Goal: Task Accomplishment & Management: Contribute content

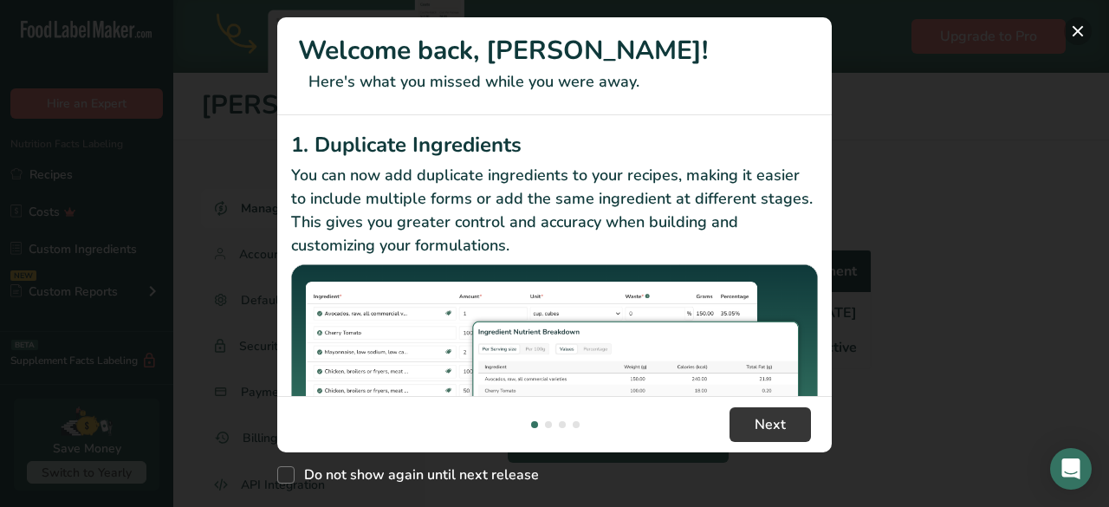
click at [1080, 31] on button "New Features" at bounding box center [1078, 31] width 28 height 28
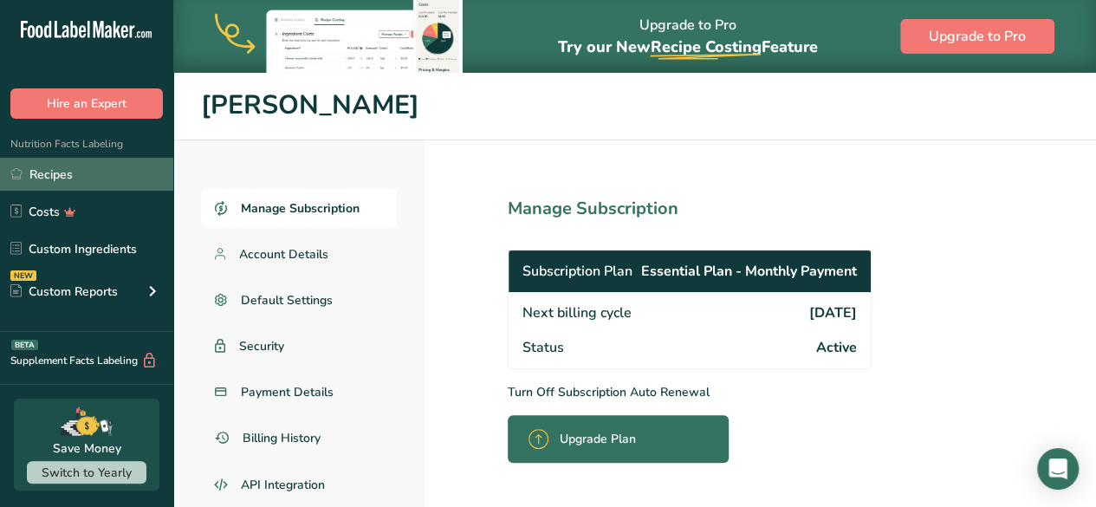
click at [45, 169] on link "Recipes" at bounding box center [86, 174] width 173 height 33
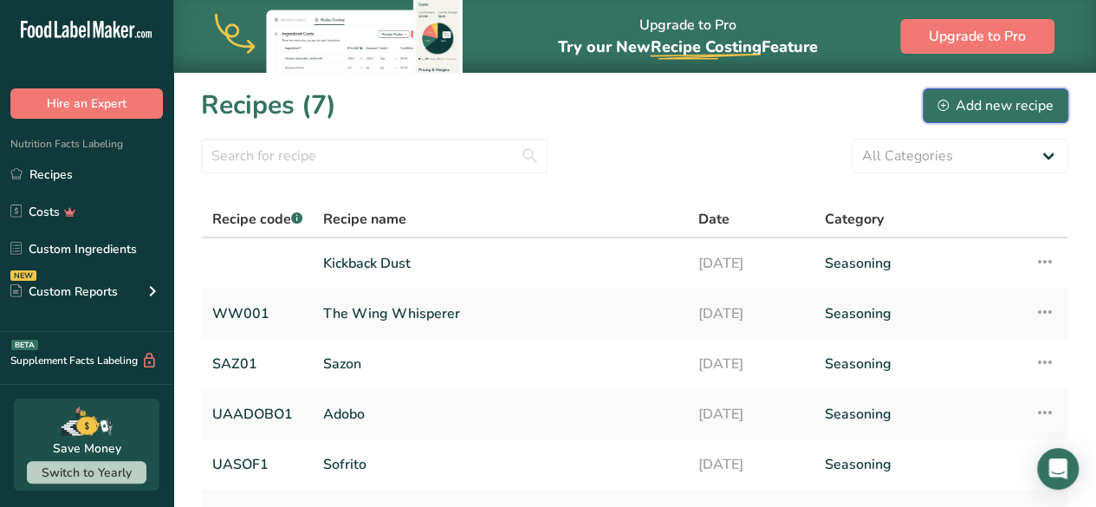
click at [961, 108] on div "Add new recipe" at bounding box center [996, 105] width 116 height 21
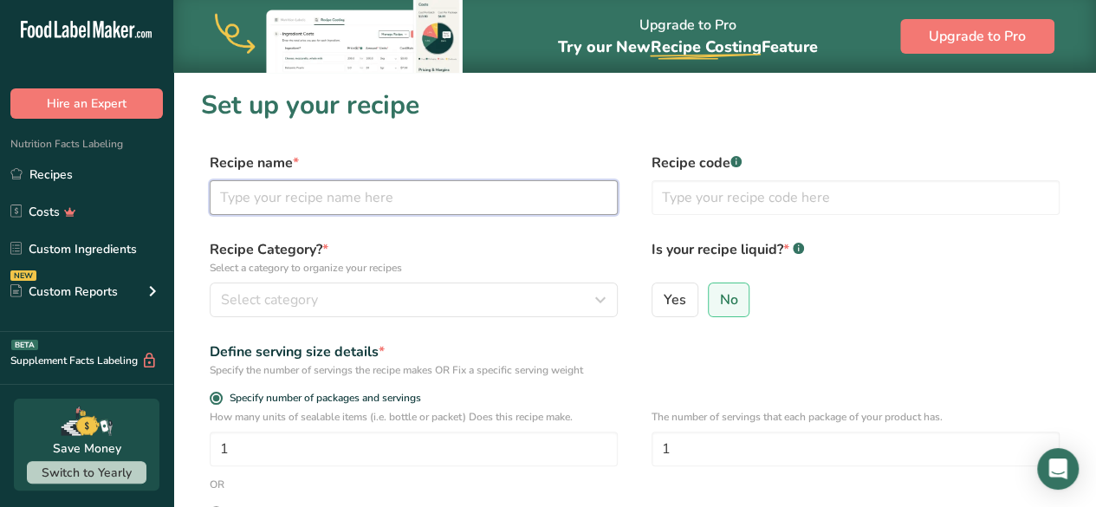
click at [250, 204] on input "text" at bounding box center [414, 197] width 408 height 35
type input "Strawberry Smoke Show"
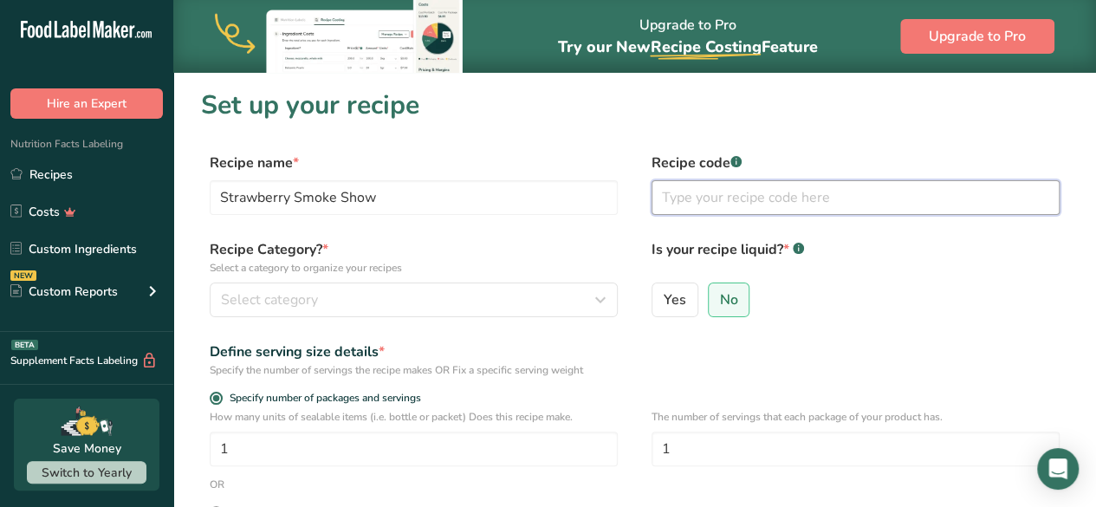
click at [673, 200] on input "text" at bounding box center [856, 197] width 408 height 35
type input "SSShotsauce"
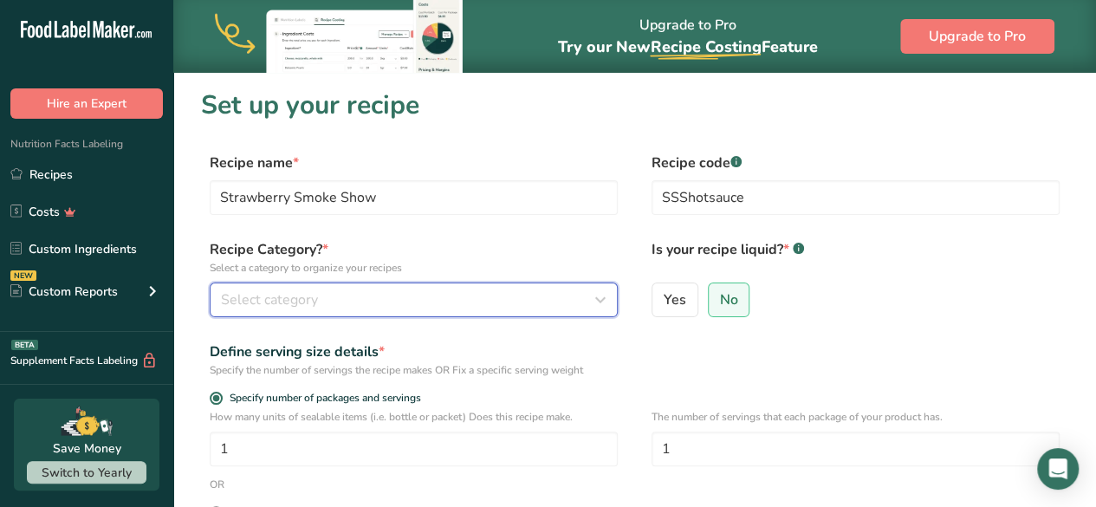
click at [595, 302] on icon "button" at bounding box center [600, 299] width 21 height 31
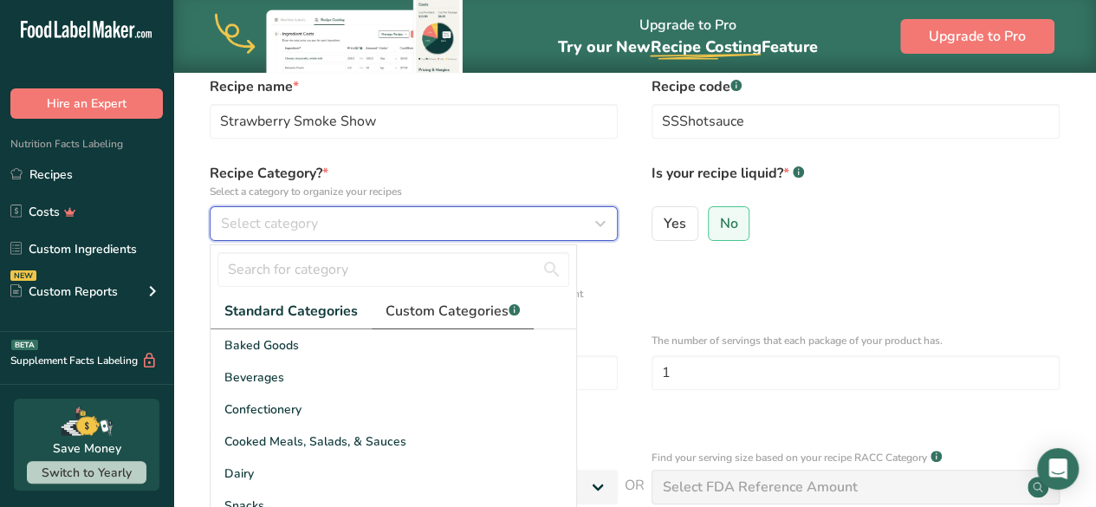
scroll to position [88, 0]
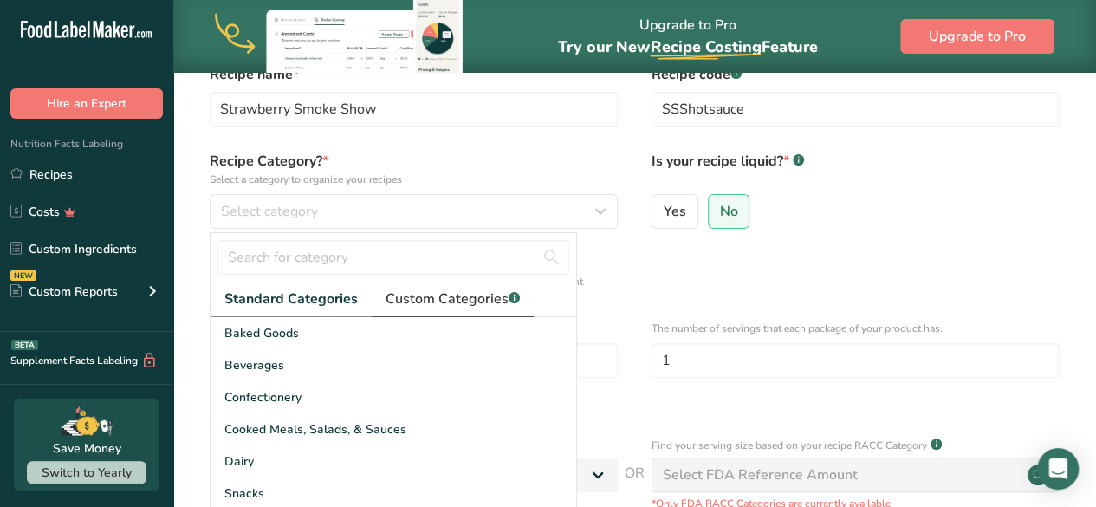
click at [444, 302] on span "Custom Categories .a-a{fill:#347362;}.b-a{fill:#fff;}" at bounding box center [453, 299] width 134 height 21
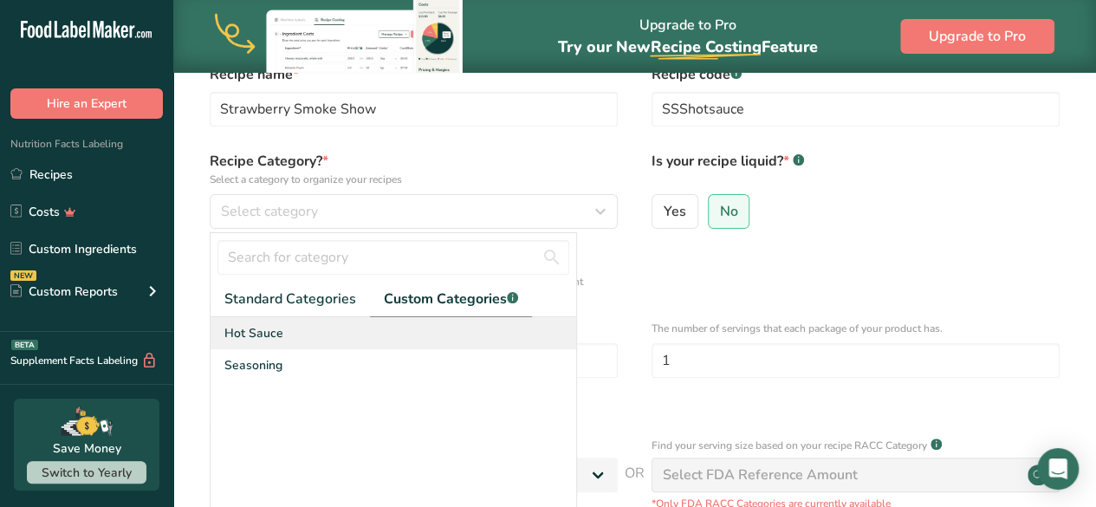
click at [246, 331] on span "Hot Sauce" at bounding box center [253, 333] width 59 height 18
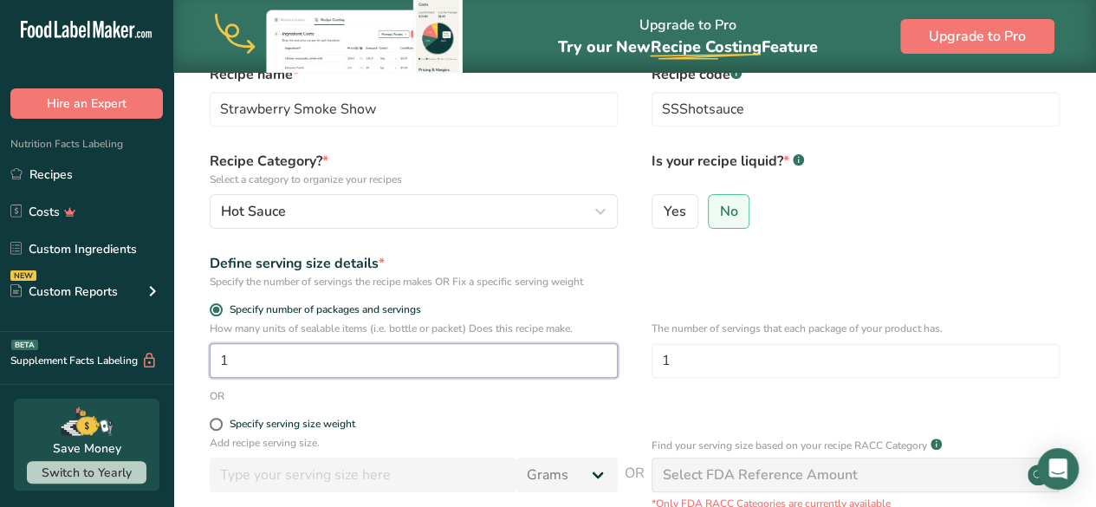
click at [236, 360] on input "1" at bounding box center [414, 360] width 408 height 35
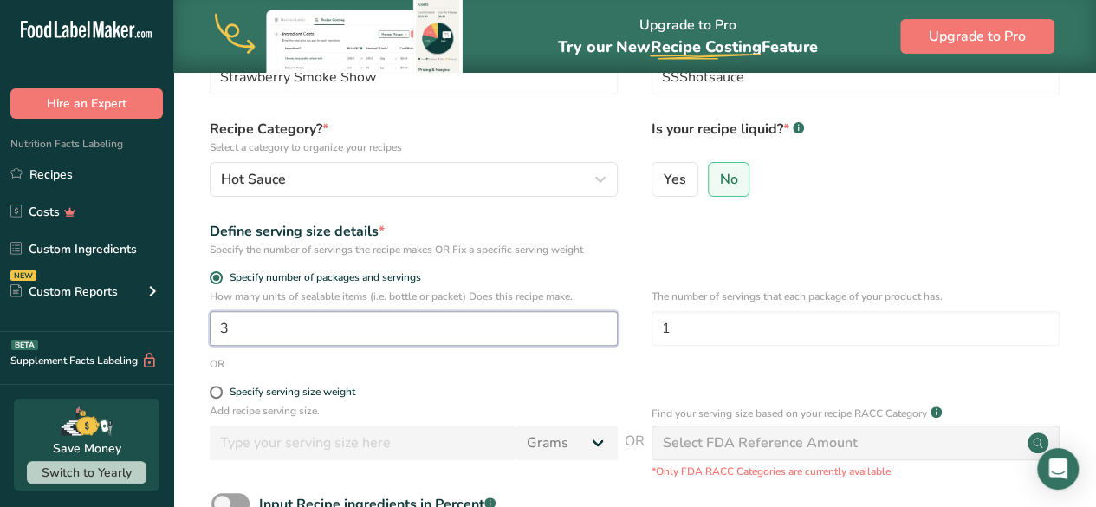
scroll to position [116, 0]
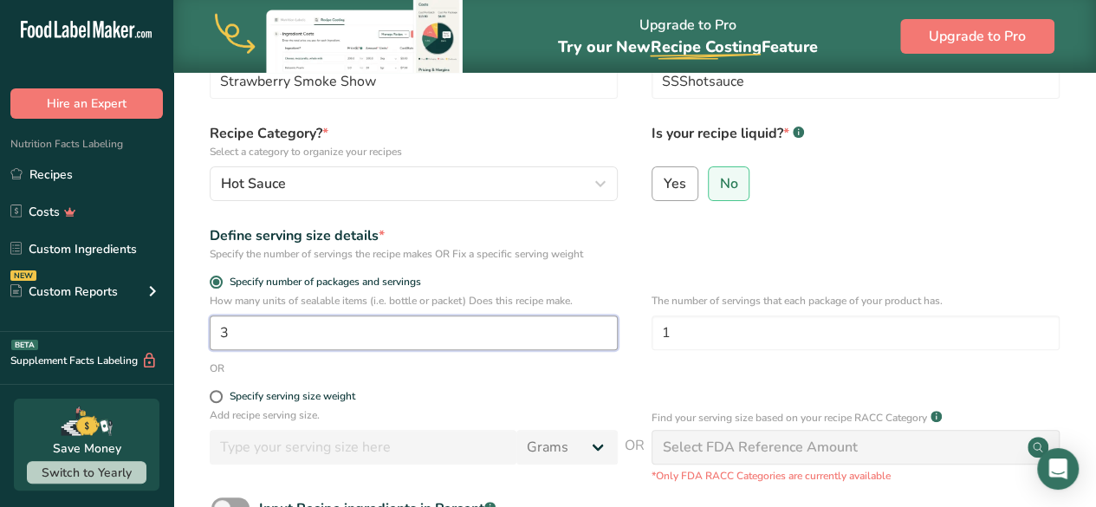
type input "3"
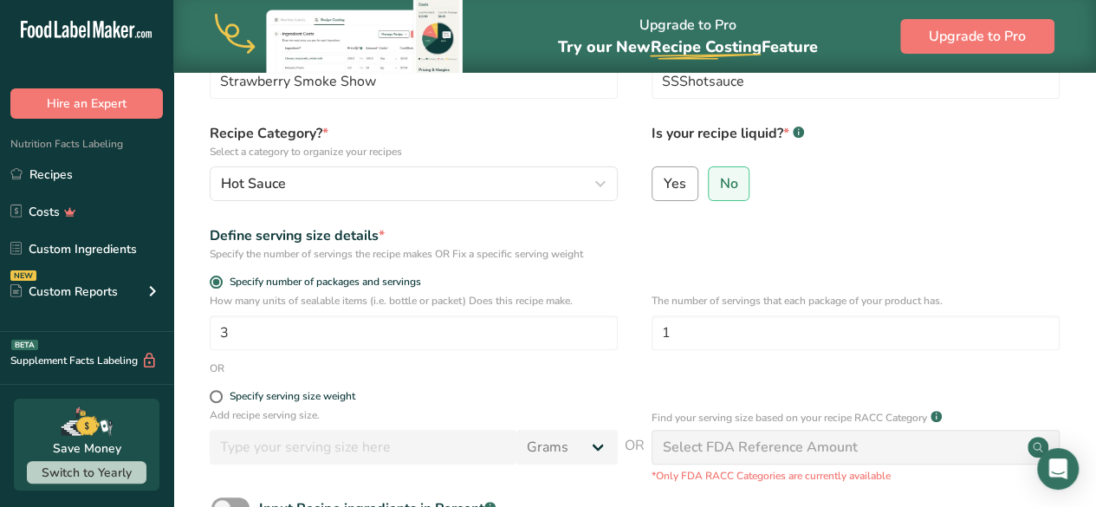
click at [668, 188] on span "Yes" at bounding box center [675, 183] width 23 height 17
click at [664, 188] on input "Yes" at bounding box center [658, 183] width 11 height 11
radio input "true"
radio input "false"
select select "22"
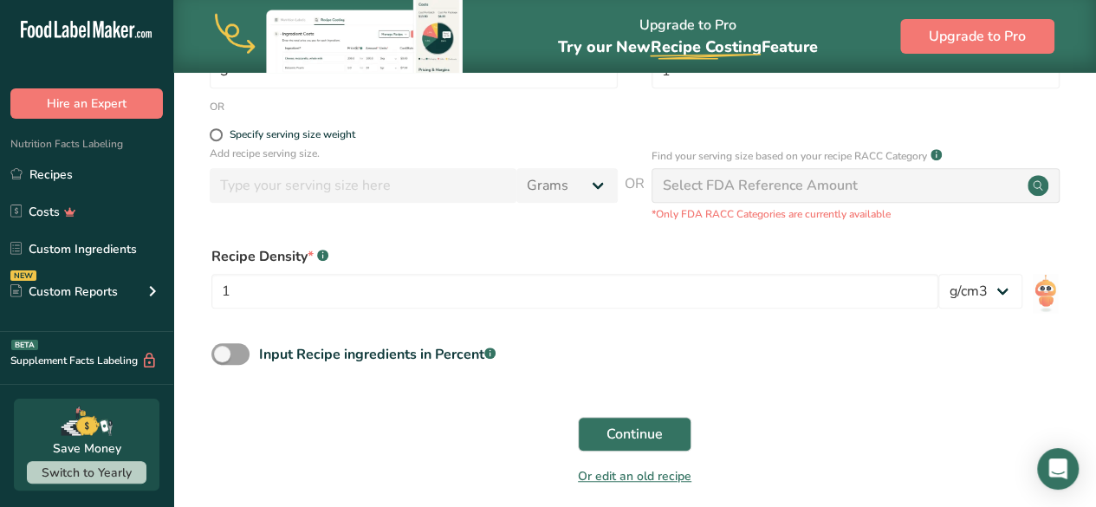
scroll to position [379, 0]
click at [1007, 292] on select "lb/ft3 g/cm3" at bounding box center [981, 290] width 84 height 35
click at [1009, 296] on select "lb/ft3 g/cm3" at bounding box center [981, 290] width 84 height 35
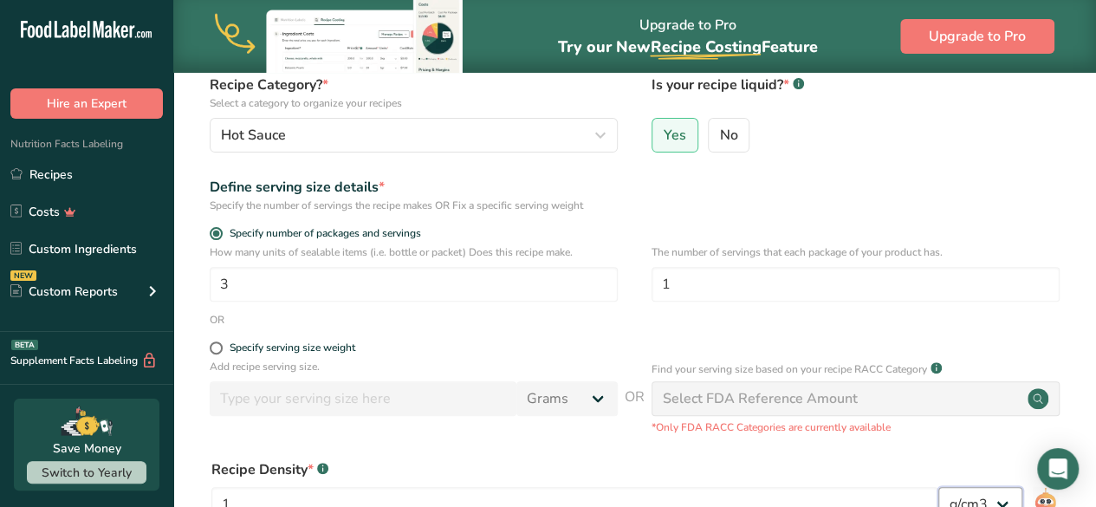
scroll to position [164, 0]
click at [219, 351] on span at bounding box center [216, 348] width 13 height 13
click at [219, 351] on input "Specify serving size weight" at bounding box center [215, 348] width 11 height 11
radio input "true"
radio input "false"
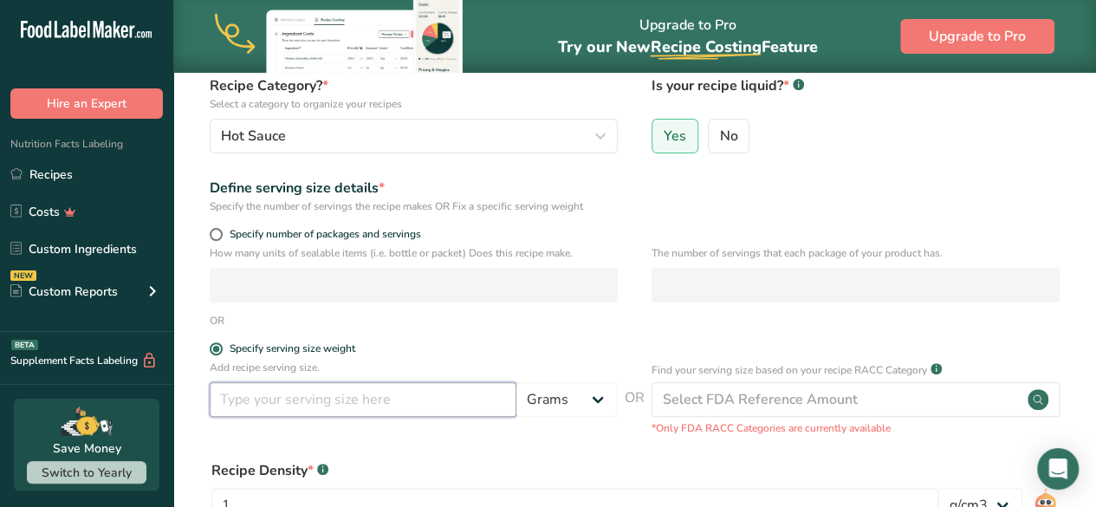
click at [324, 398] on input "number" at bounding box center [363, 399] width 307 height 35
type input "5"
click at [597, 398] on select "Grams kg mg mcg lb oz l mL fl oz tbsp tsp cup qt gallon" at bounding box center [567, 399] width 101 height 35
select select "5"
click at [517, 382] on select "Grams kg mg mcg lb oz l mL fl oz tbsp tsp cup qt gallon" at bounding box center [567, 399] width 101 height 35
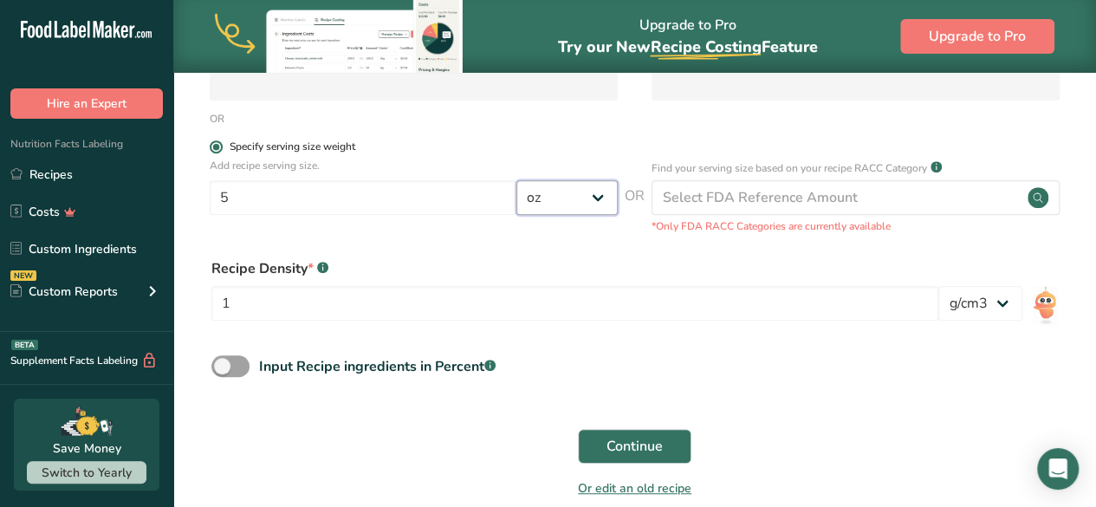
scroll to position [361, 0]
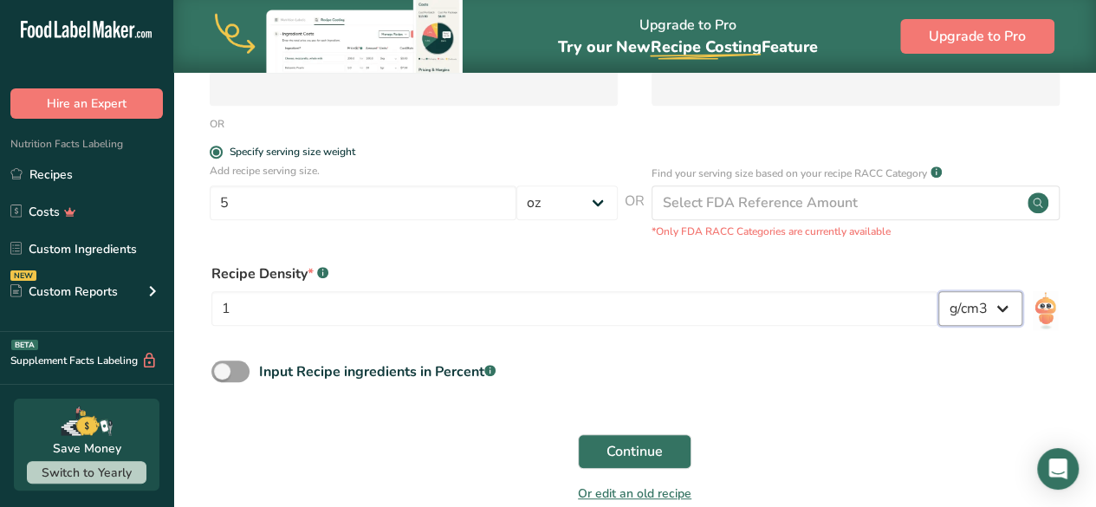
click at [1001, 309] on select "lb/ft3 g/cm3" at bounding box center [981, 308] width 84 height 35
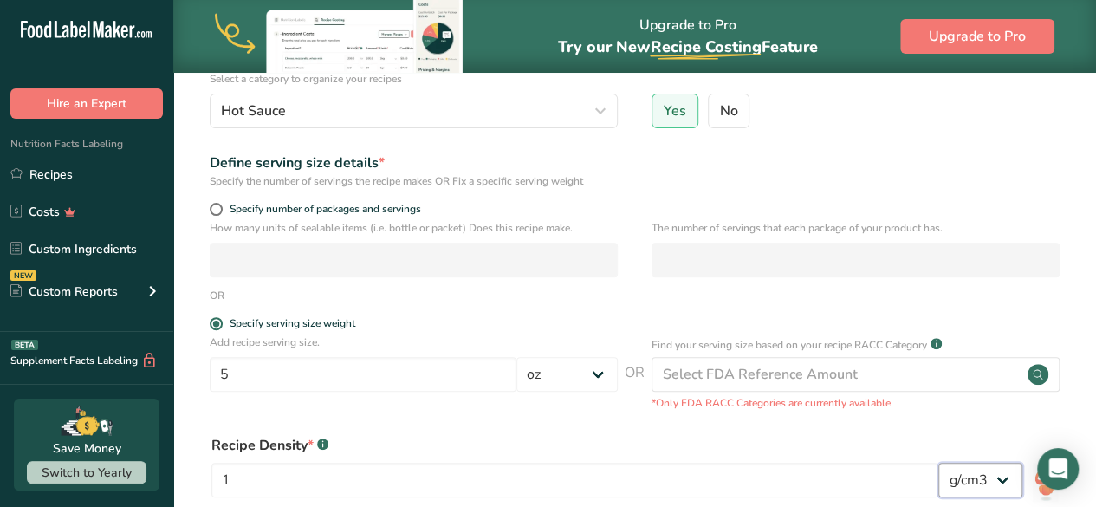
scroll to position [199, 0]
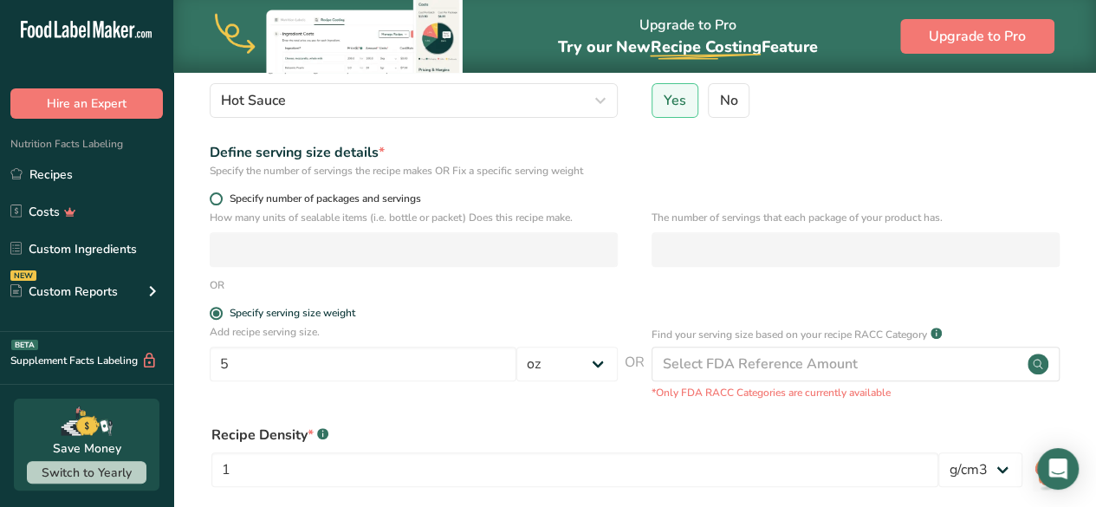
click at [216, 198] on span at bounding box center [216, 198] width 13 height 13
click at [216, 198] on input "Specify number of packages and servings" at bounding box center [215, 198] width 11 height 11
radio input "true"
radio input "false"
select select "0"
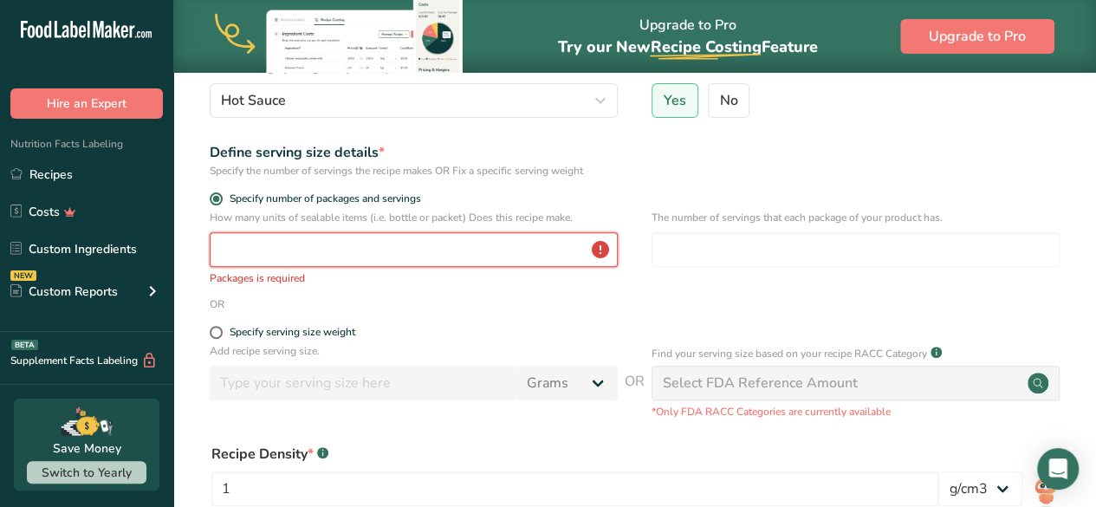
click at [242, 251] on input "number" at bounding box center [414, 249] width 408 height 35
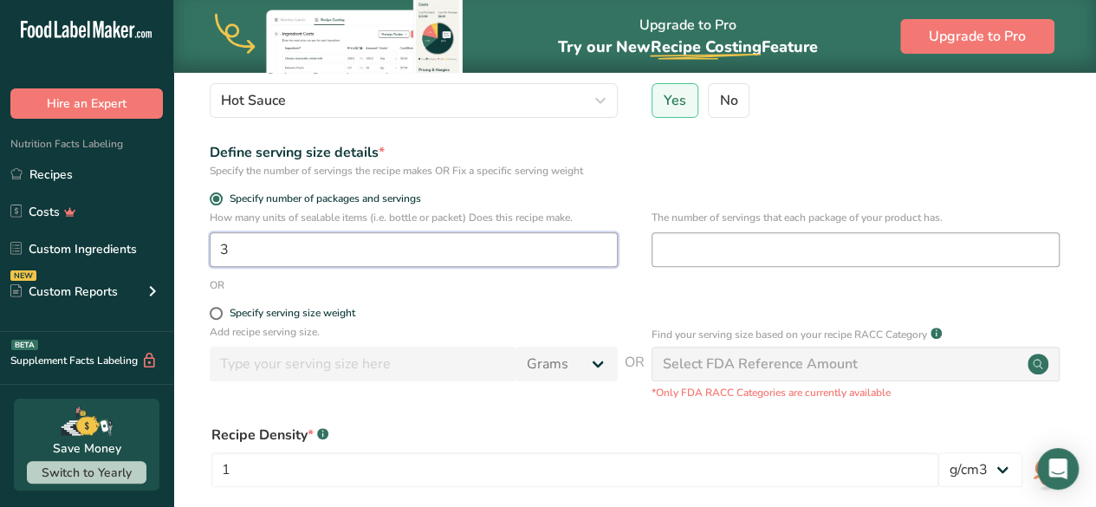
type input "3"
click at [686, 245] on input "number" at bounding box center [856, 249] width 408 height 35
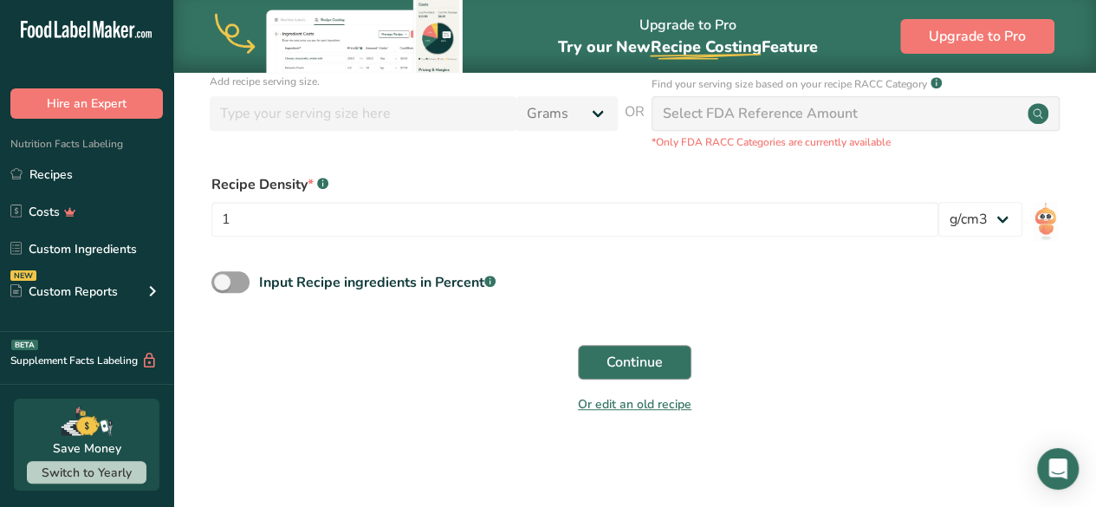
type input "1"
click at [618, 358] on span "Continue" at bounding box center [635, 362] width 56 height 21
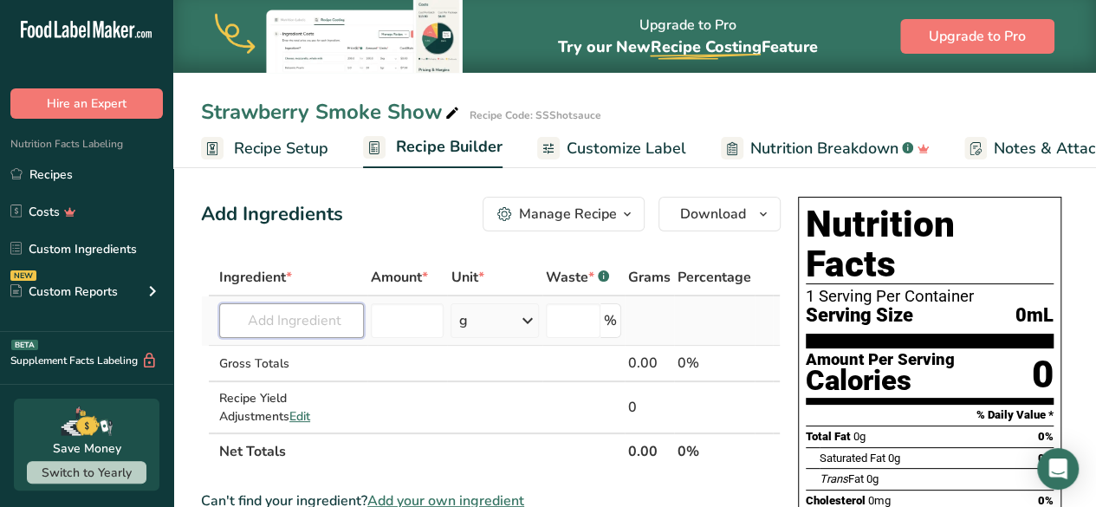
click at [257, 327] on input "text" at bounding box center [291, 320] width 145 height 35
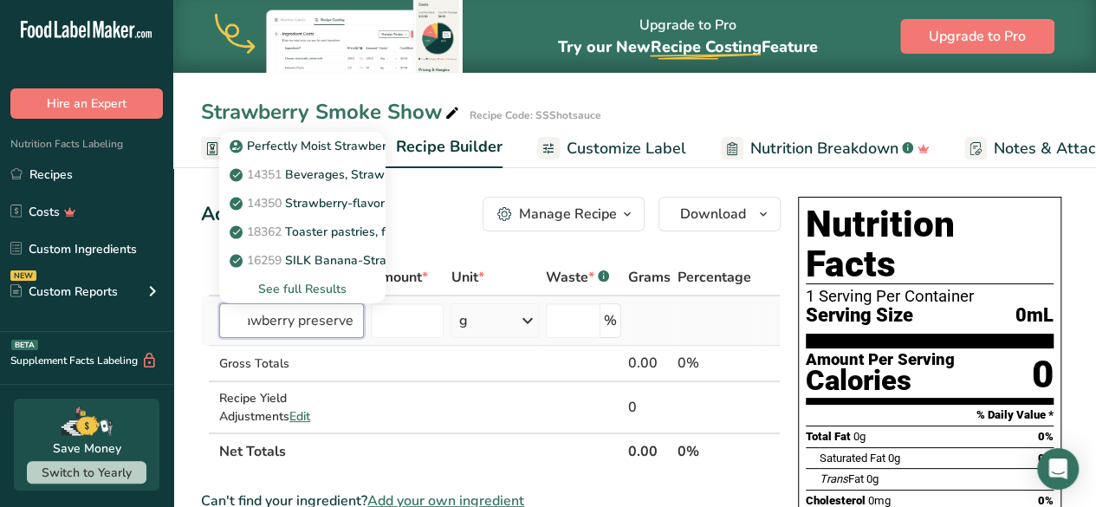
scroll to position [0, 29]
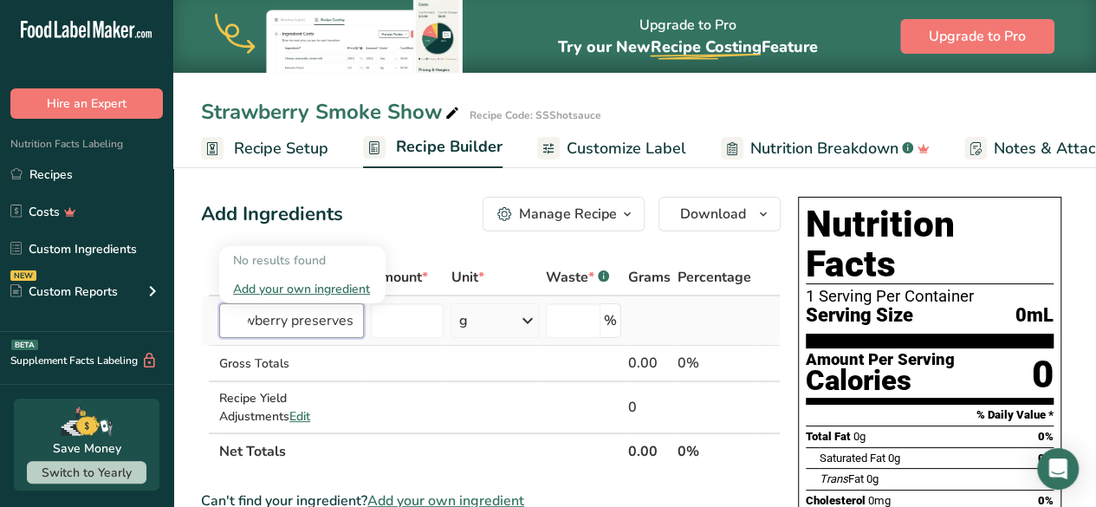
type input "strawberry preserves"
click at [315, 289] on div "Add your own ingredient" at bounding box center [302, 289] width 139 height 18
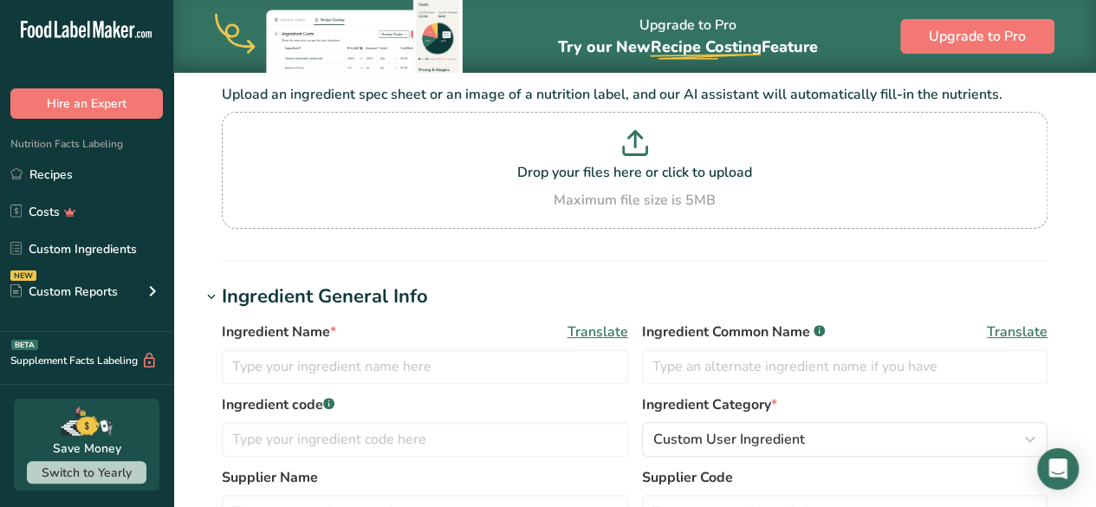
scroll to position [162, 0]
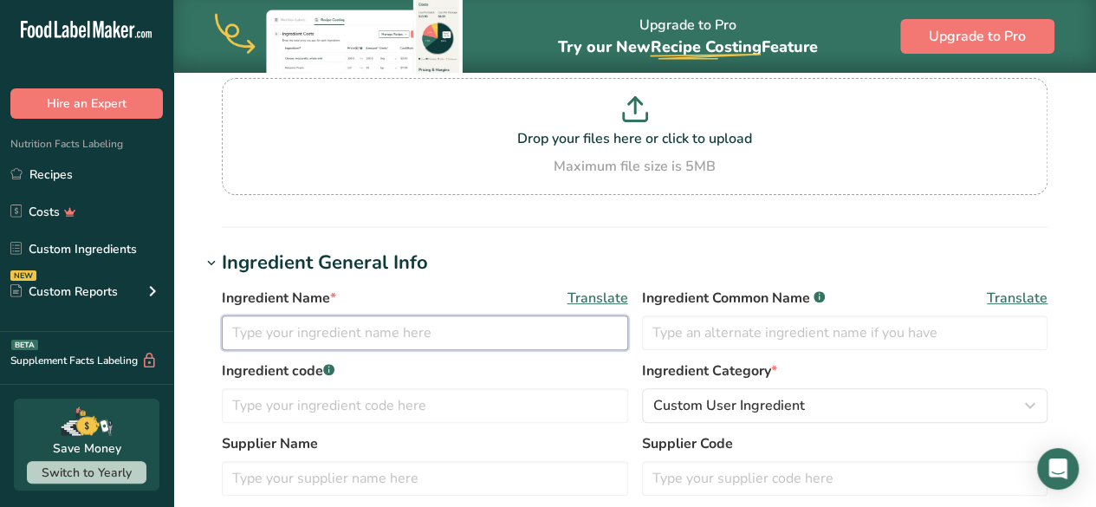
click at [306, 331] on input "text" at bounding box center [425, 332] width 407 height 35
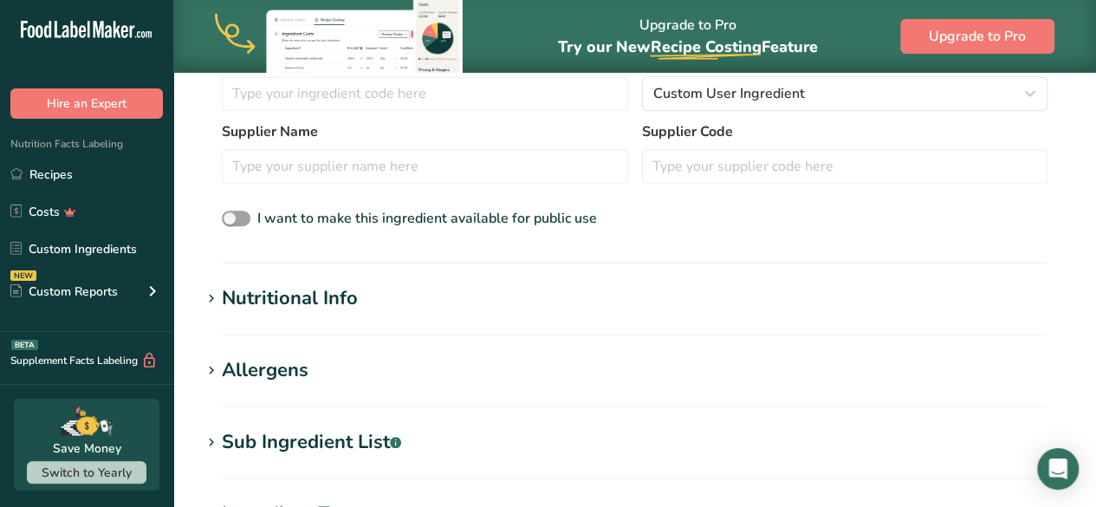
scroll to position [475, 0]
type input "Strawberry Preserves"
click at [233, 220] on span at bounding box center [236, 218] width 29 height 16
click at [233, 220] on input "I want to make this ingredient available for public use" at bounding box center [227, 217] width 11 height 11
checkbox input "true"
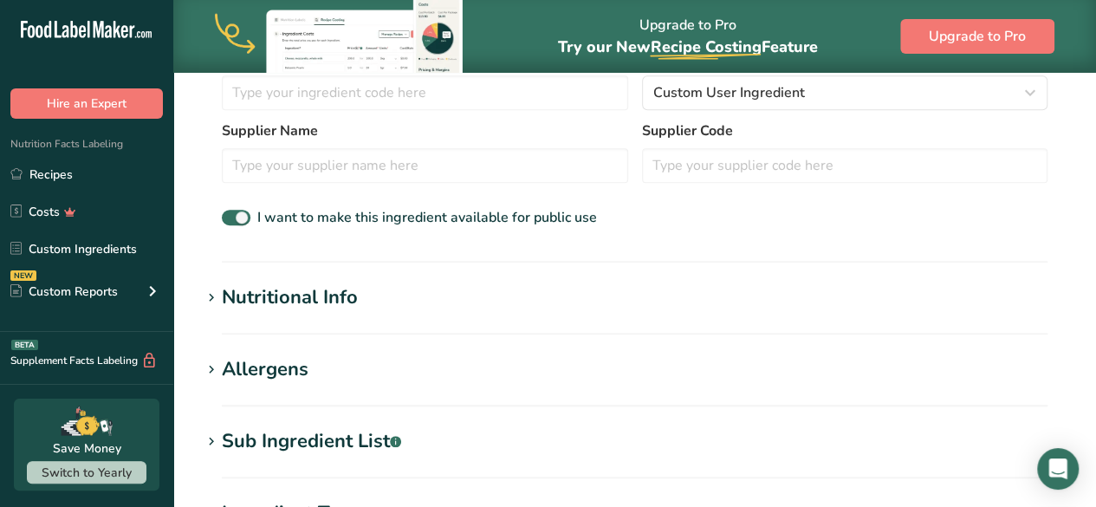
click at [211, 291] on icon at bounding box center [212, 298] width 16 height 24
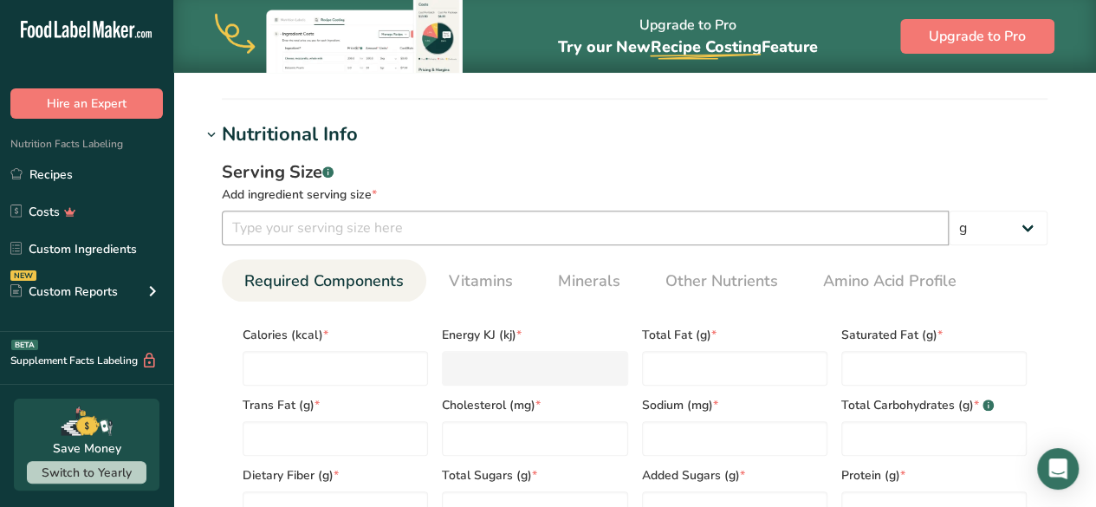
scroll to position [640, 0]
click at [278, 224] on input "number" at bounding box center [585, 226] width 727 height 35
type input "1"
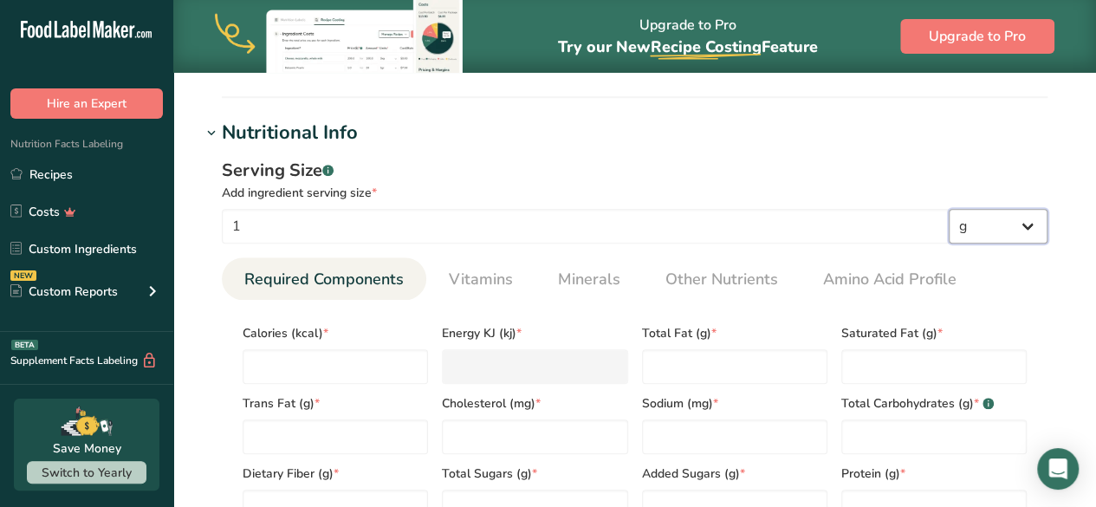
click at [1025, 229] on select "g kg mg mcg lb oz l mL fl oz tbsp tsp cup qt gallon" at bounding box center [998, 226] width 99 height 35
select select "19"
click at [949, 209] on select "g kg mg mcg lb oz l mL fl oz tbsp tsp cup qt gallon" at bounding box center [998, 226] width 99 height 35
select select "22"
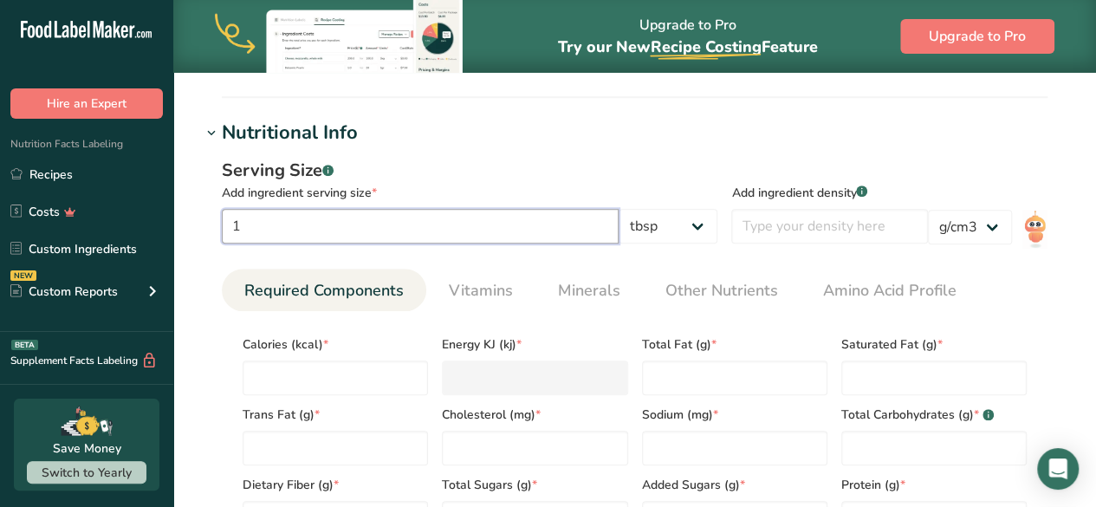
click at [275, 222] on input "1" at bounding box center [420, 226] width 397 height 35
type input "1"
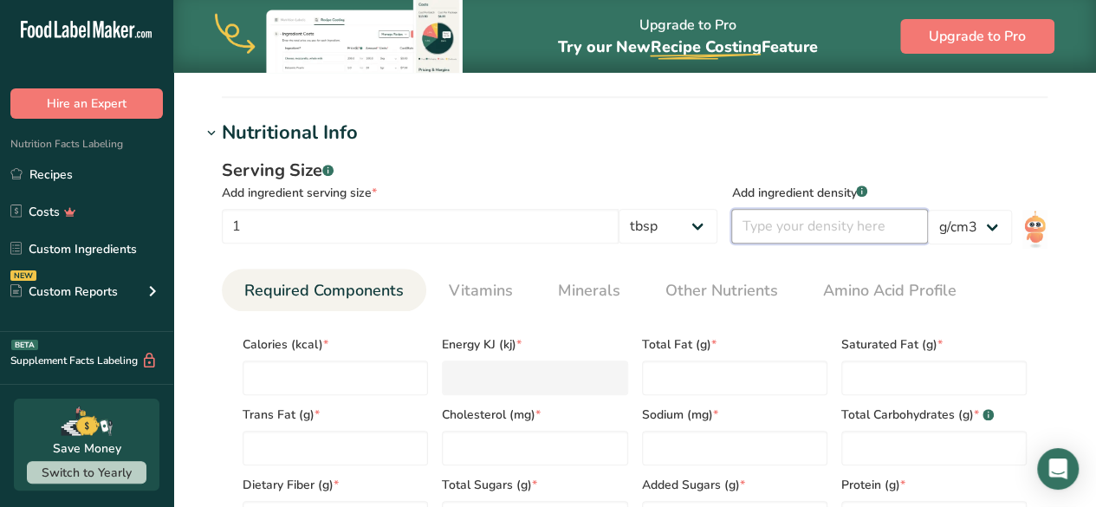
click at [784, 227] on input "number" at bounding box center [830, 226] width 197 height 35
type input "19"
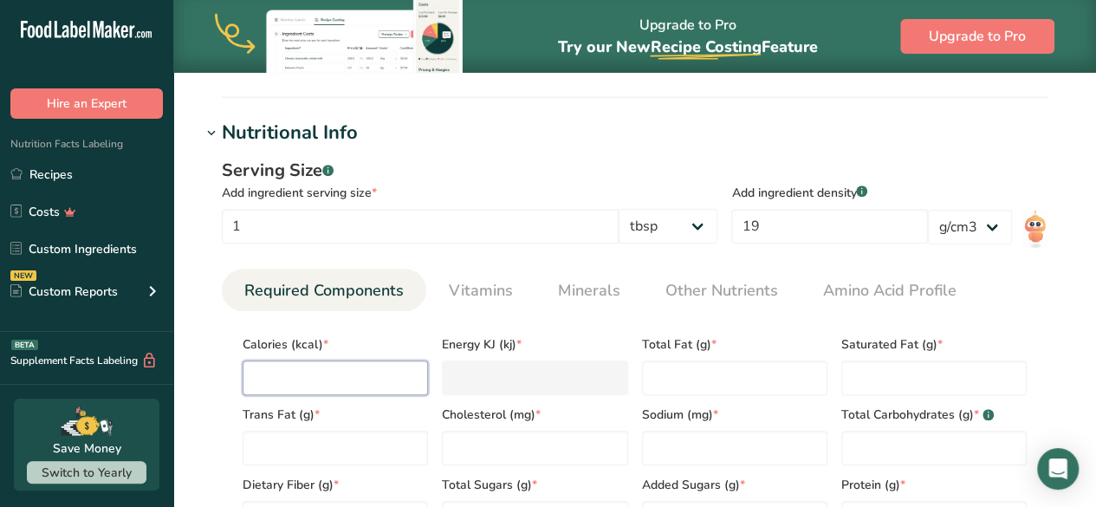
click at [374, 361] on input "number" at bounding box center [335, 378] width 185 height 35
type input "5"
type KJ "20.9"
type input "50"
type KJ "209.2"
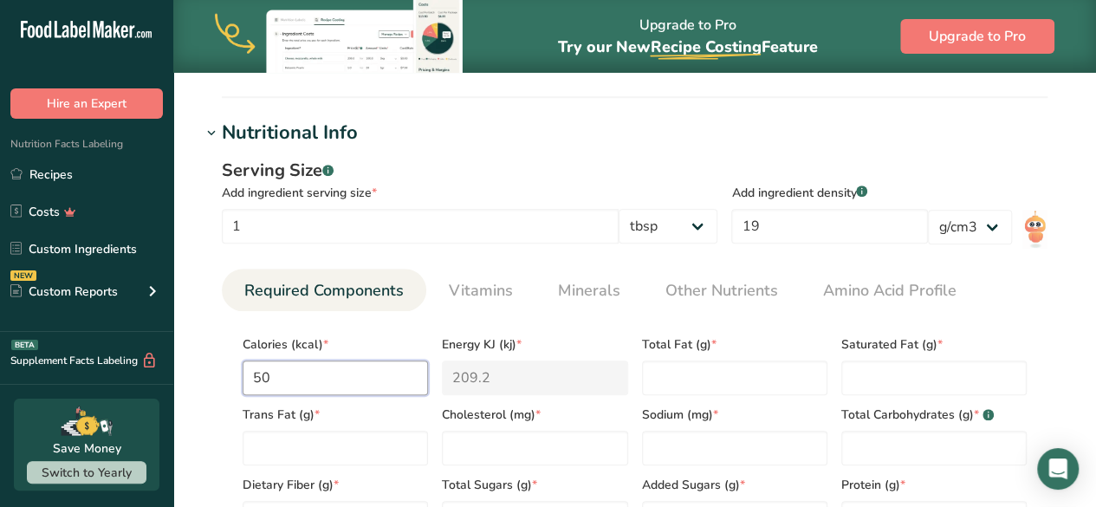
type input "50"
type Fat "0"
type input "0"
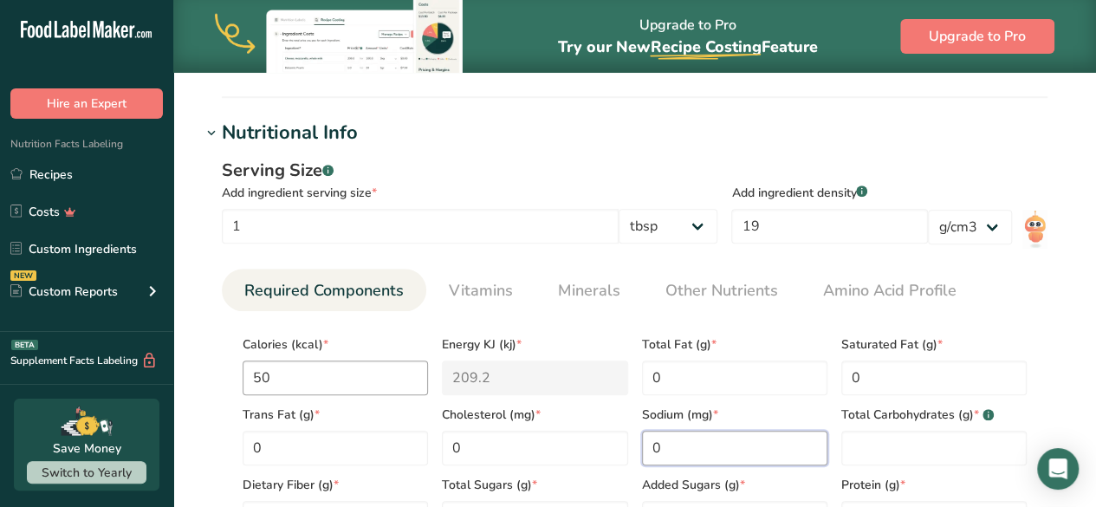
type input "0"
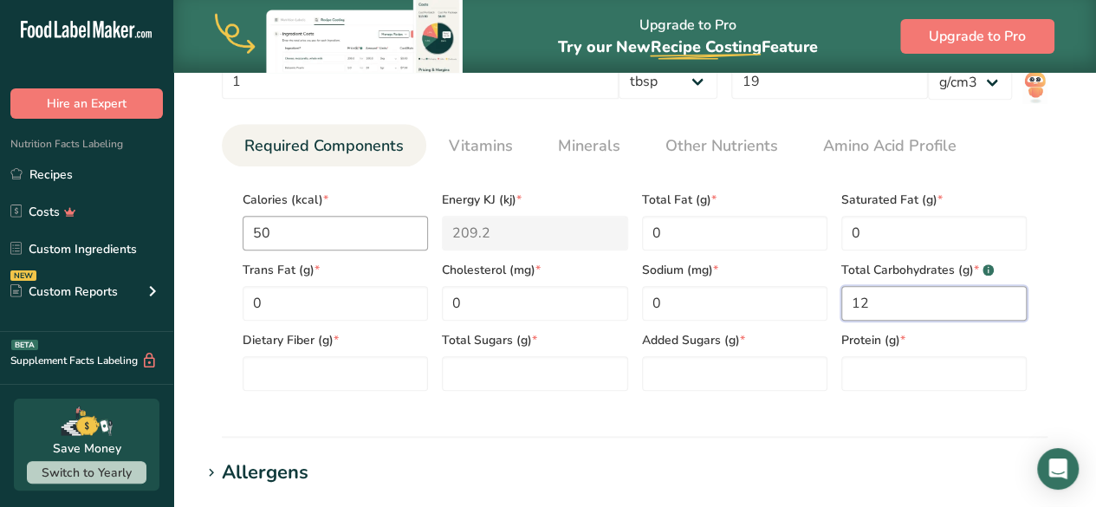
scroll to position [796, 0]
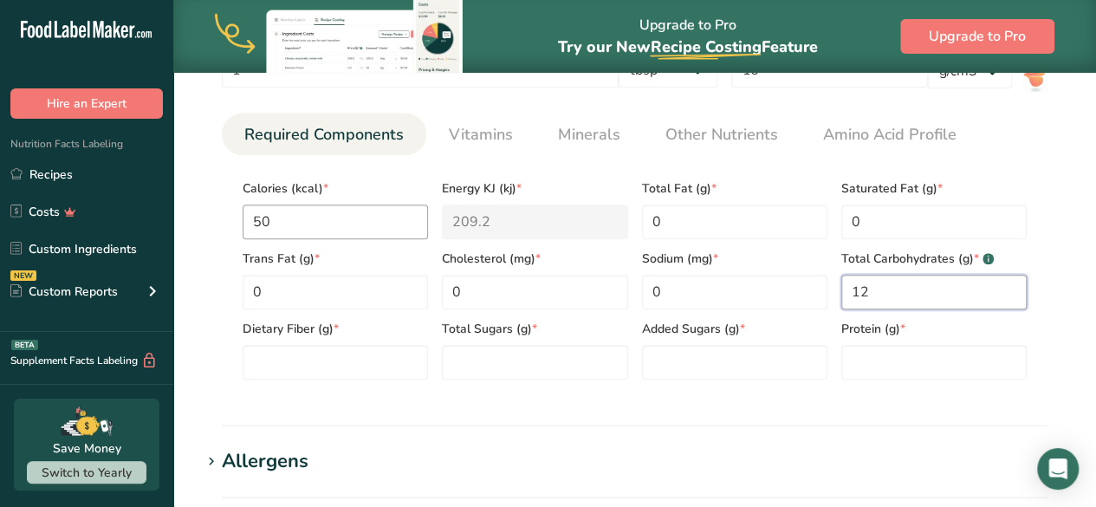
type Carbohydrates "12"
type Fiber "0"
type Sugars "12"
click at [693, 356] on Sugars "12" at bounding box center [734, 362] width 185 height 35
type Sugars "00"
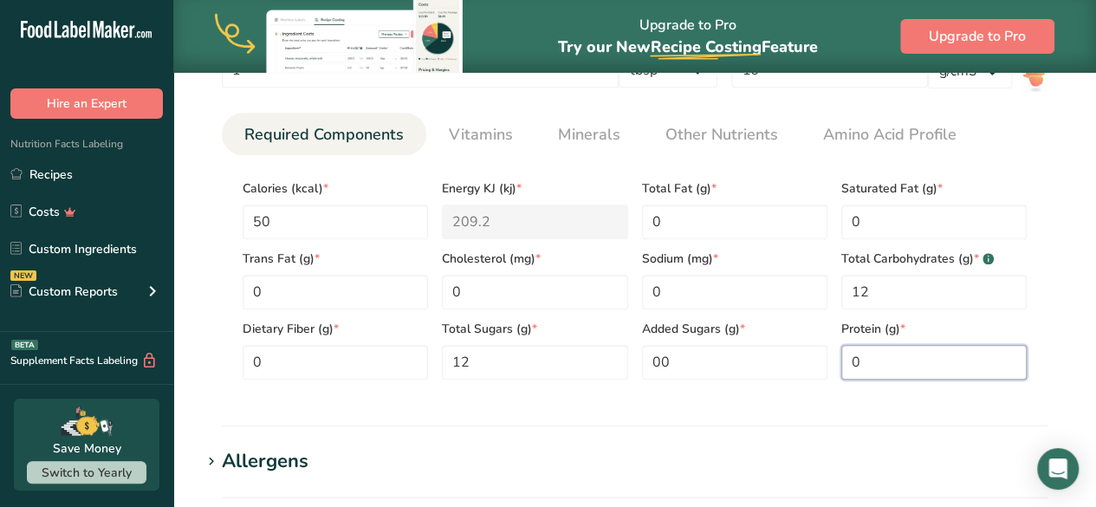
type input "0"
click at [711, 412] on section "Nutritional Info Serving Size .a-a{fill:#347362;}.b-a{fill:#fff;} Add ingredien…" at bounding box center [635, 195] width 868 height 464
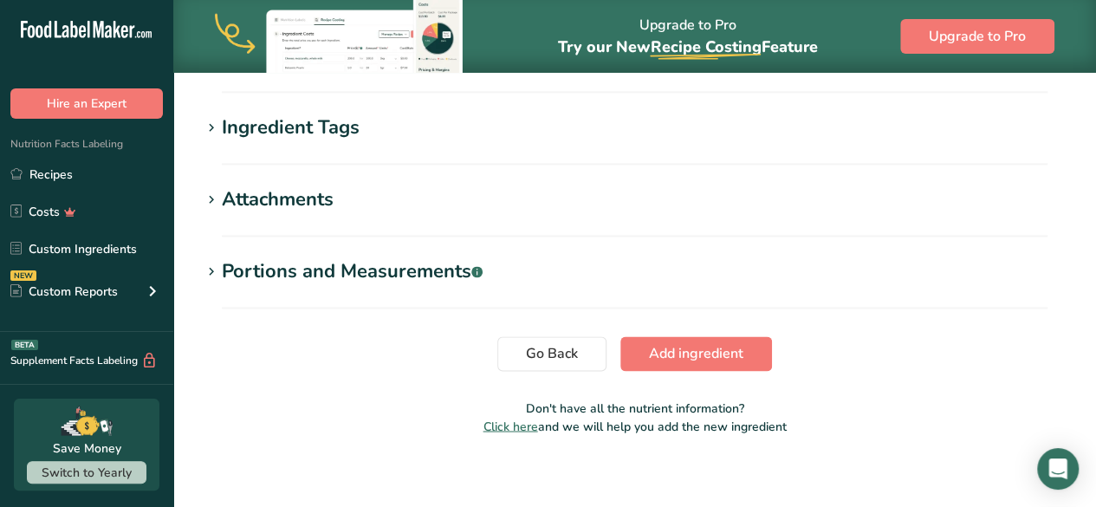
scroll to position [1283, 0]
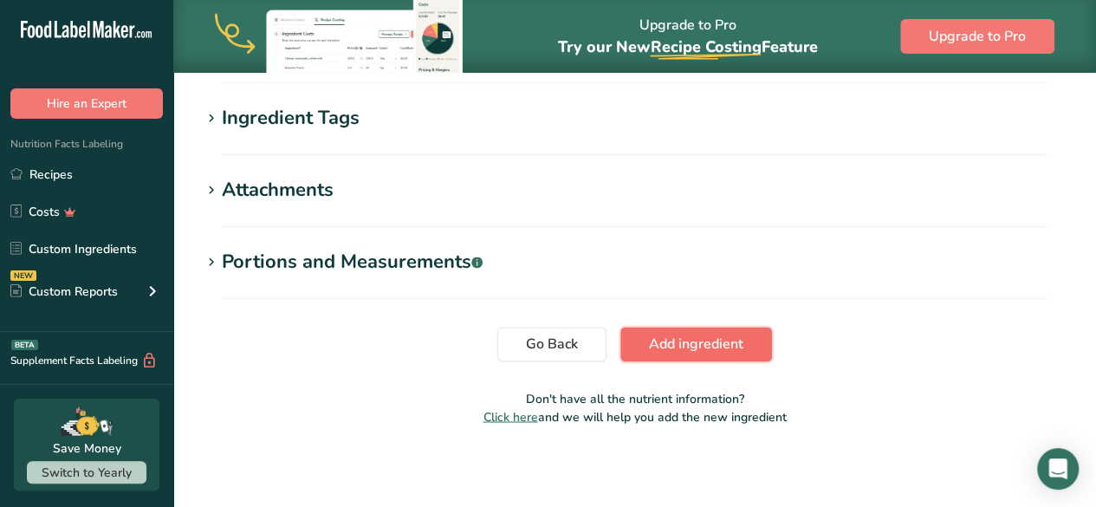
click at [685, 345] on span "Add ingredient" at bounding box center [696, 344] width 94 height 21
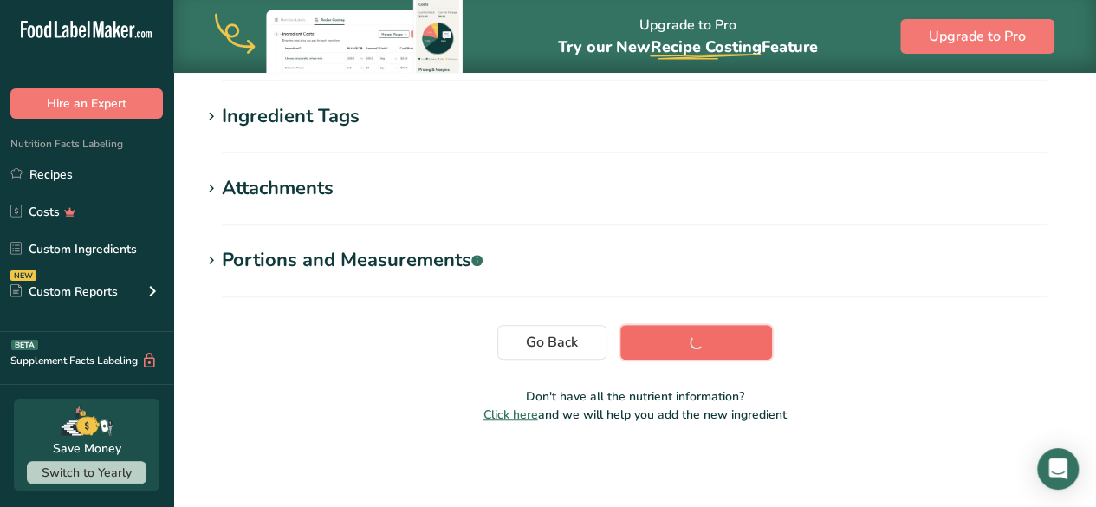
scroll to position [423, 0]
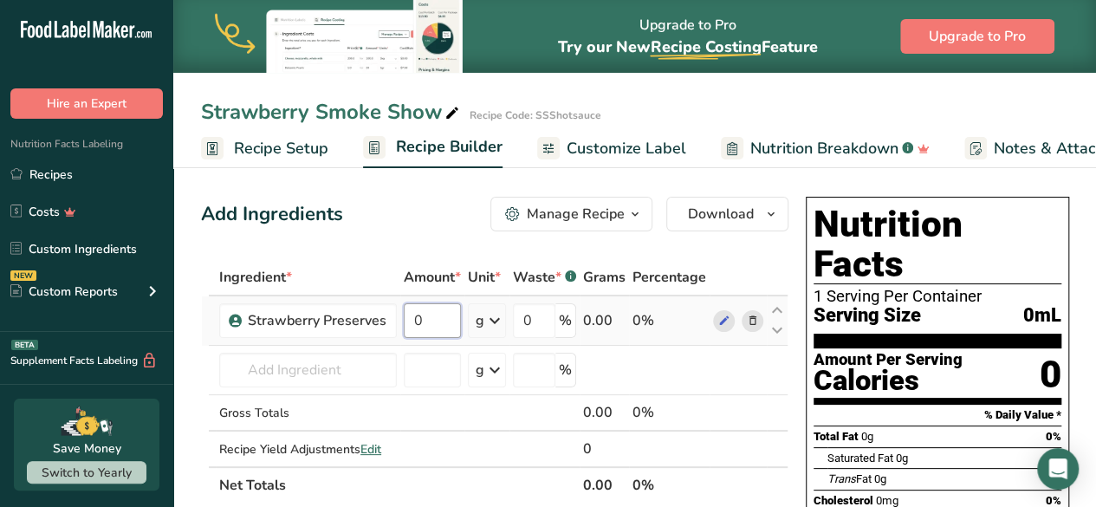
click at [427, 323] on input "0" at bounding box center [432, 320] width 57 height 35
type input "18"
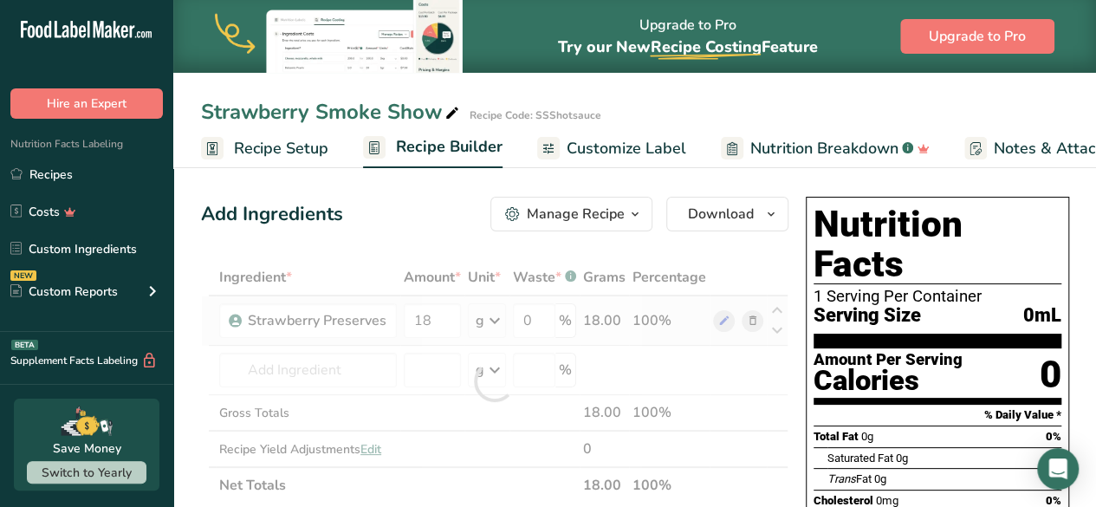
click at [492, 319] on div "Ingredient * Amount * Unit * Waste * .a-a{fill:#347362;}.b-a{fill:#fff;} Grams …" at bounding box center [495, 381] width 588 height 244
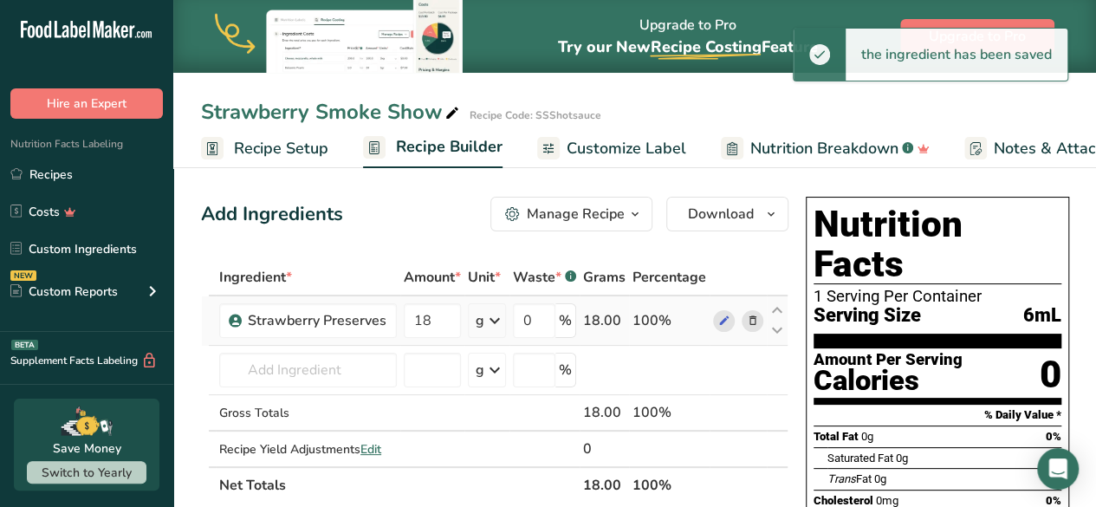
click at [492, 319] on icon at bounding box center [495, 320] width 21 height 31
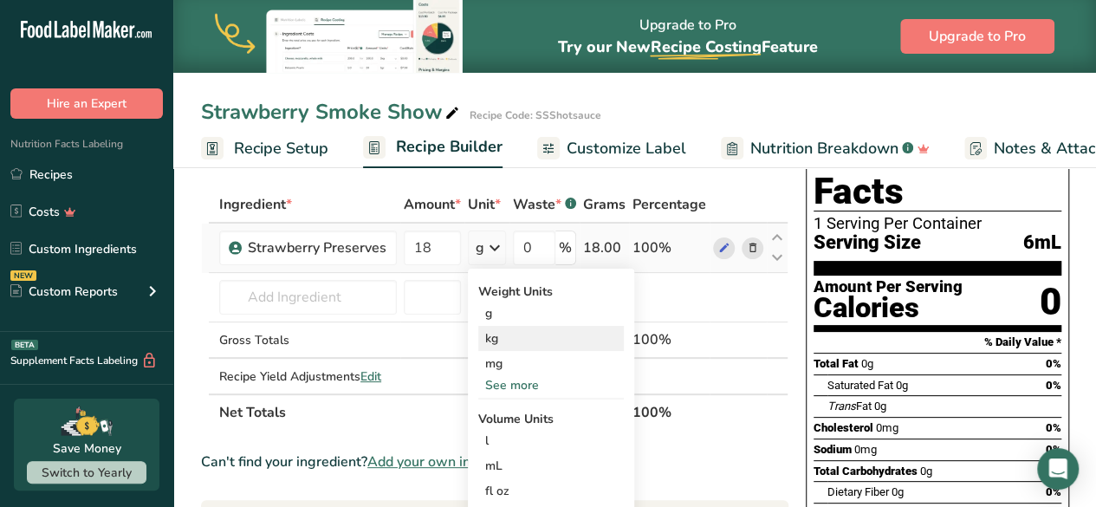
scroll to position [178, 0]
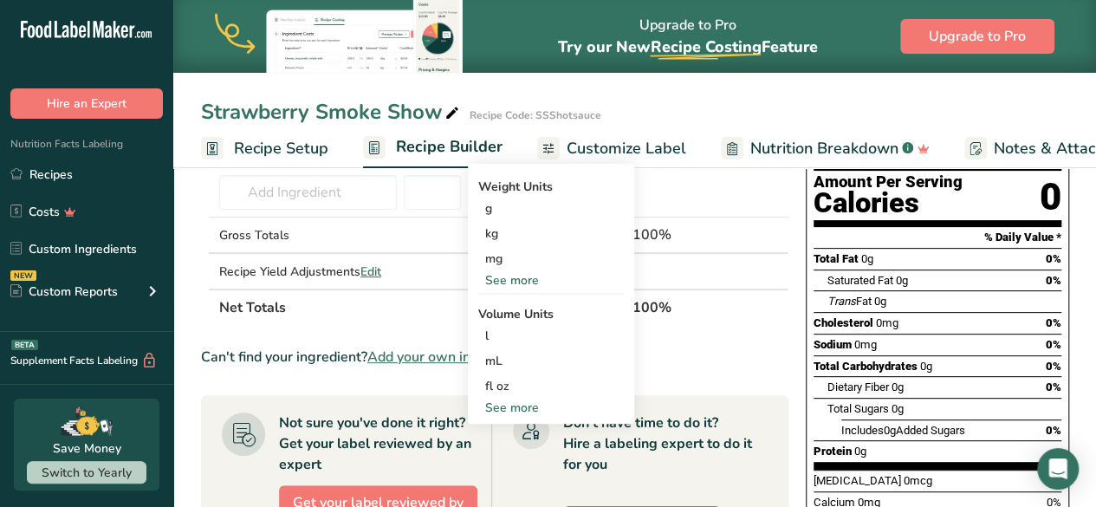
click at [506, 410] on div "See more" at bounding box center [551, 408] width 146 height 18
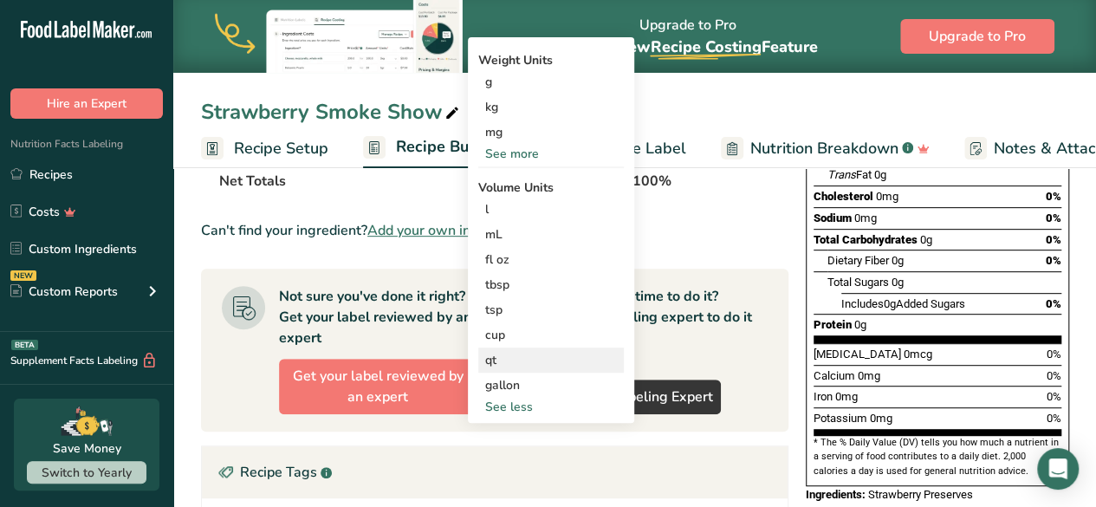
scroll to position [305, 0]
click at [506, 153] on div "See more" at bounding box center [551, 153] width 146 height 18
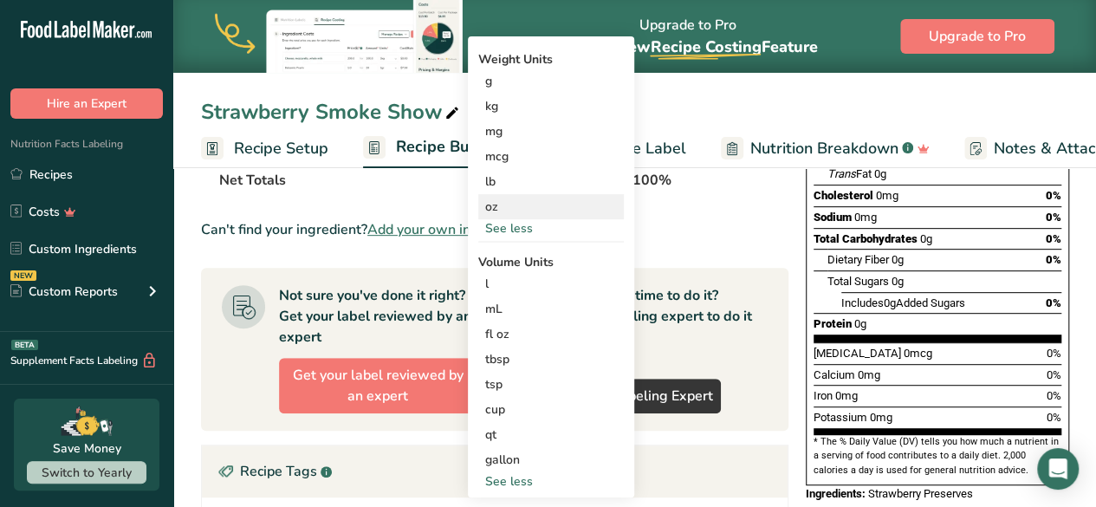
click at [485, 208] on div "oz" at bounding box center [551, 206] width 146 height 25
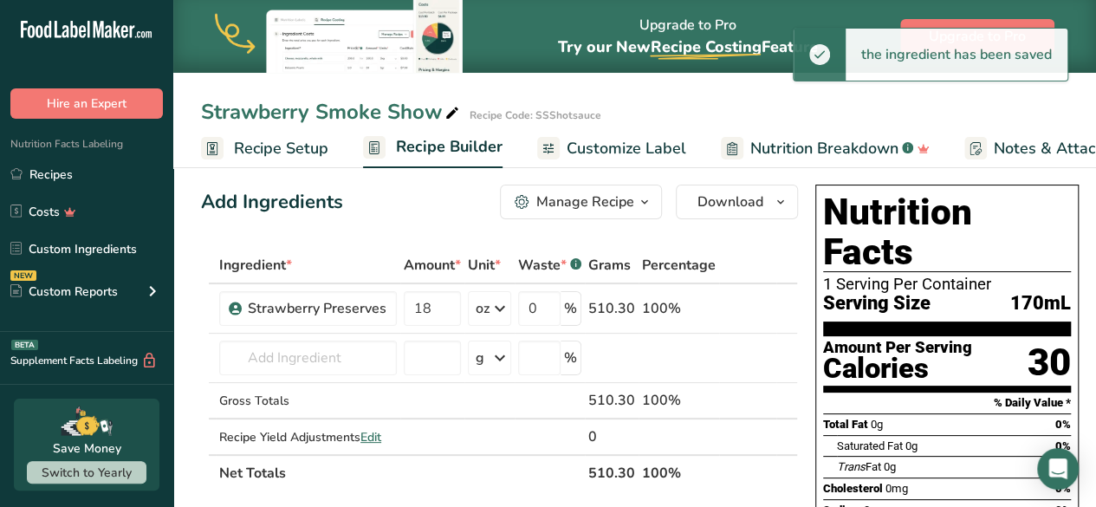
scroll to position [11, 0]
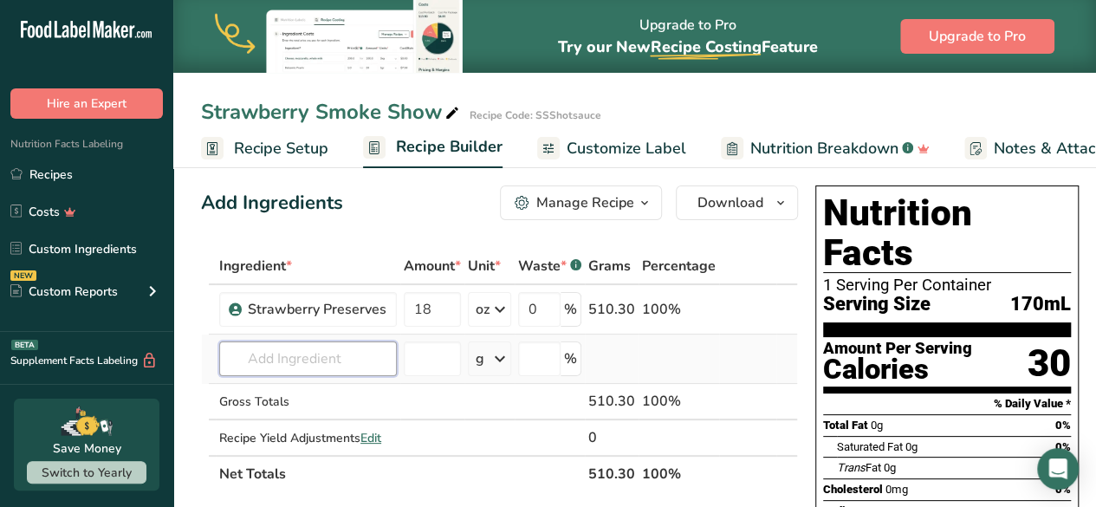
click at [265, 367] on input "text" at bounding box center [308, 359] width 178 height 35
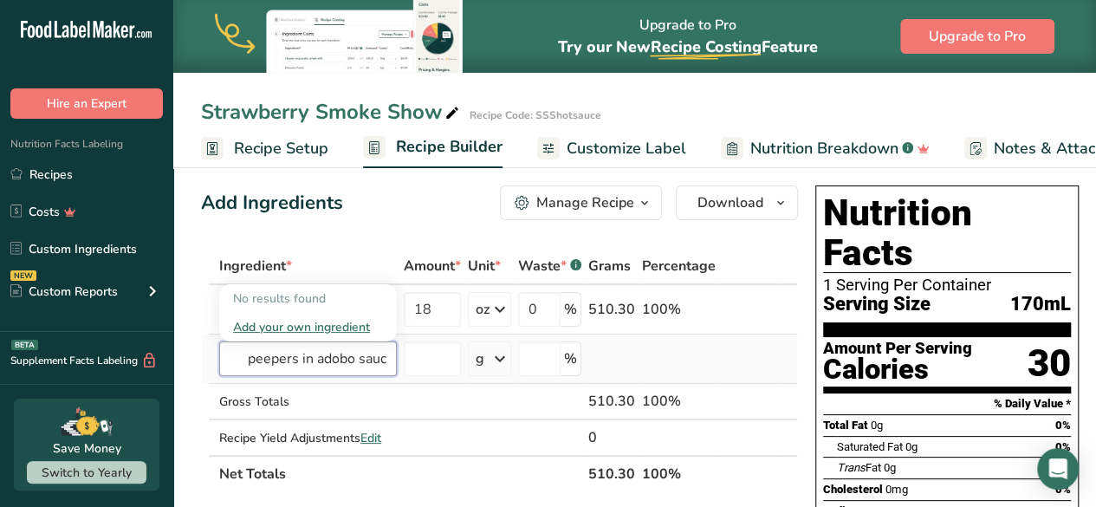
scroll to position [0, 62]
type input "chipotle peepers in adobo sauce"
click at [289, 332] on div "Add your own ingredient" at bounding box center [308, 327] width 150 height 18
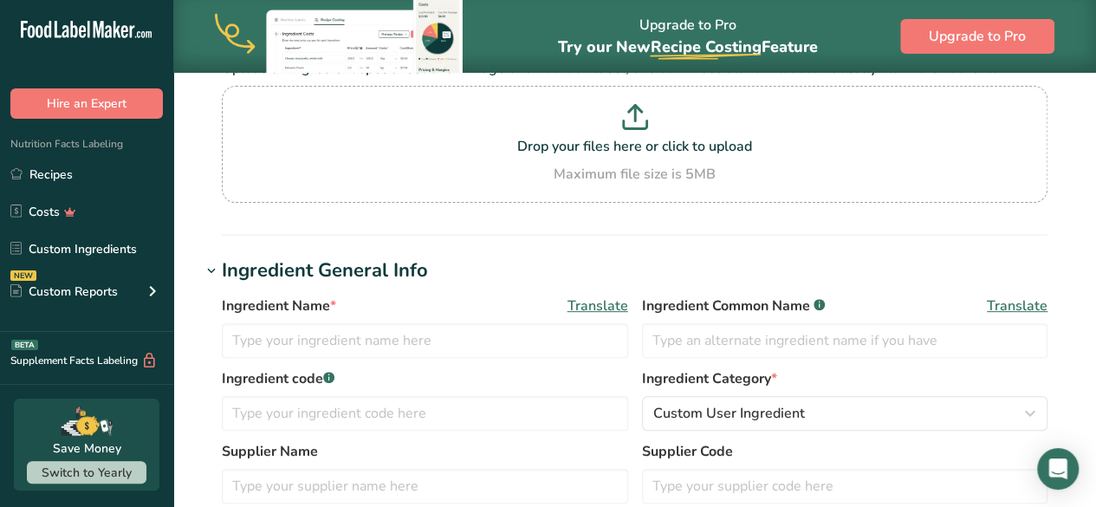
scroll to position [191, 0]
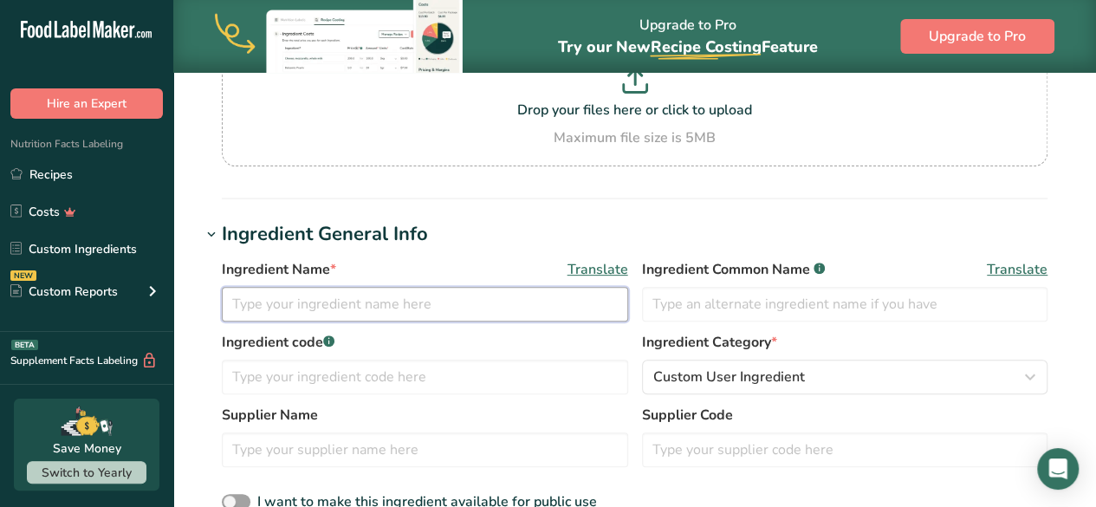
click at [322, 315] on input "text" at bounding box center [425, 304] width 407 height 35
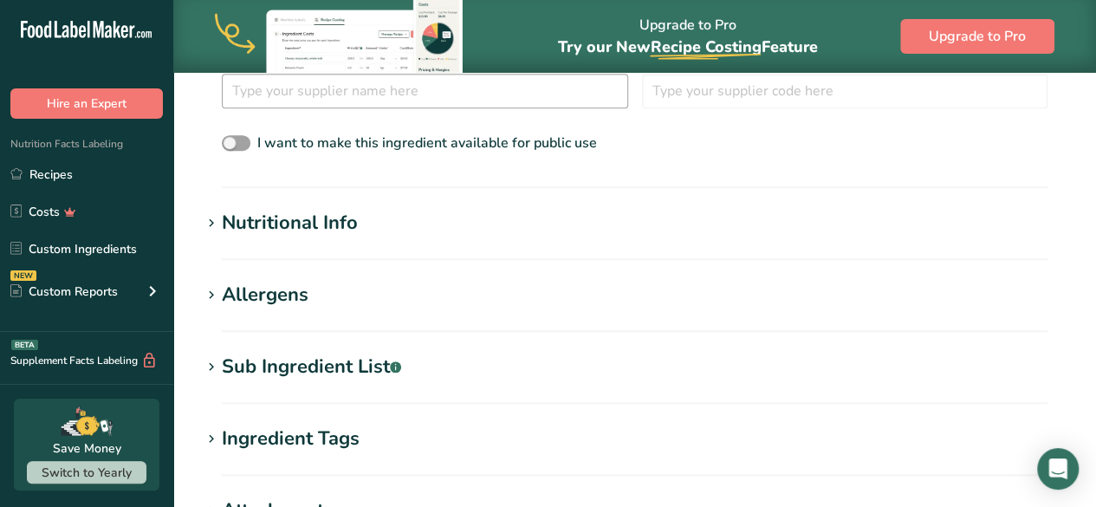
scroll to position [552, 0]
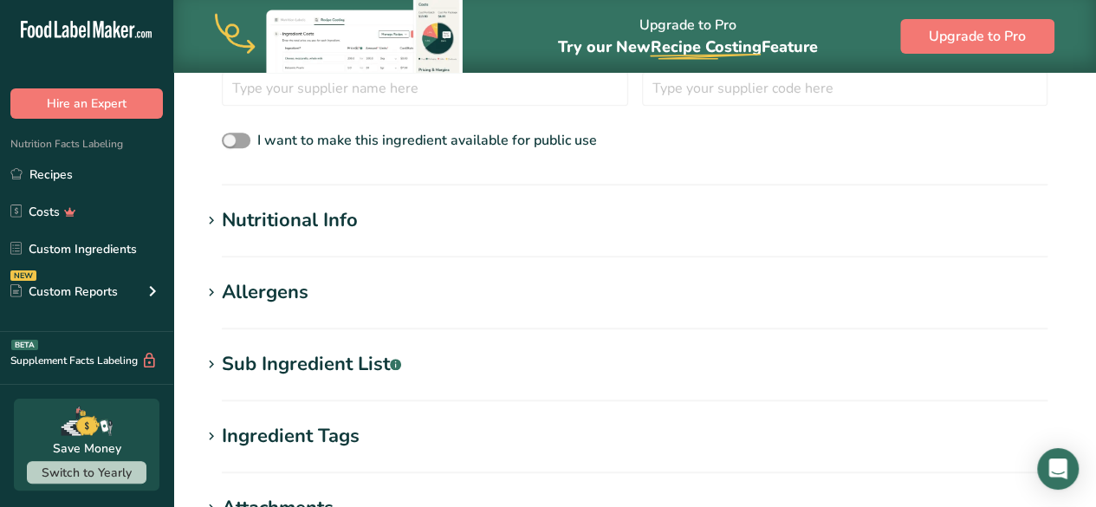
type input "Chipotle Peppers in Adobo Sauce"
click at [213, 221] on icon at bounding box center [212, 221] width 16 height 24
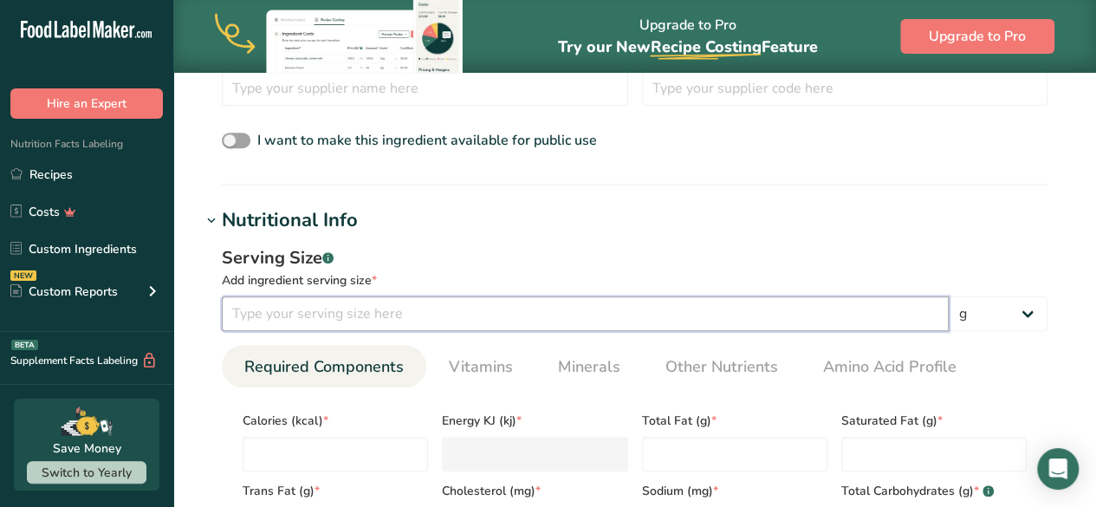
click at [349, 314] on input "number" at bounding box center [585, 313] width 727 height 35
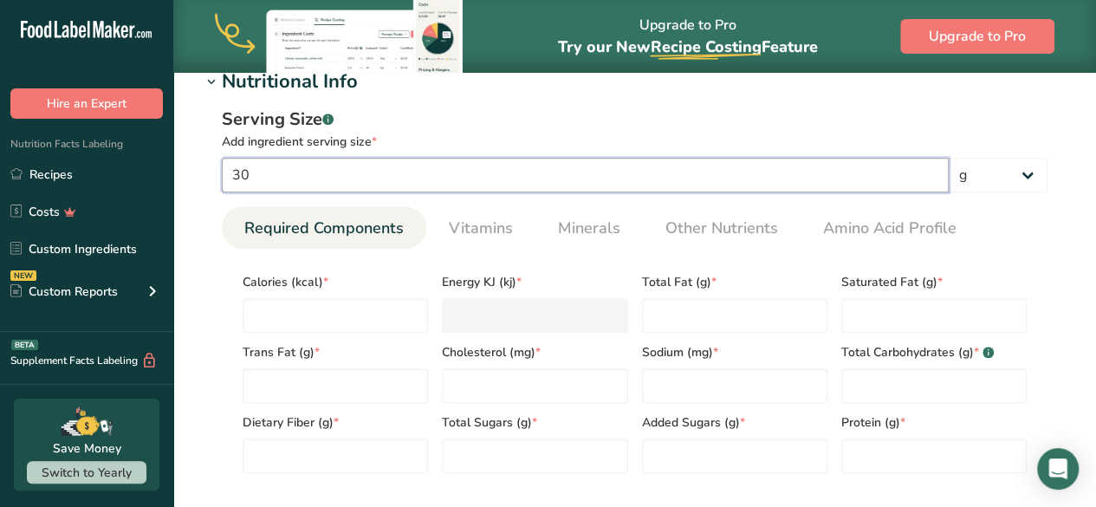
scroll to position [696, 0]
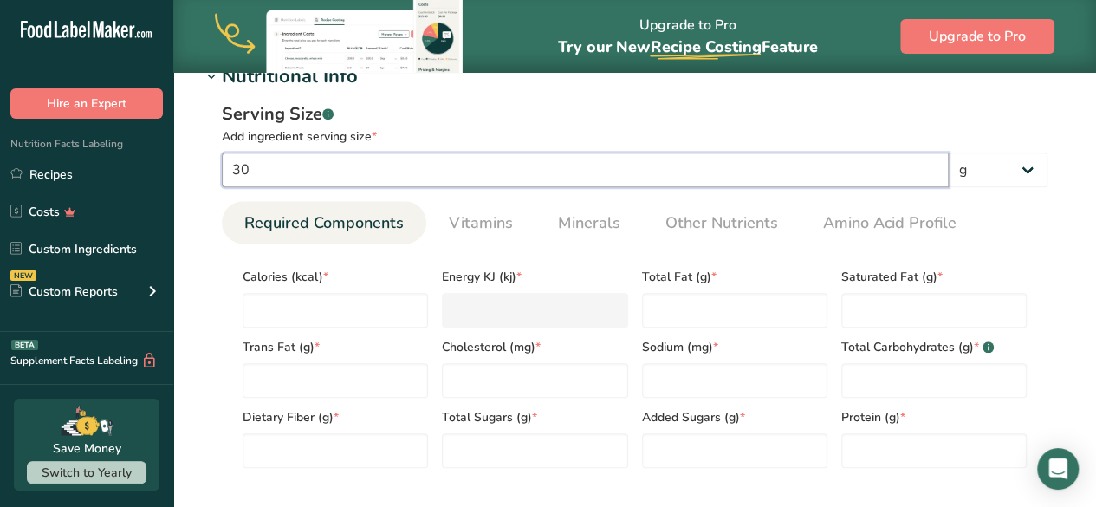
type input "30"
click at [349, 314] on input "number" at bounding box center [335, 310] width 185 height 35
type input "2"
type KJ "8.4"
type input "20"
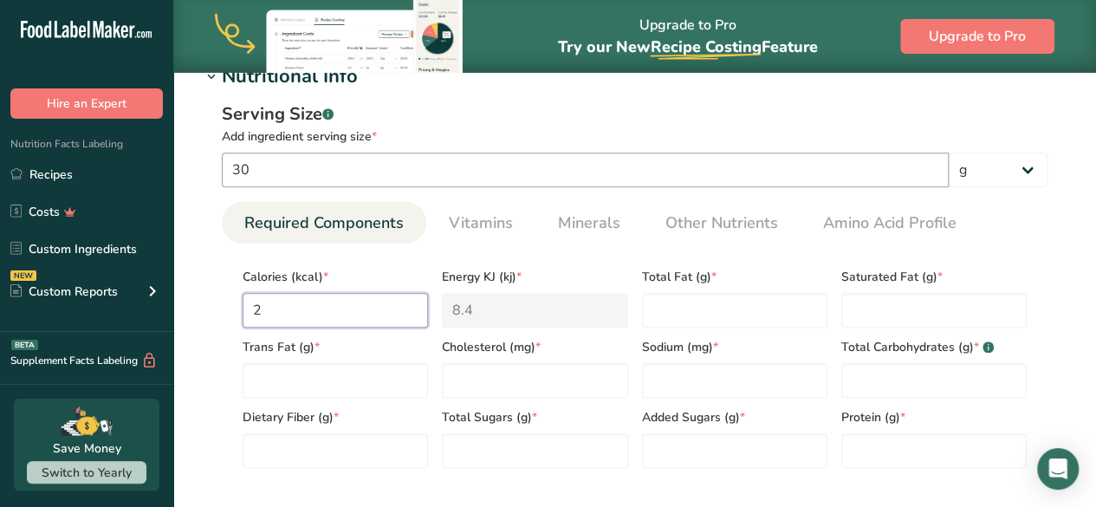
type KJ "83.7"
type input "20"
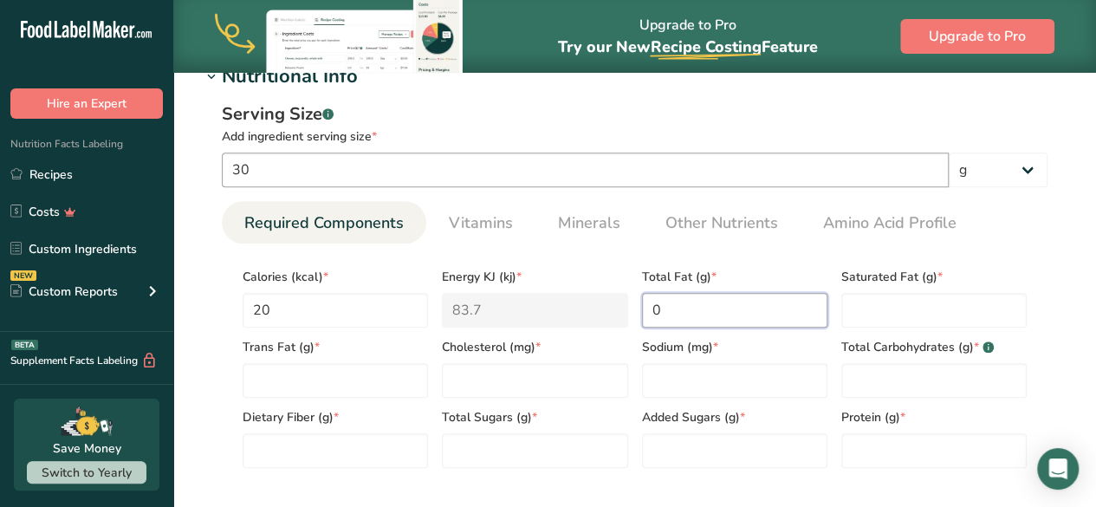
type Fat "0"
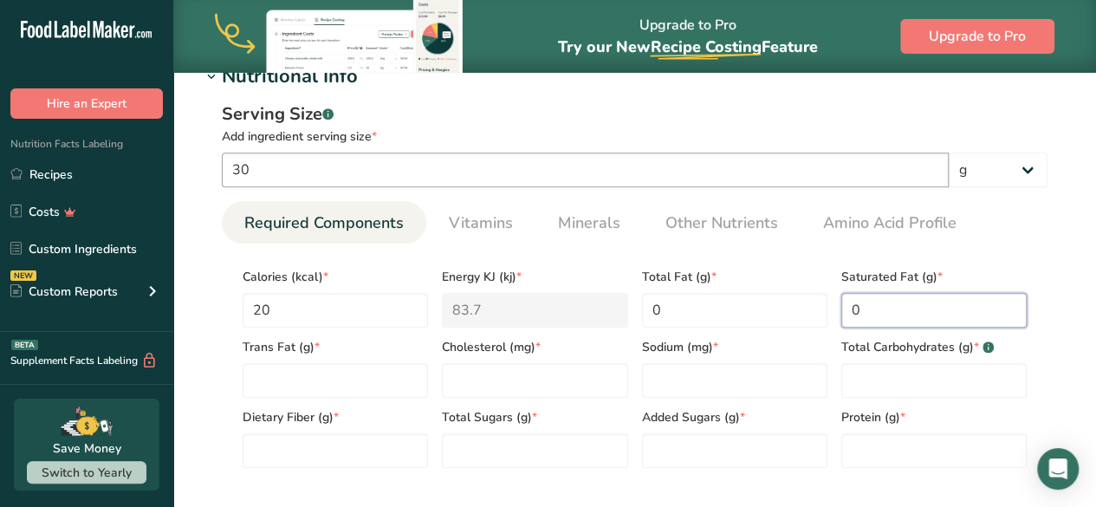
type Fat "0"
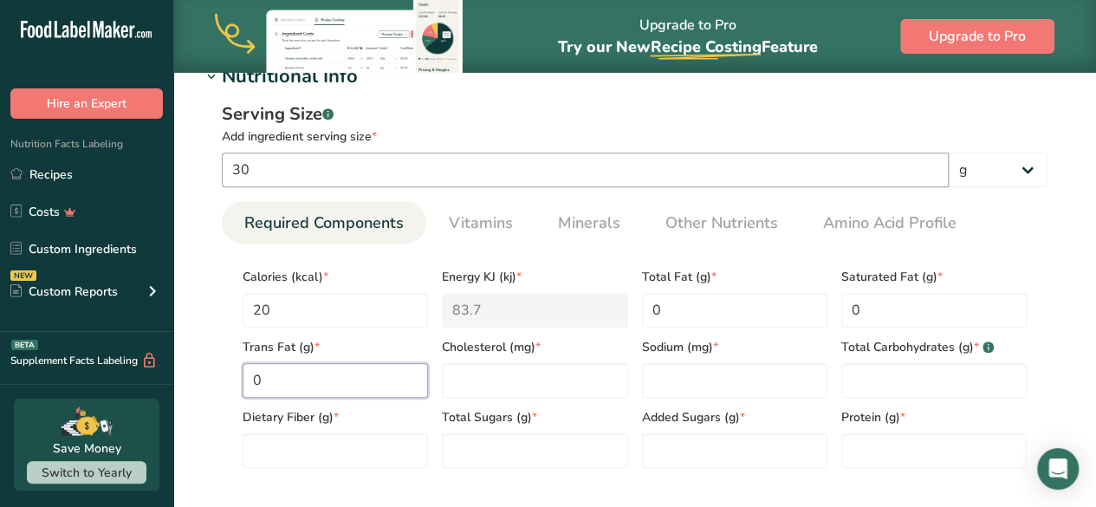
type Fat "0"
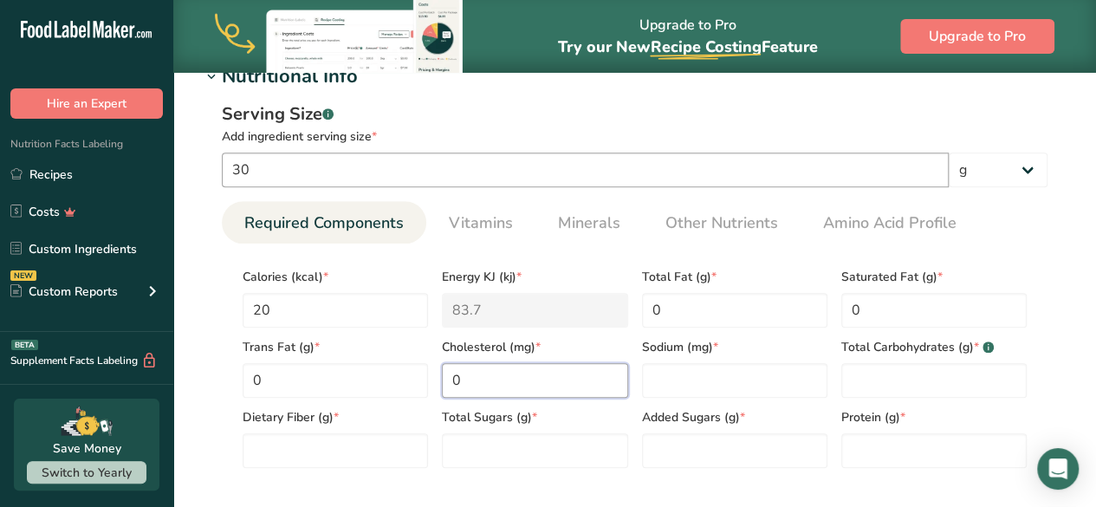
type input "0"
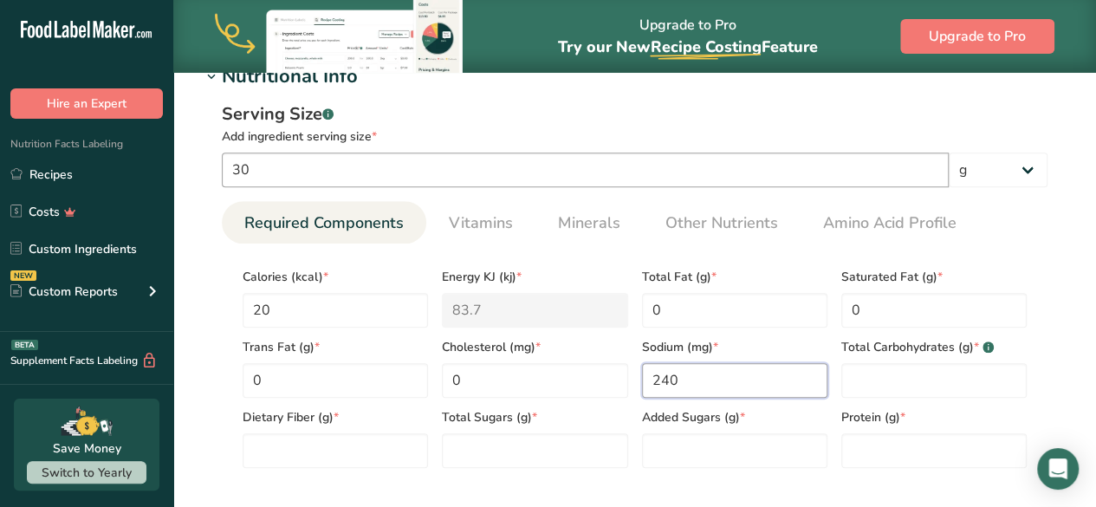
type input "240"
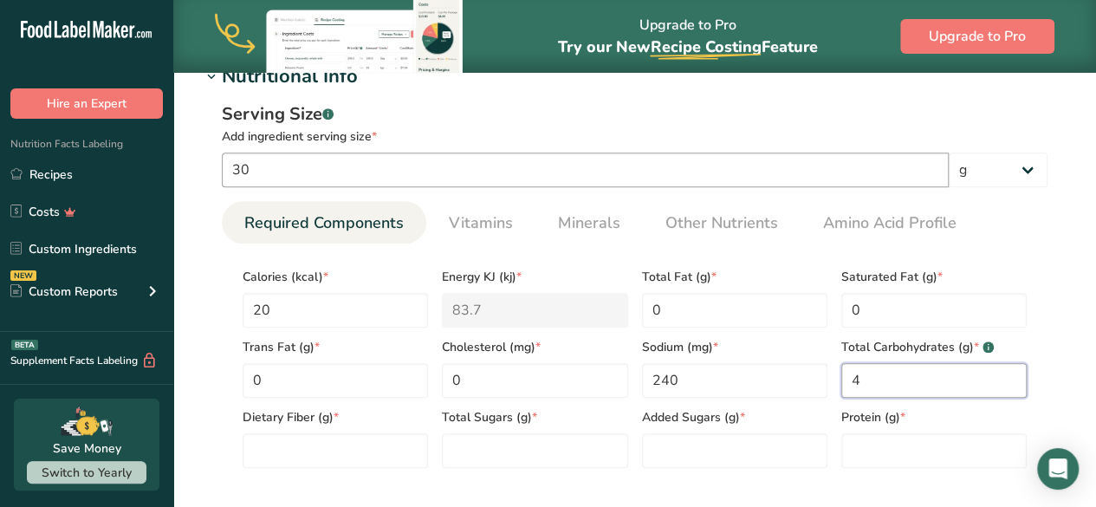
type Carbohydrates "4"
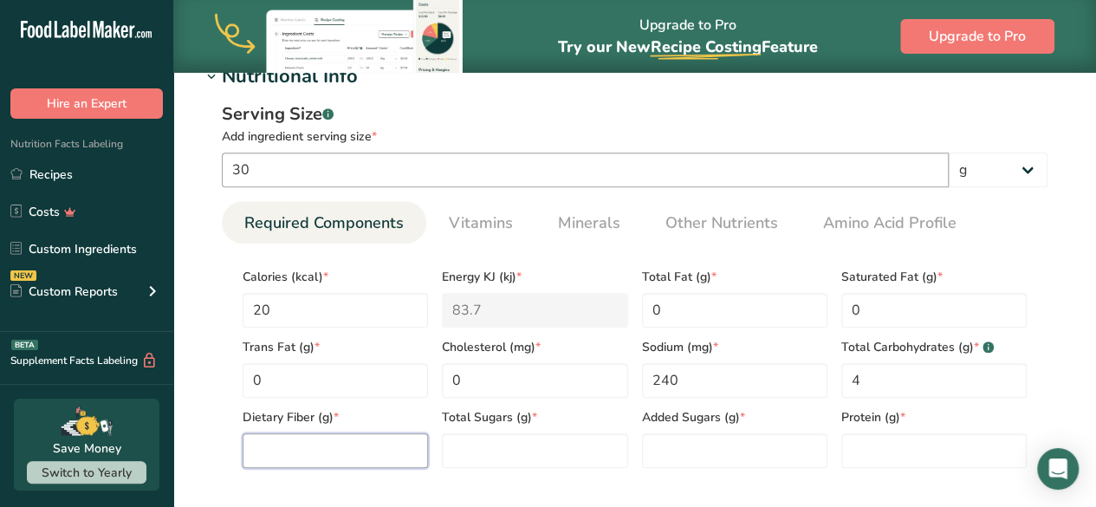
type Fiber "0"
type Fiber "1"
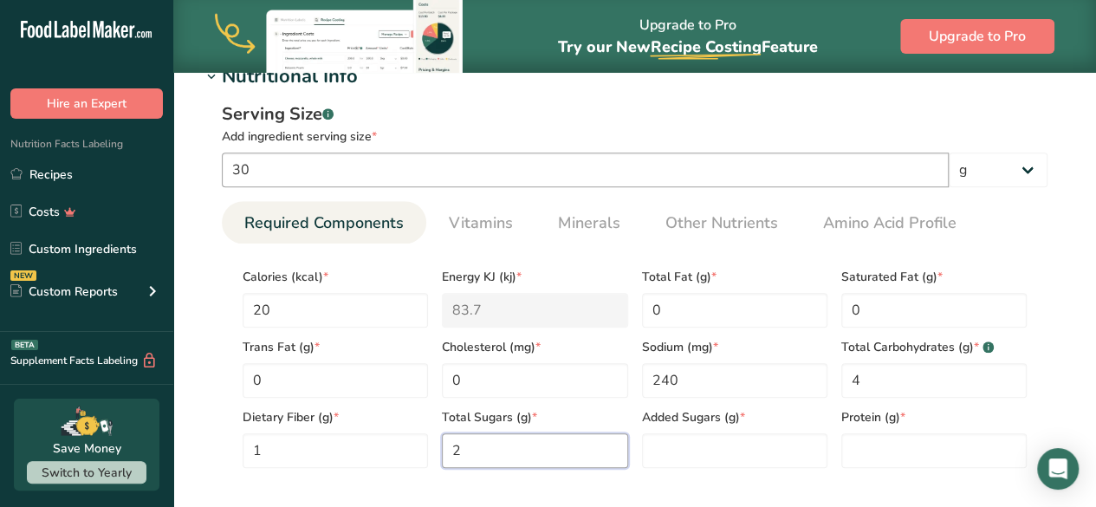
type Sugars "2"
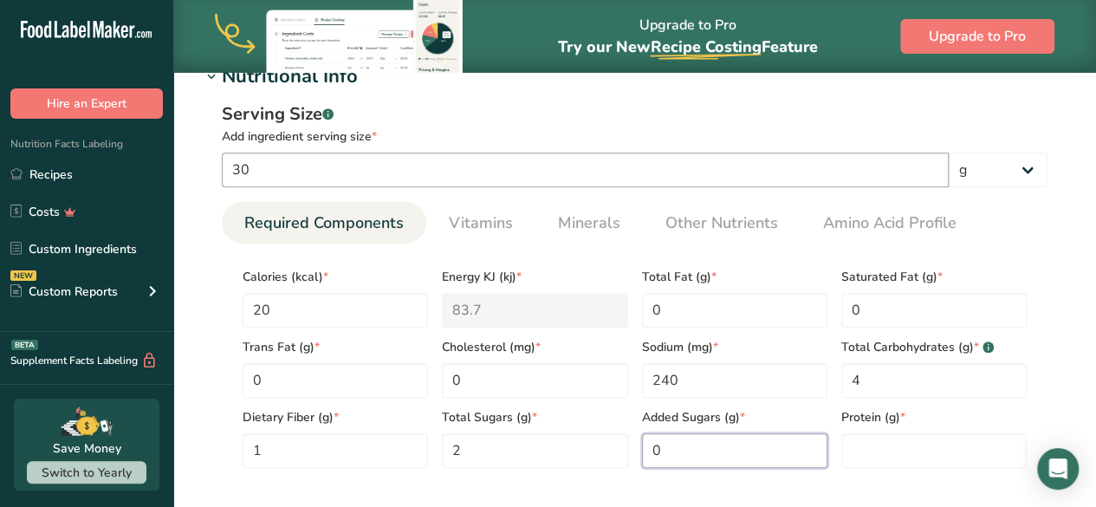
type Sugars "0"
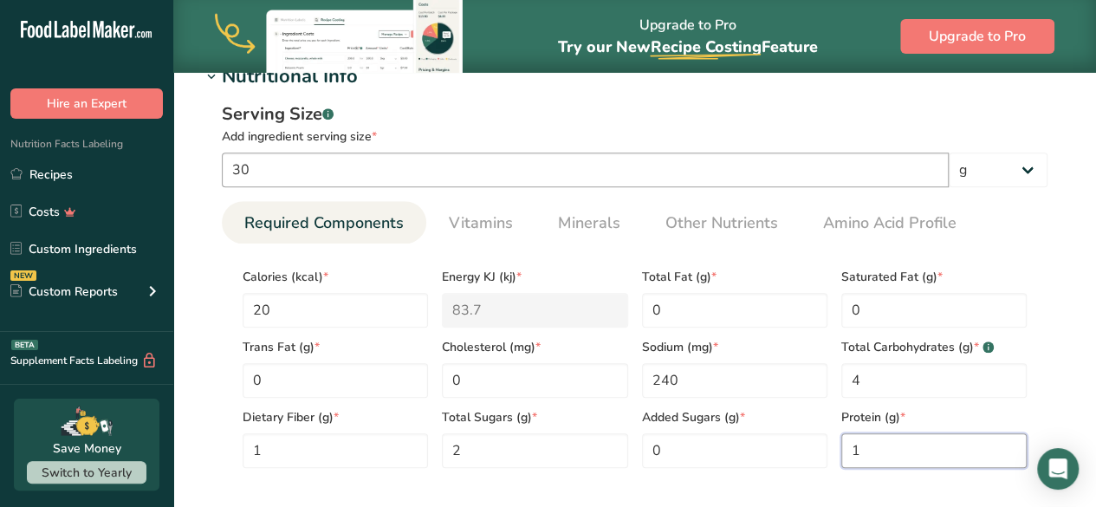
type input "1"
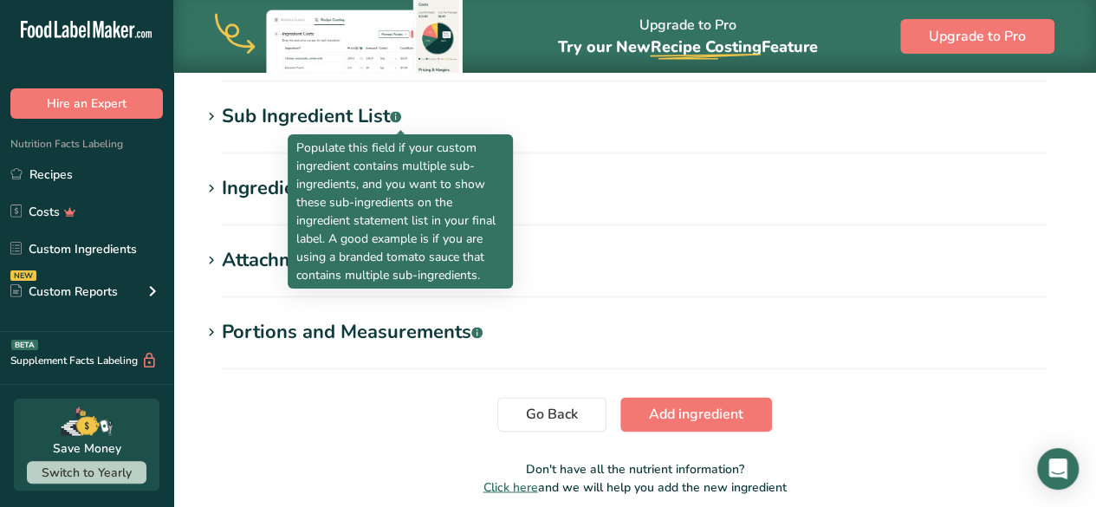
scroll to position [1272, 0]
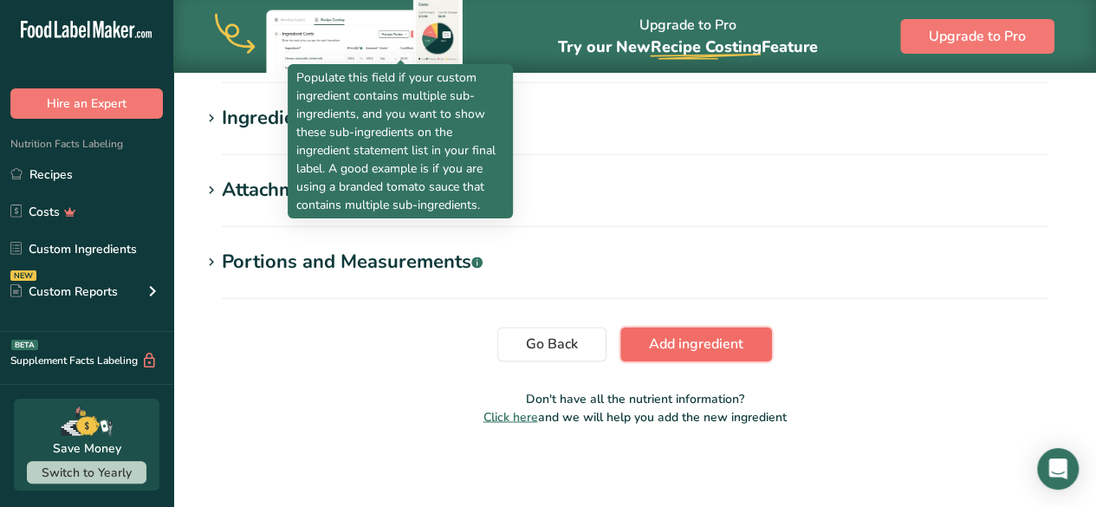
click at [654, 348] on span "Add ingredient" at bounding box center [696, 344] width 94 height 21
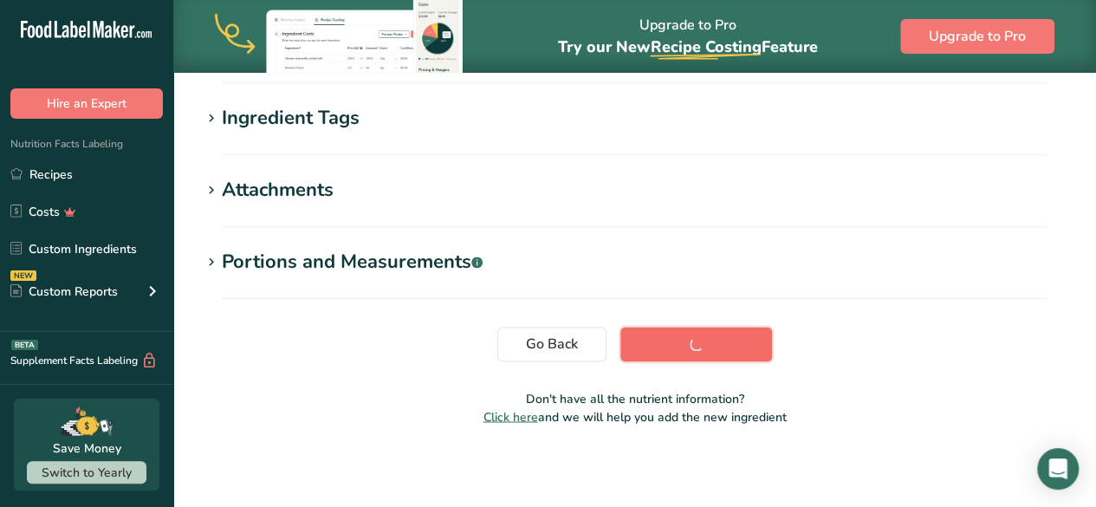
scroll to position [423, 0]
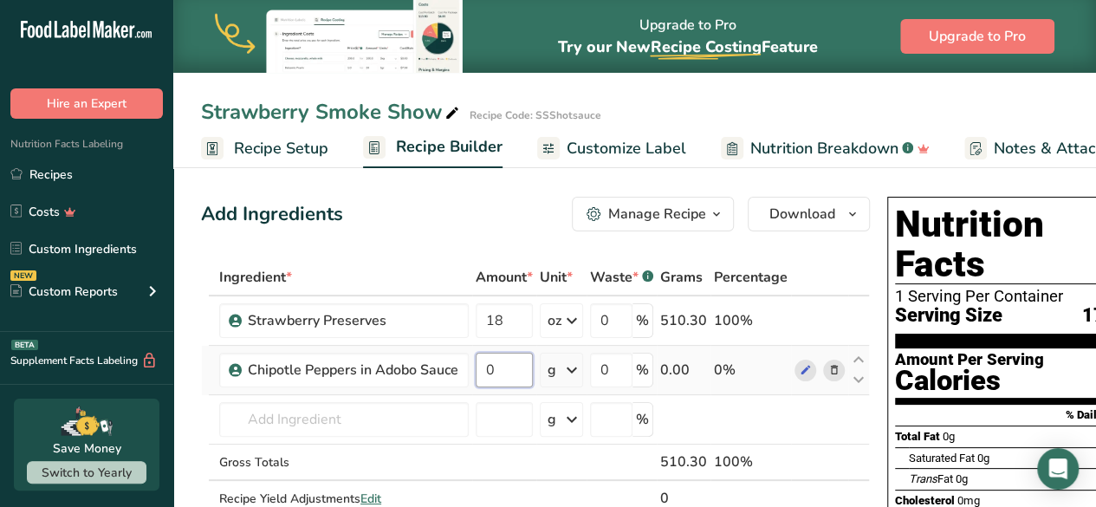
click at [503, 374] on input "0" at bounding box center [504, 370] width 57 height 35
type input "6"
click at [571, 374] on div "Ingredient * Amount * Unit * Waste * .a-a{fill:#347362;}.b-a{fill:#fff;} Grams …" at bounding box center [535, 406] width 669 height 294
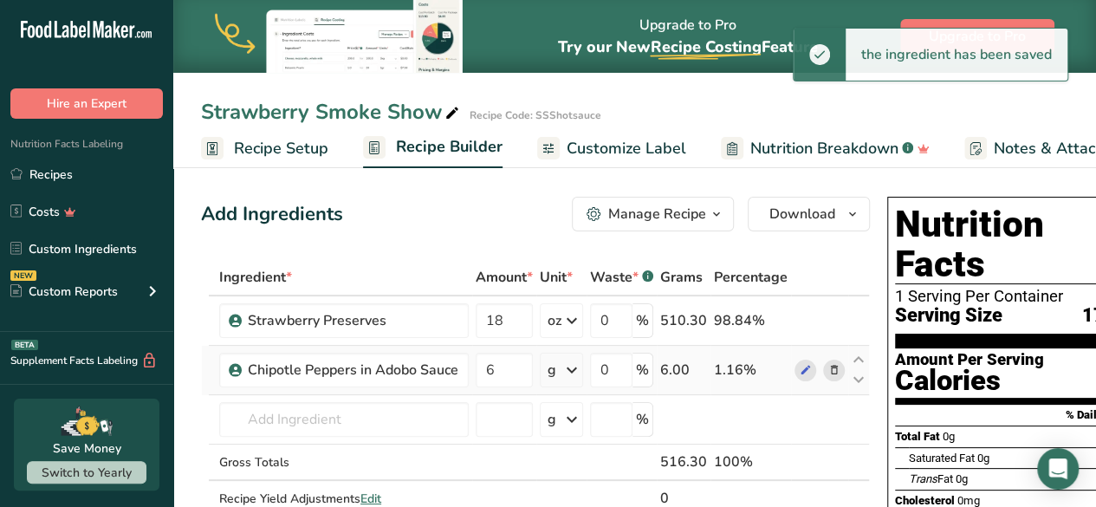
click at [571, 374] on icon at bounding box center [572, 370] width 21 height 31
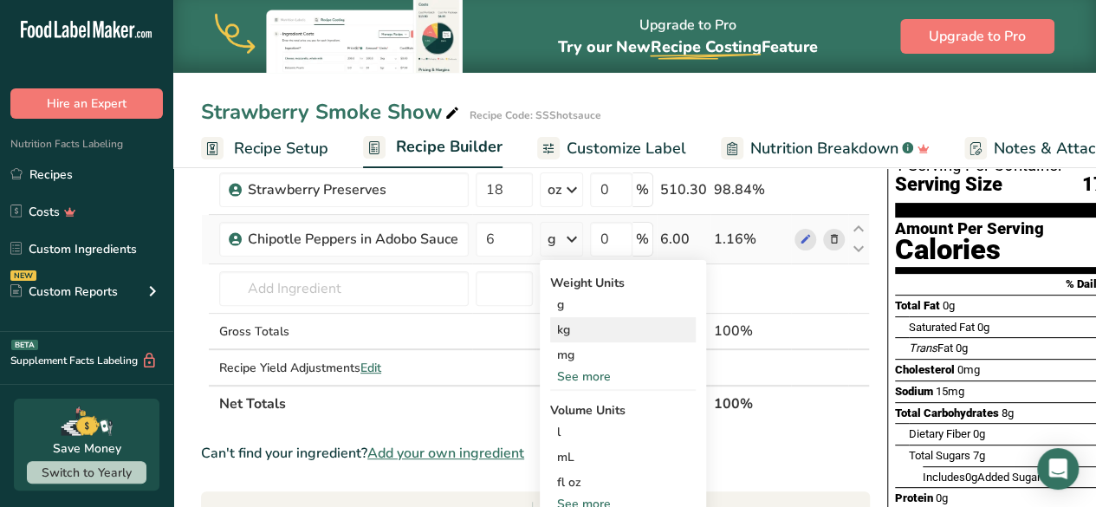
scroll to position [132, 0]
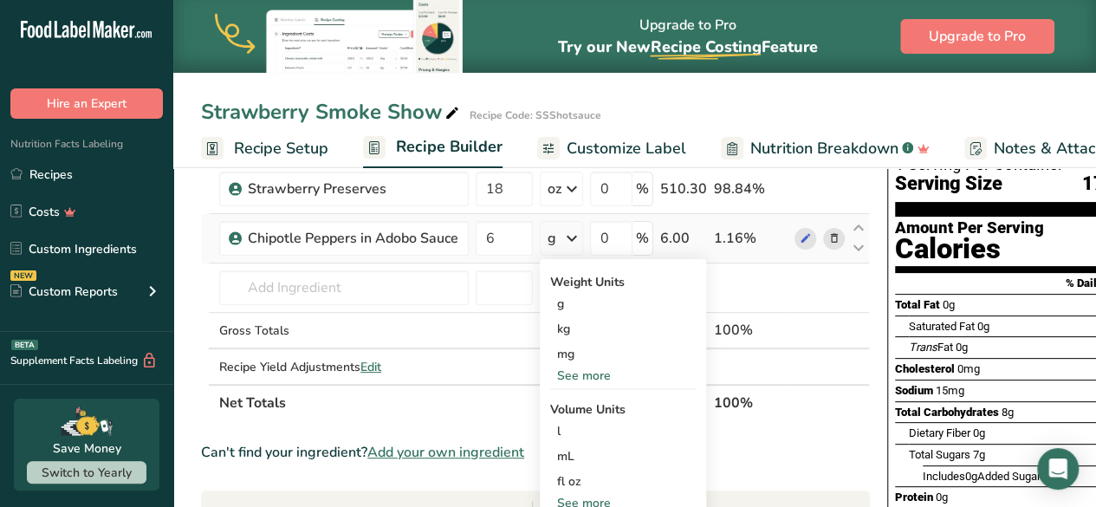
click at [589, 370] on div "See more" at bounding box center [623, 376] width 146 height 18
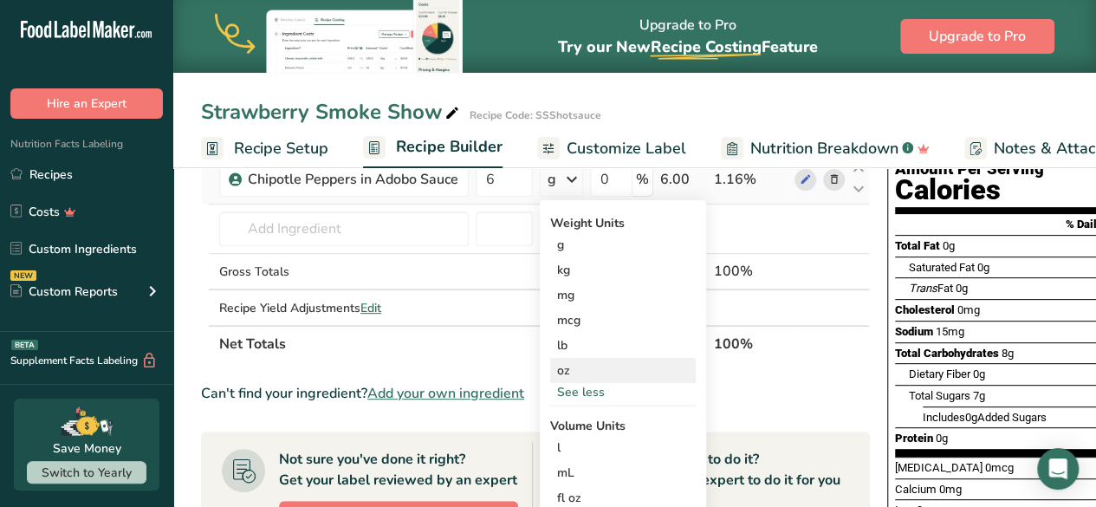
click at [556, 365] on div "oz" at bounding box center [623, 370] width 146 height 25
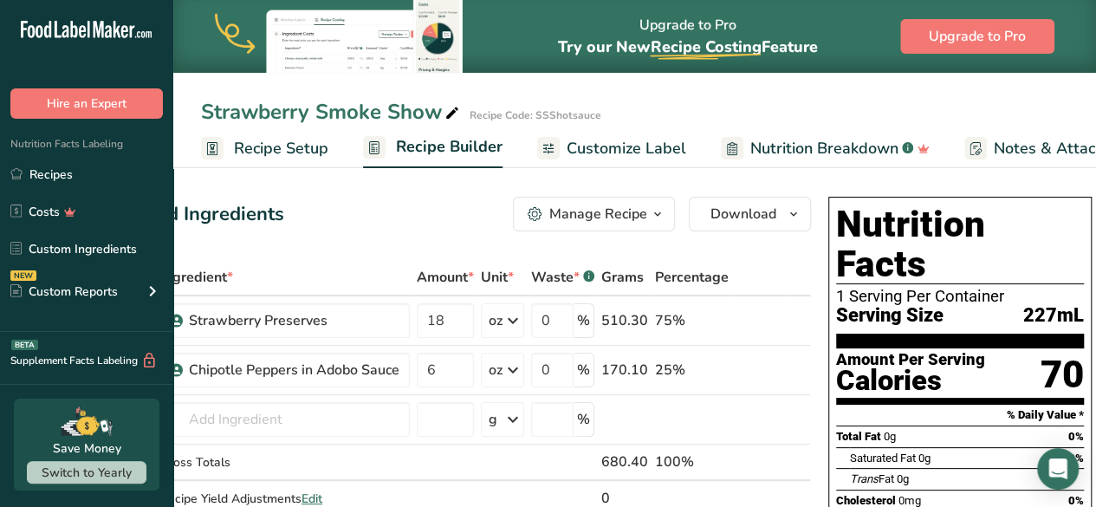
scroll to position [0, 0]
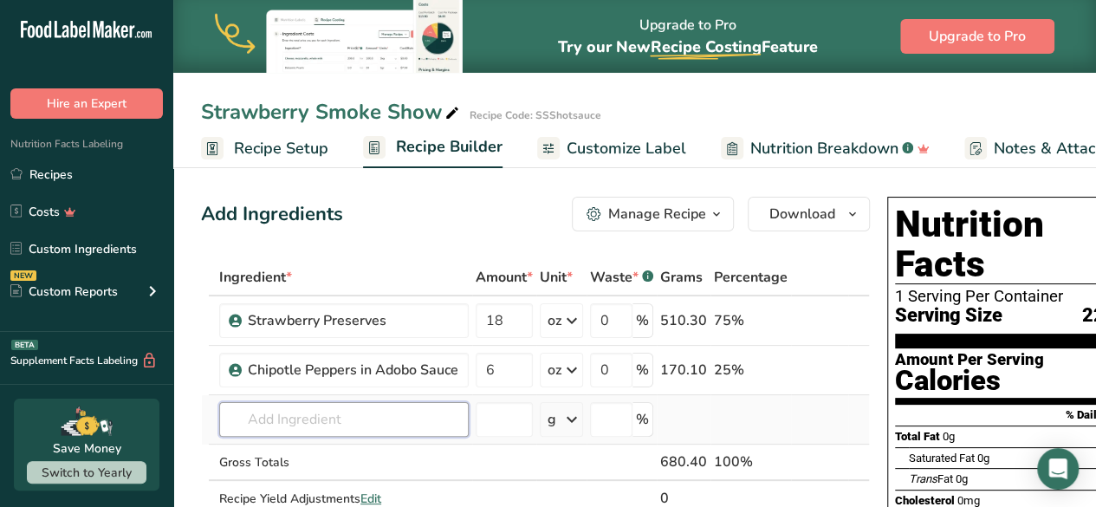
click at [266, 417] on input "text" at bounding box center [344, 419] width 250 height 35
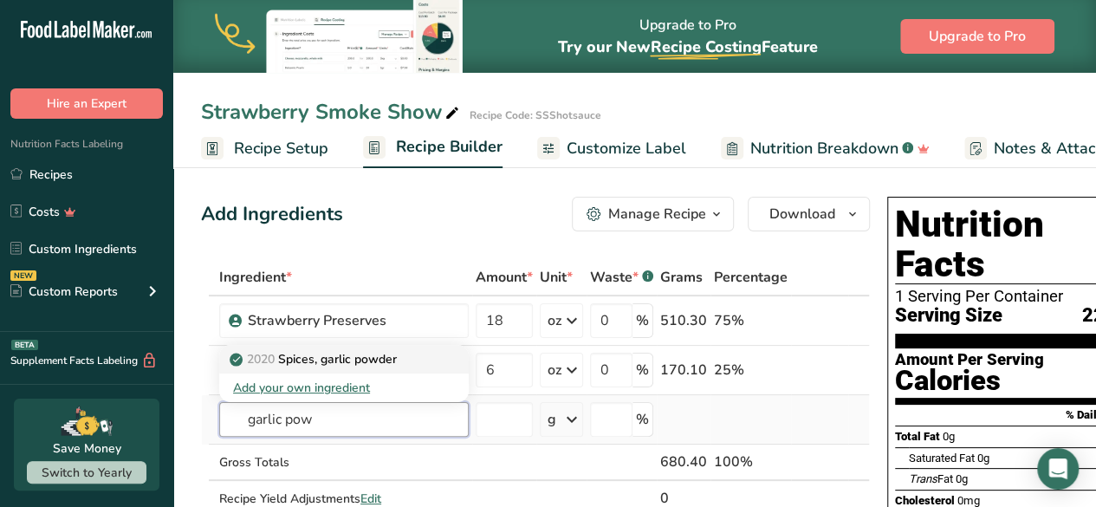
type input "garlic pow"
click at [317, 361] on p "2020 Spices, garlic powder" at bounding box center [315, 359] width 164 height 18
type input "Spices, garlic powder"
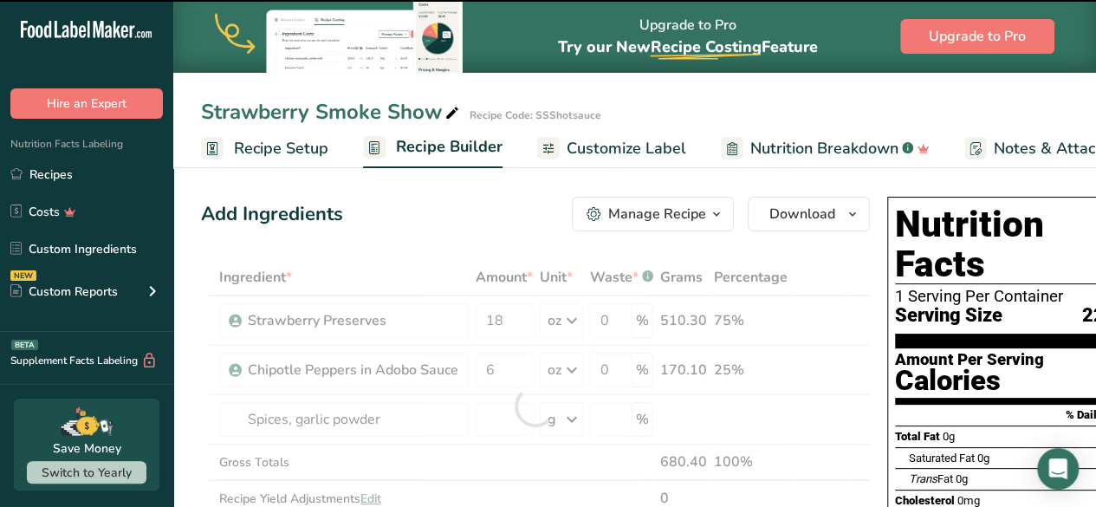
type input "0"
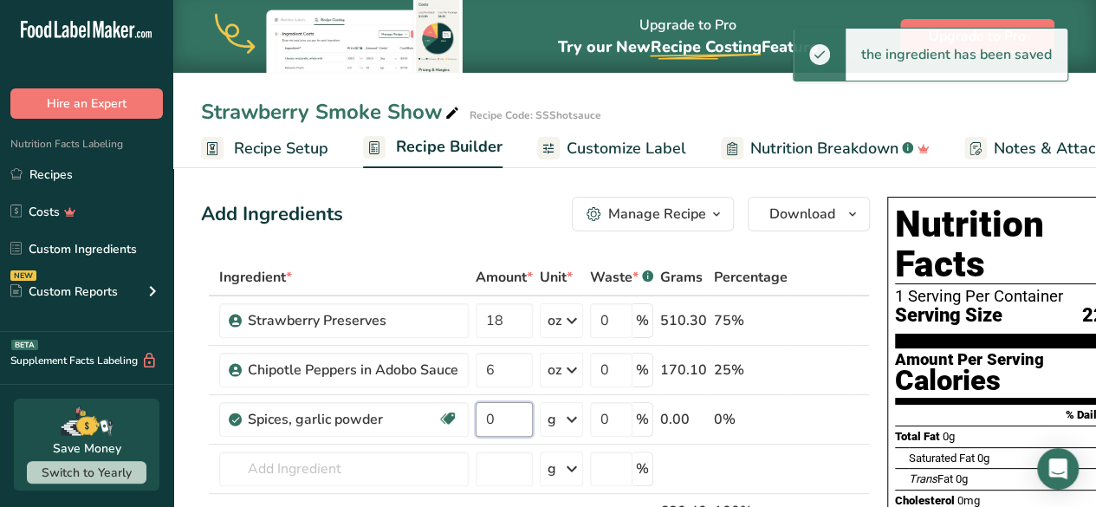
click at [503, 426] on input "0" at bounding box center [504, 419] width 57 height 35
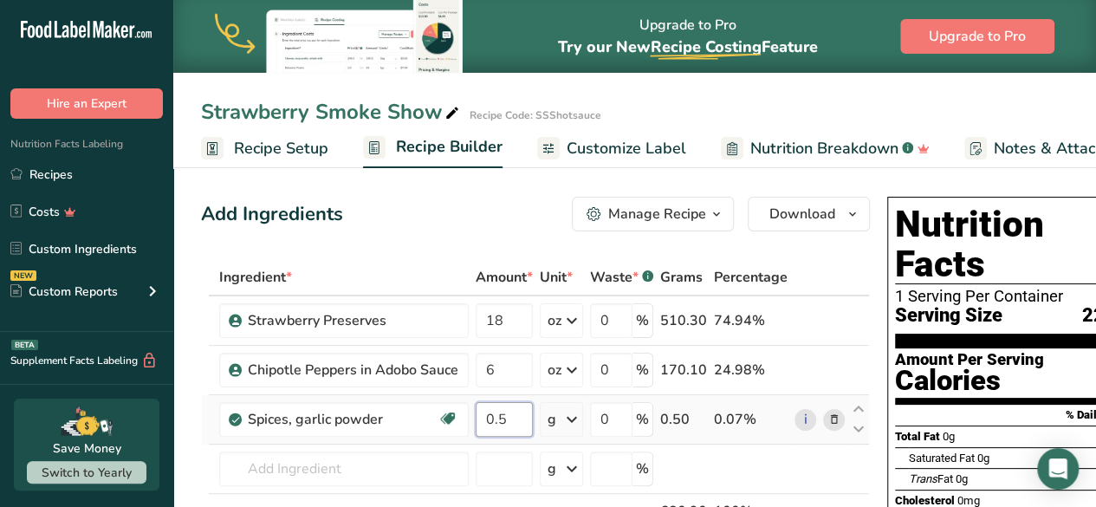
type input "0.5"
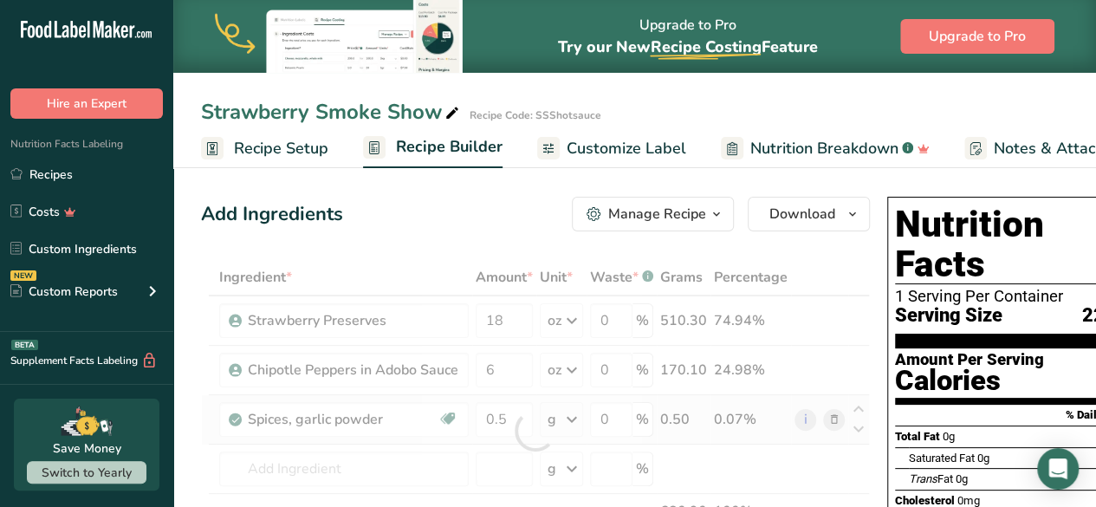
click at [575, 415] on div "Ingredient * Amount * Unit * Waste * .a-a{fill:#347362;}.b-a{fill:#fff;} Grams …" at bounding box center [535, 430] width 669 height 343
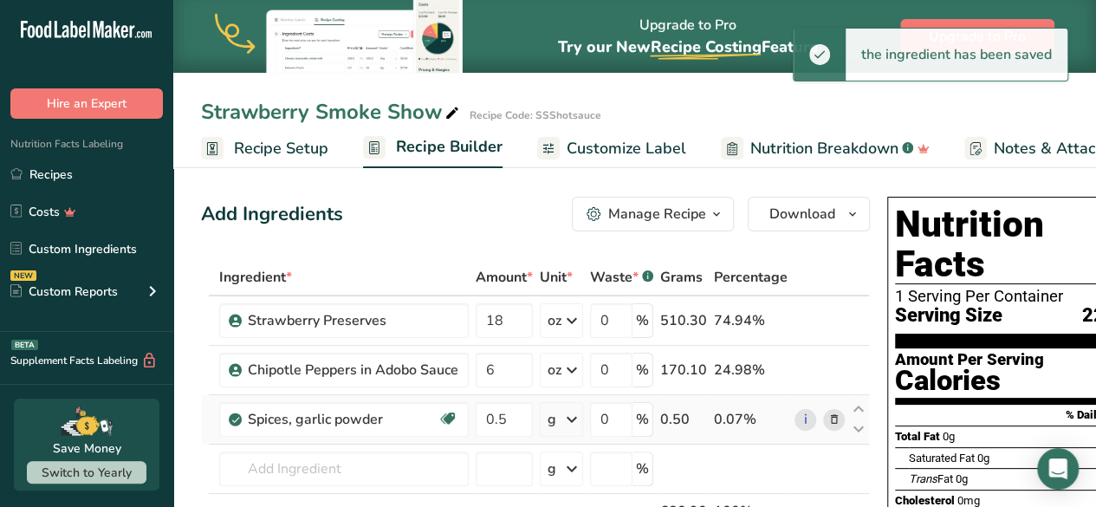
click at [575, 415] on icon at bounding box center [572, 419] width 21 height 31
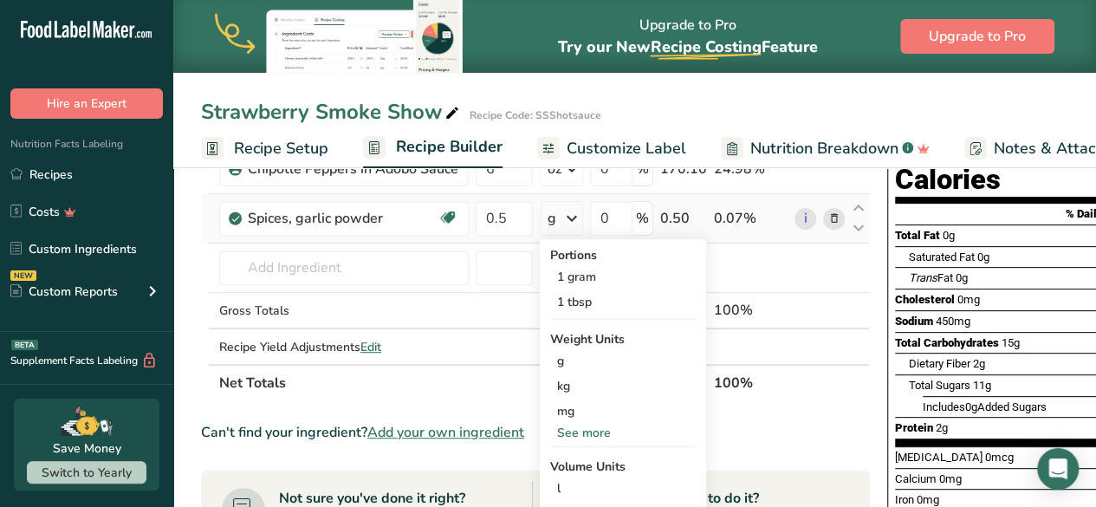
scroll to position [263, 0]
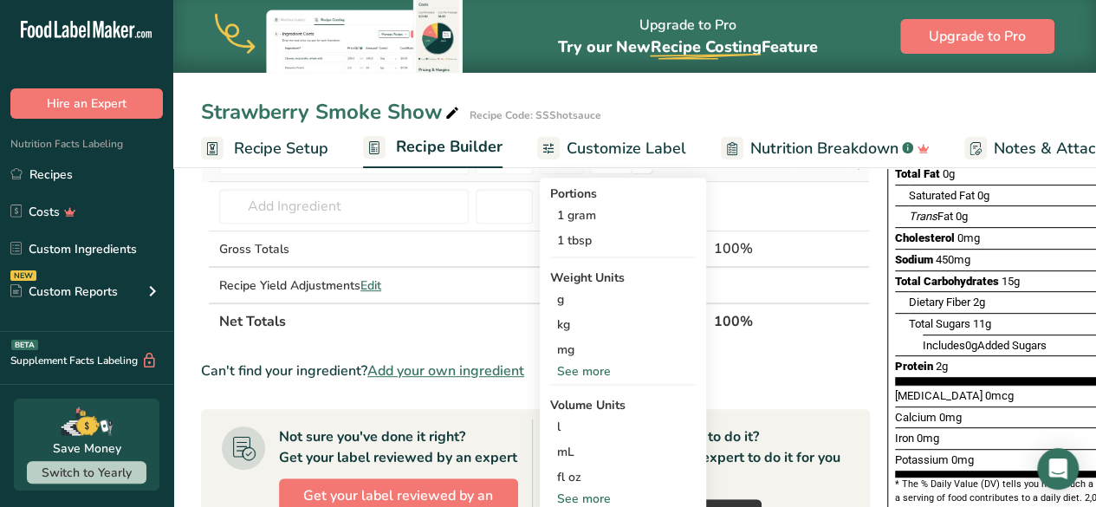
click at [586, 375] on div "See more" at bounding box center [623, 371] width 146 height 18
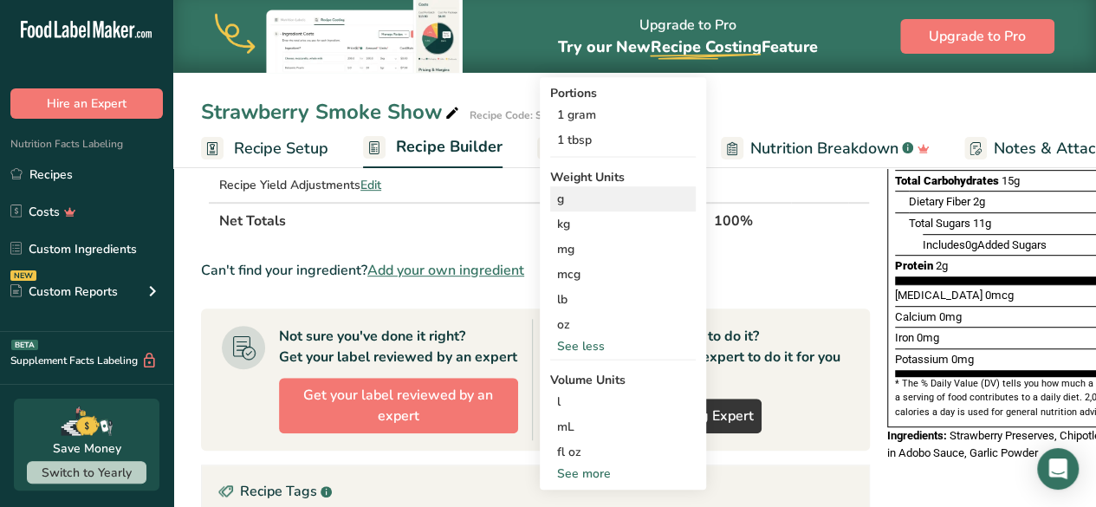
scroll to position [374, 0]
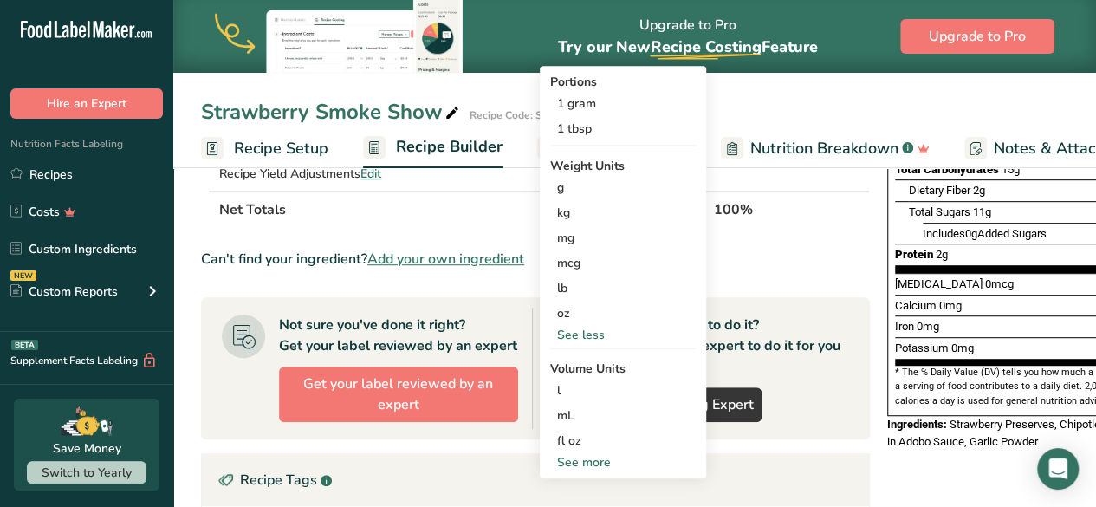
click at [596, 460] on div "See more" at bounding box center [623, 462] width 146 height 18
select select "22"
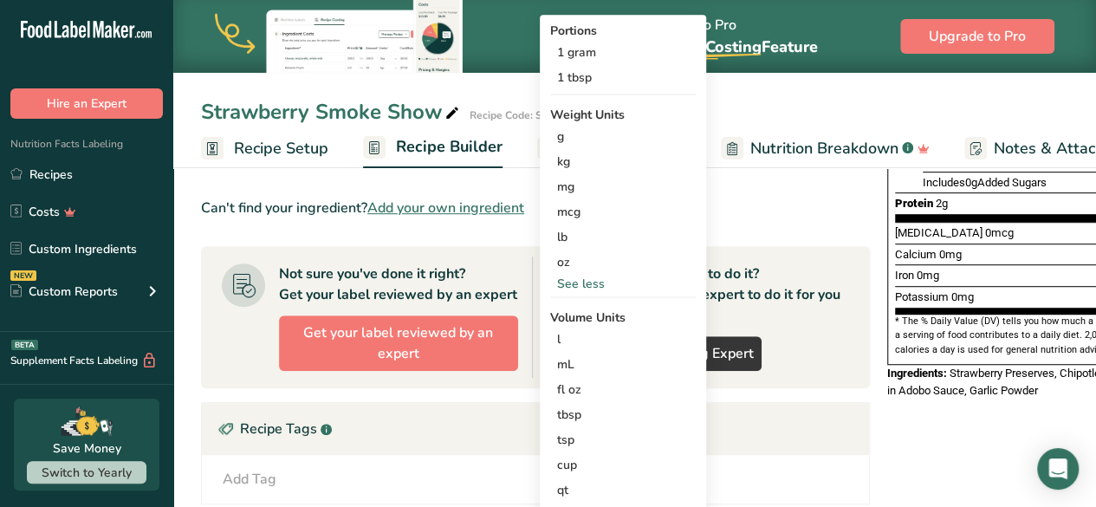
scroll to position [427, 0]
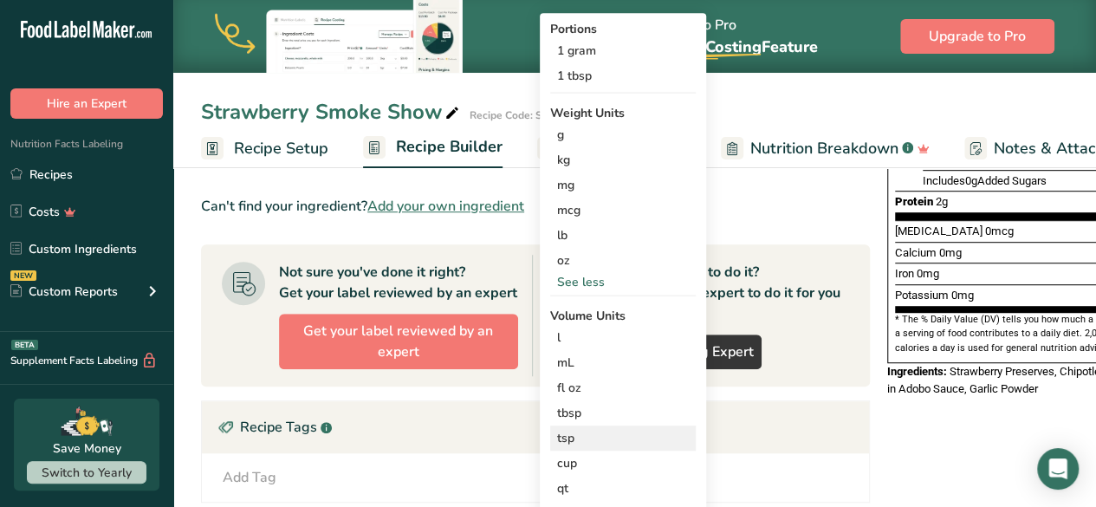
click at [570, 434] on div "tsp" at bounding box center [623, 438] width 132 height 18
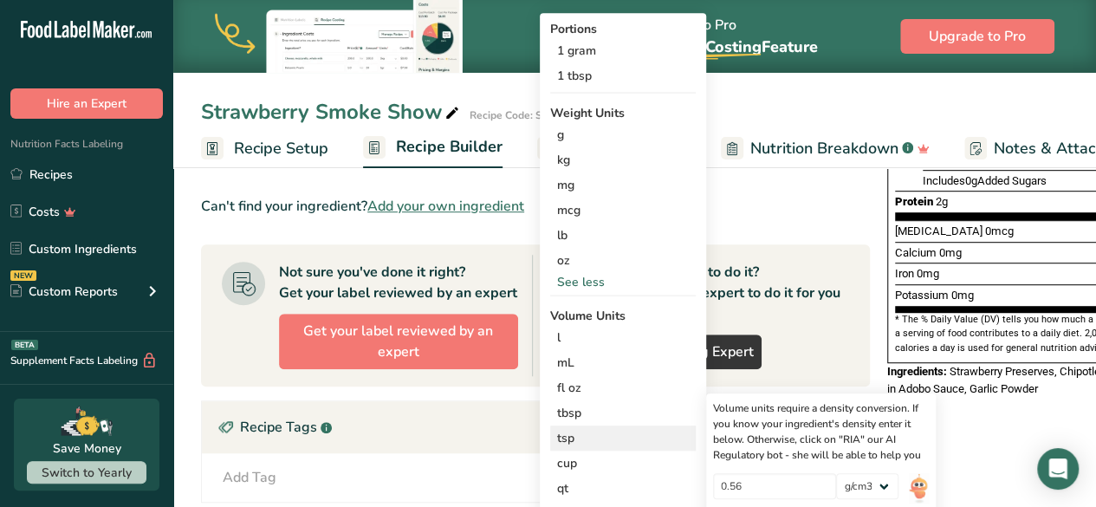
click at [570, 434] on div "tsp" at bounding box center [623, 438] width 132 height 18
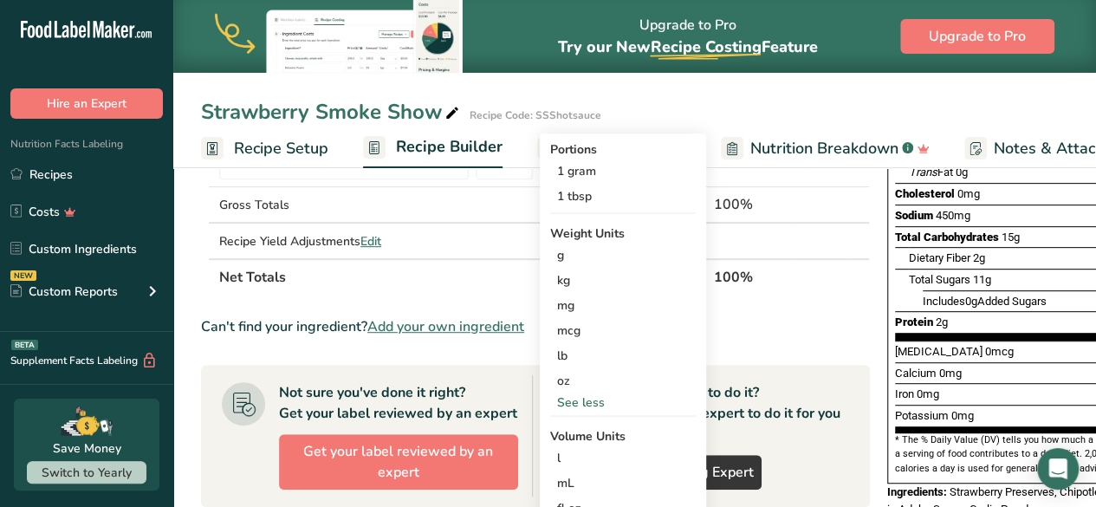
scroll to position [320, 0]
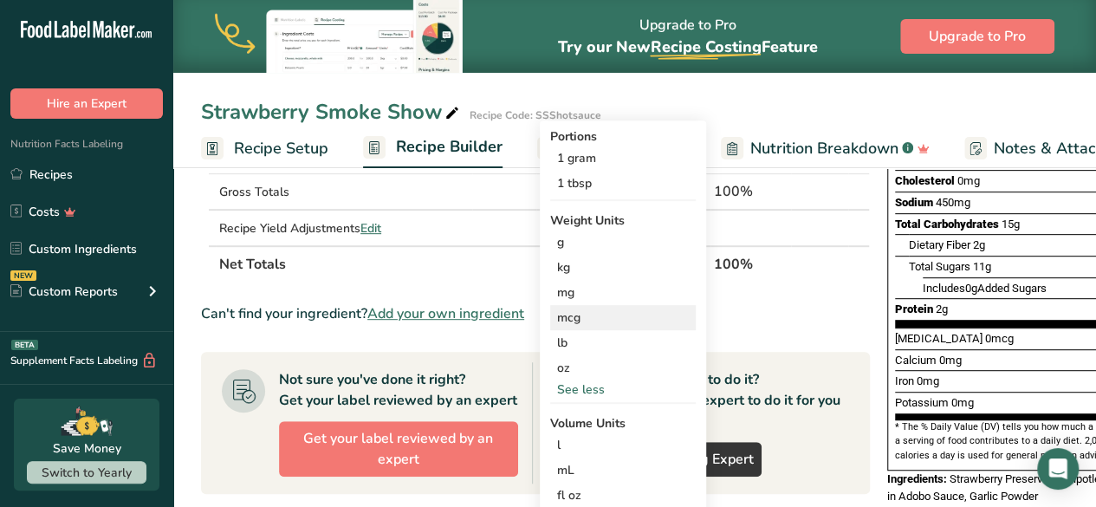
drag, startPoint x: 582, startPoint y: 401, endPoint x: 585, endPoint y: 319, distance: 82.4
click at [585, 319] on div "Portions 1 gram 1 tbsp Weight Units g kg mg mcg lb oz See less Volume Units l V…" at bounding box center [623, 389] width 166 height 538
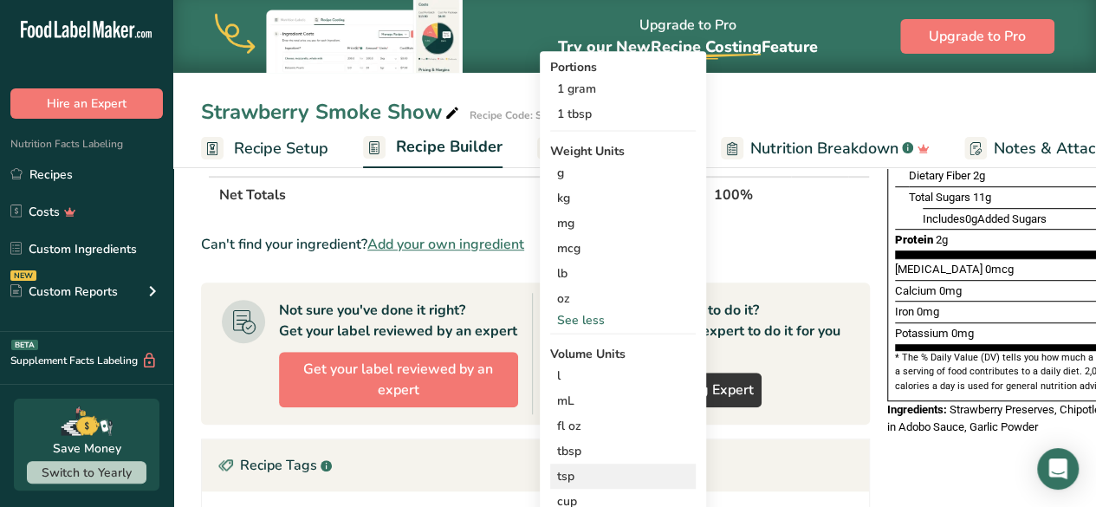
click at [576, 474] on div "tsp" at bounding box center [623, 476] width 132 height 18
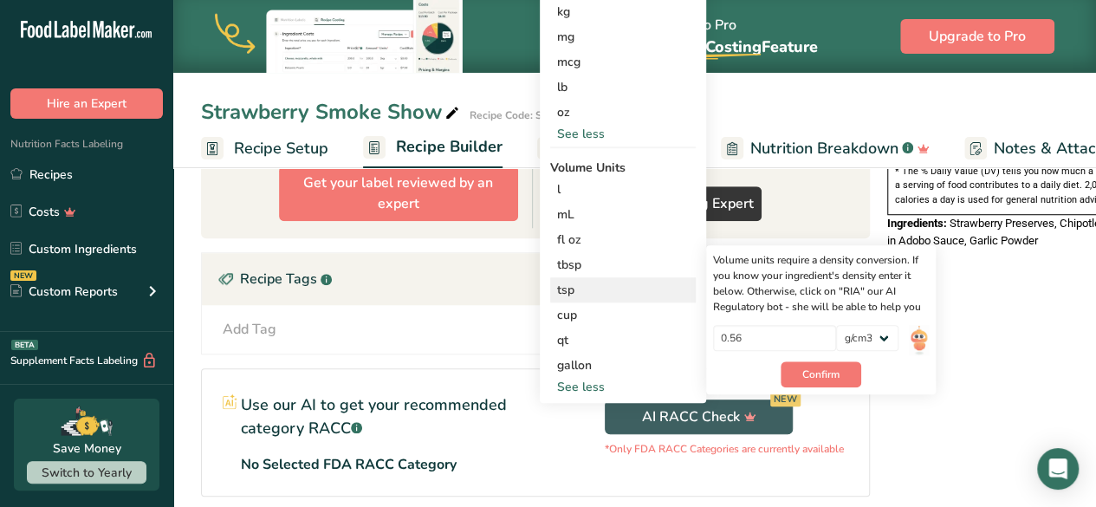
scroll to position [576, 0]
click at [829, 372] on span "Confirm" at bounding box center [821, 374] width 37 height 16
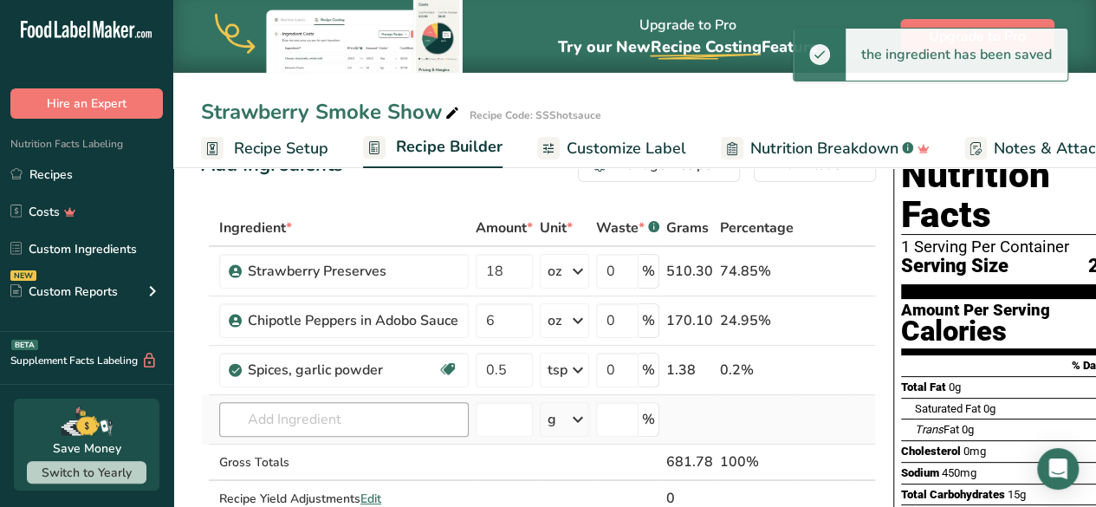
scroll to position [48, 0]
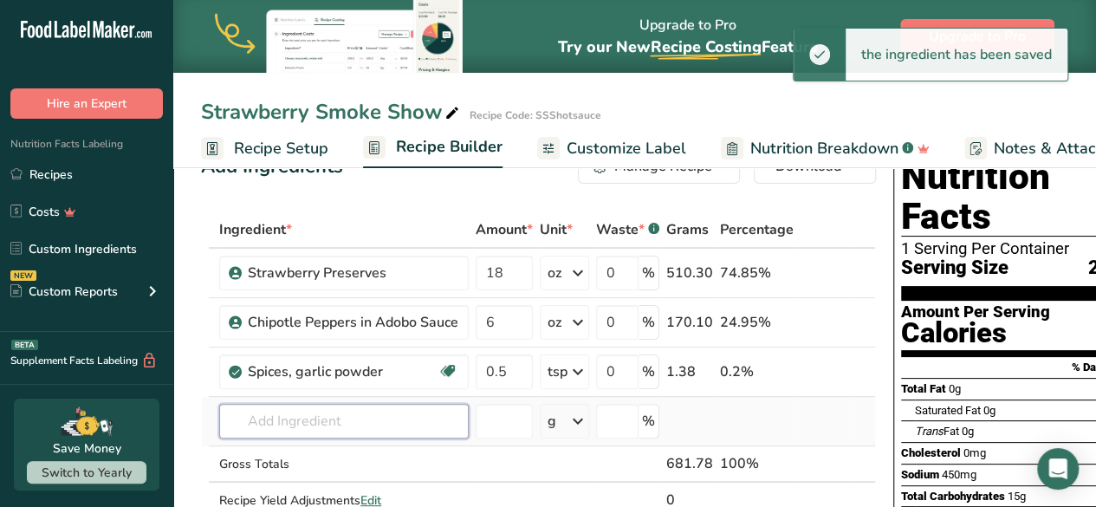
click at [289, 424] on input "text" at bounding box center [344, 421] width 250 height 35
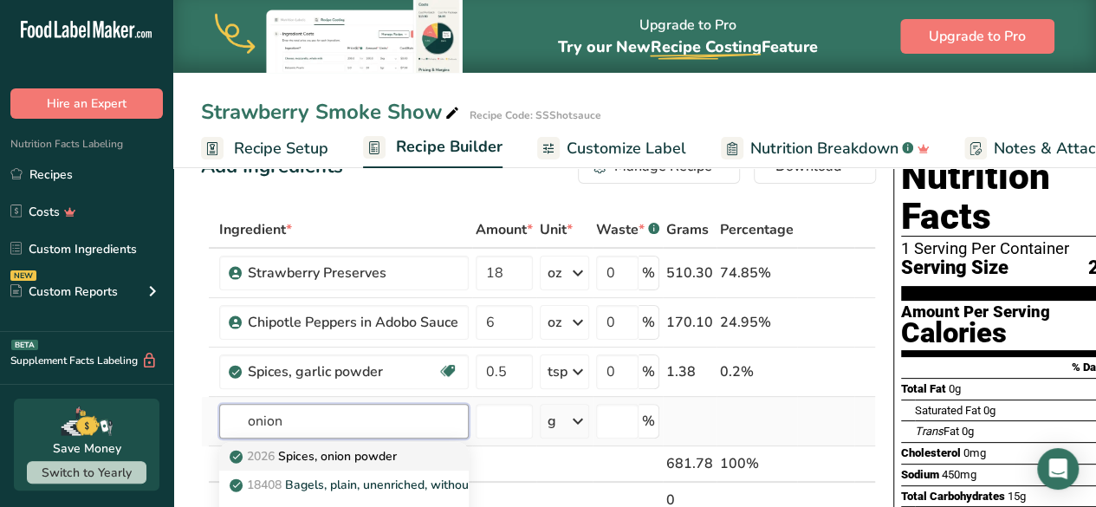
type input "onion"
click at [322, 450] on p "2026 Spices, onion powder" at bounding box center [315, 456] width 164 height 18
type input "Spices, onion powder"
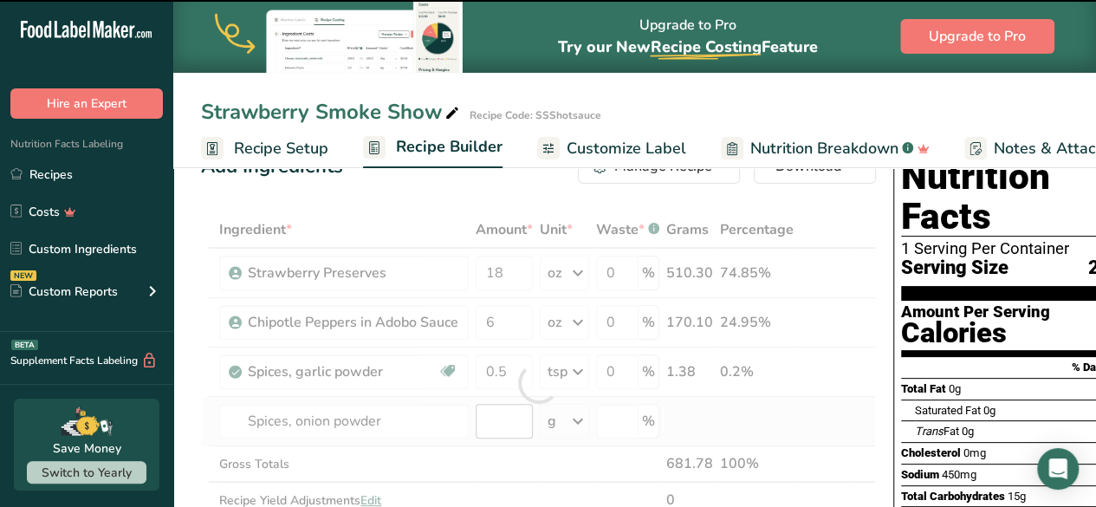
type input "0"
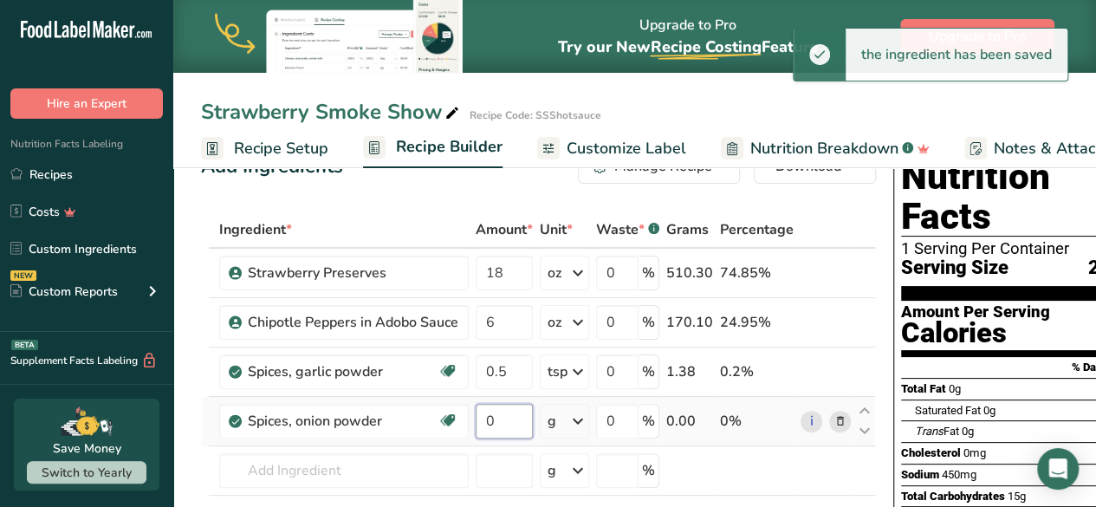
click at [491, 422] on input "0" at bounding box center [504, 421] width 57 height 35
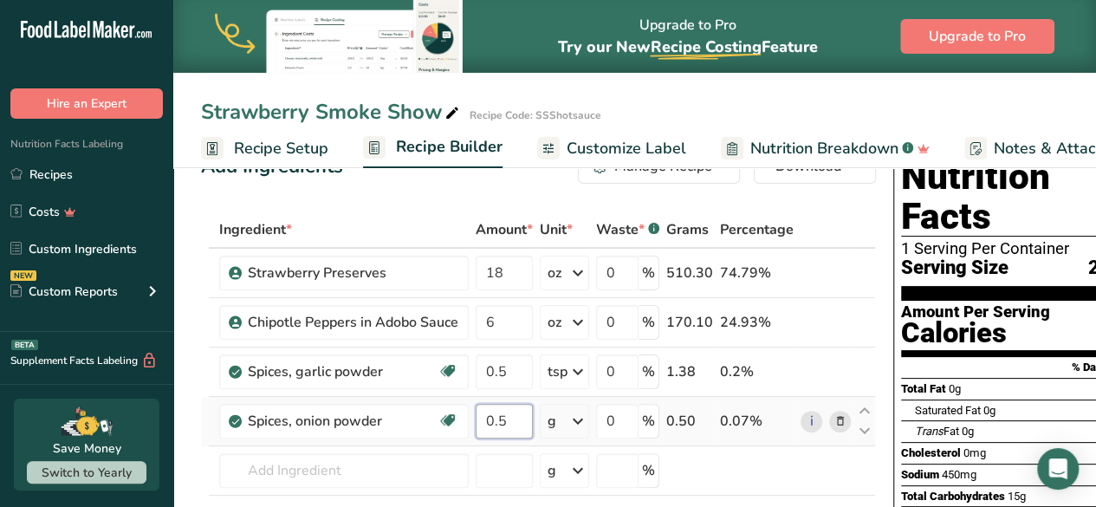
type input "0.5"
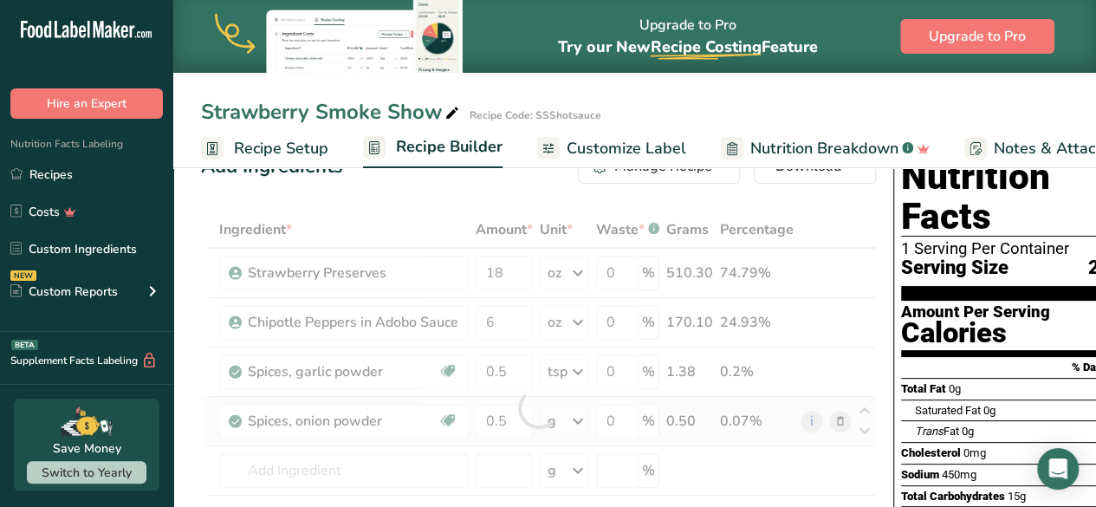
click at [576, 417] on div "Ingredient * Amount * Unit * Waste * .a-a{fill:#347362;}.b-a{fill:#fff;} Grams …" at bounding box center [538, 407] width 675 height 393
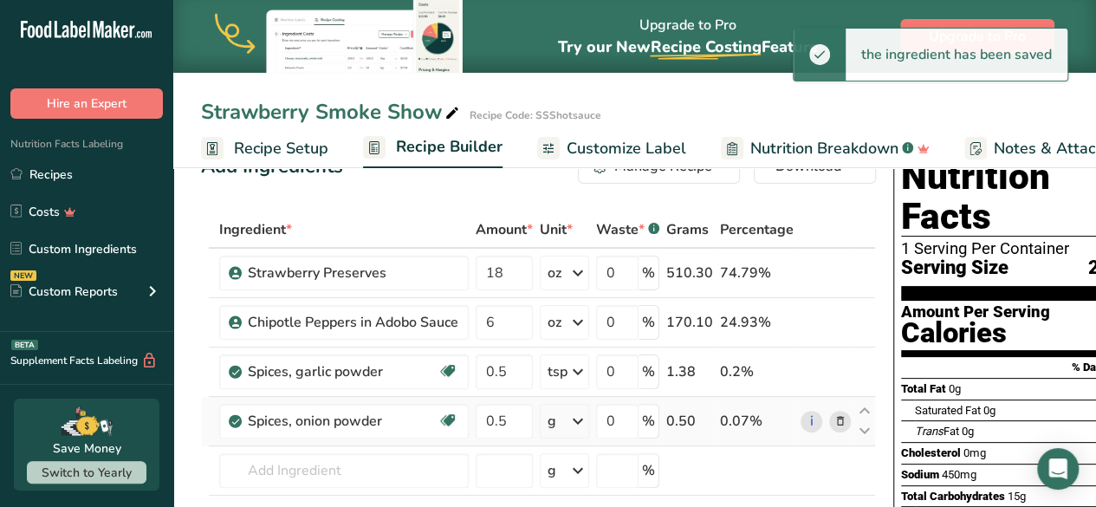
click at [576, 417] on icon at bounding box center [578, 421] width 21 height 31
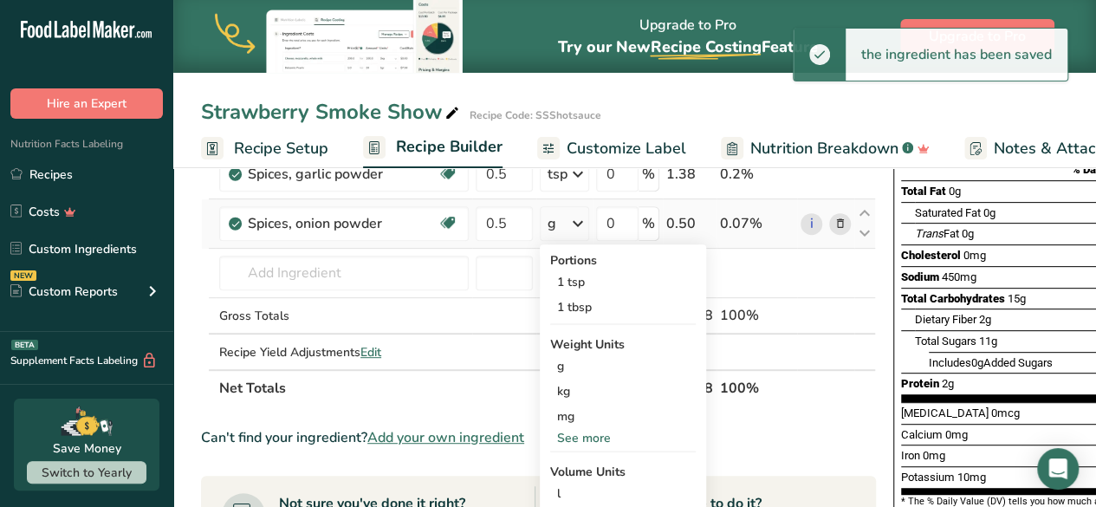
scroll to position [246, 0]
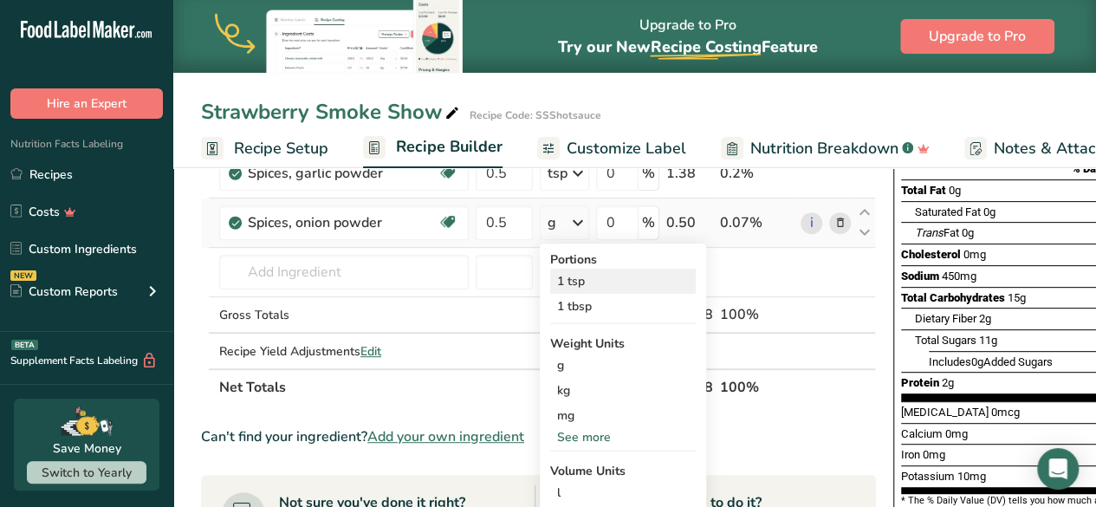
click at [582, 286] on div "1 tsp" at bounding box center [623, 281] width 146 height 25
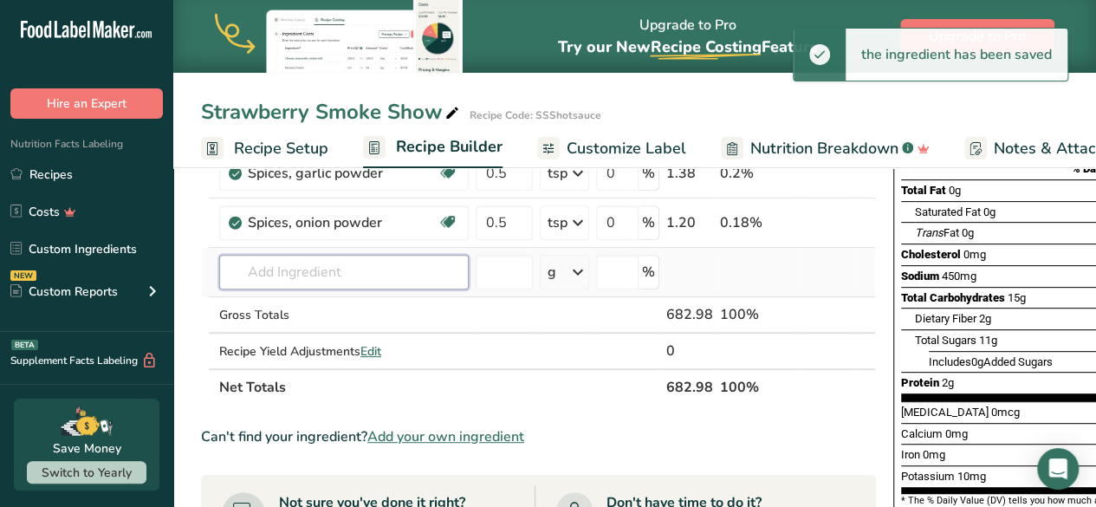
click at [296, 279] on input "text" at bounding box center [344, 272] width 250 height 35
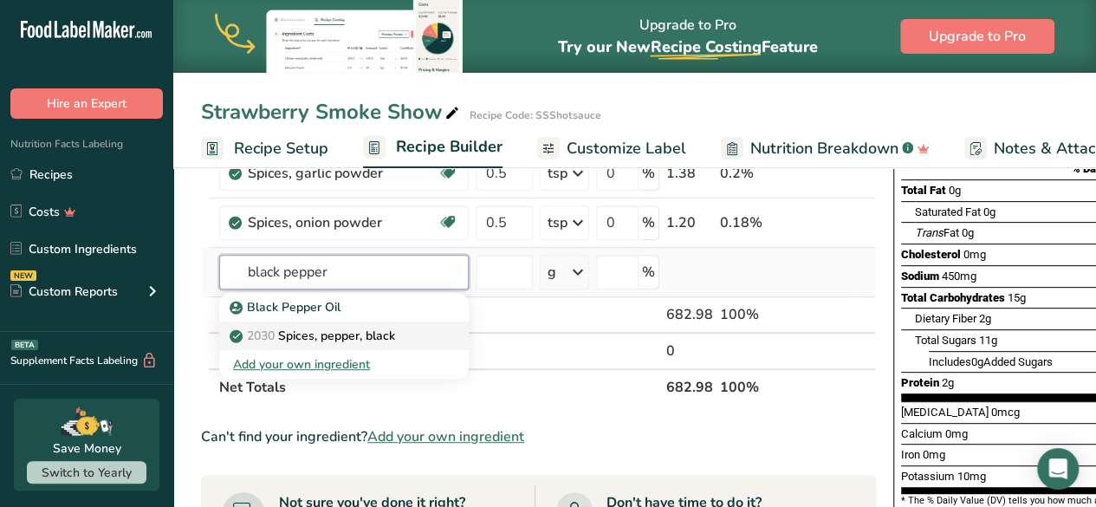
type input "black pepper"
click at [328, 334] on p "2030 Spices, pepper, black" at bounding box center [314, 336] width 162 height 18
type input "Spices, pepper, black"
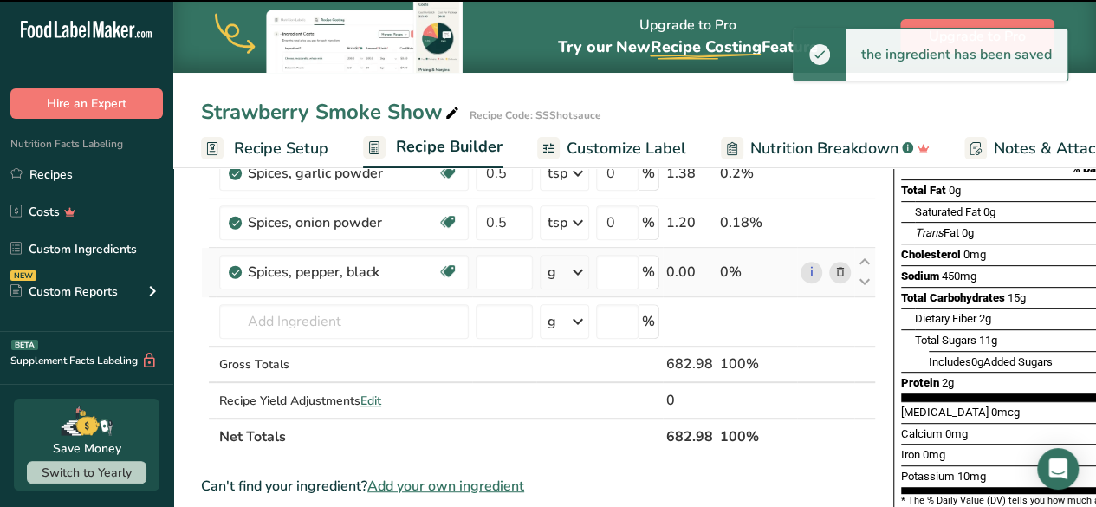
type input "0"
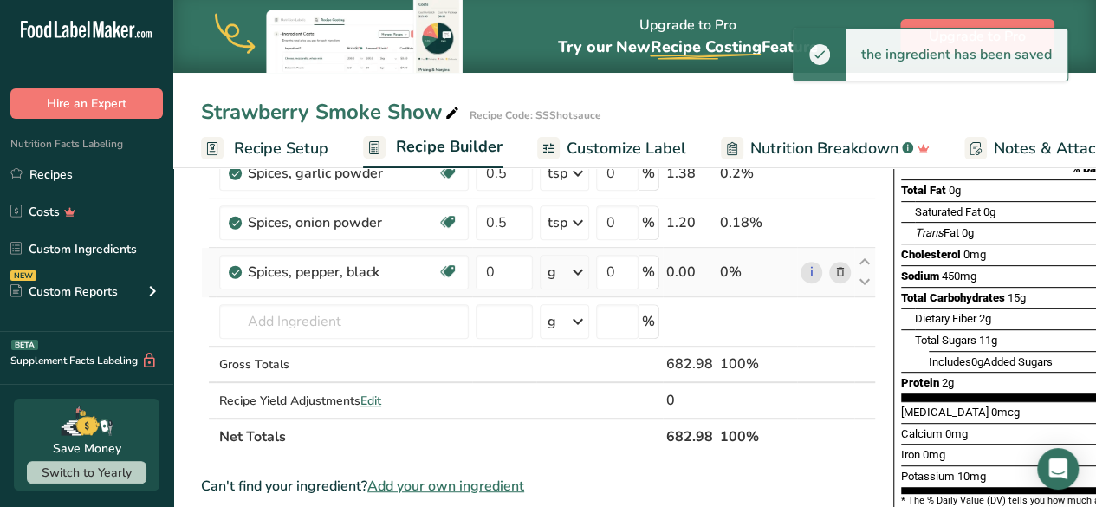
click at [578, 271] on icon at bounding box center [578, 272] width 21 height 31
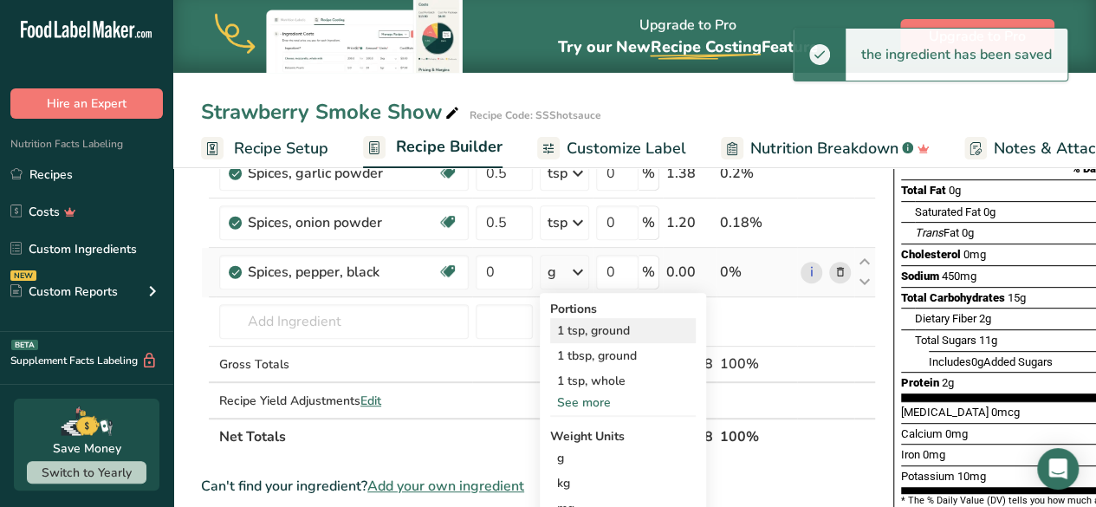
click at [584, 328] on div "1 tsp, ground" at bounding box center [623, 330] width 146 height 25
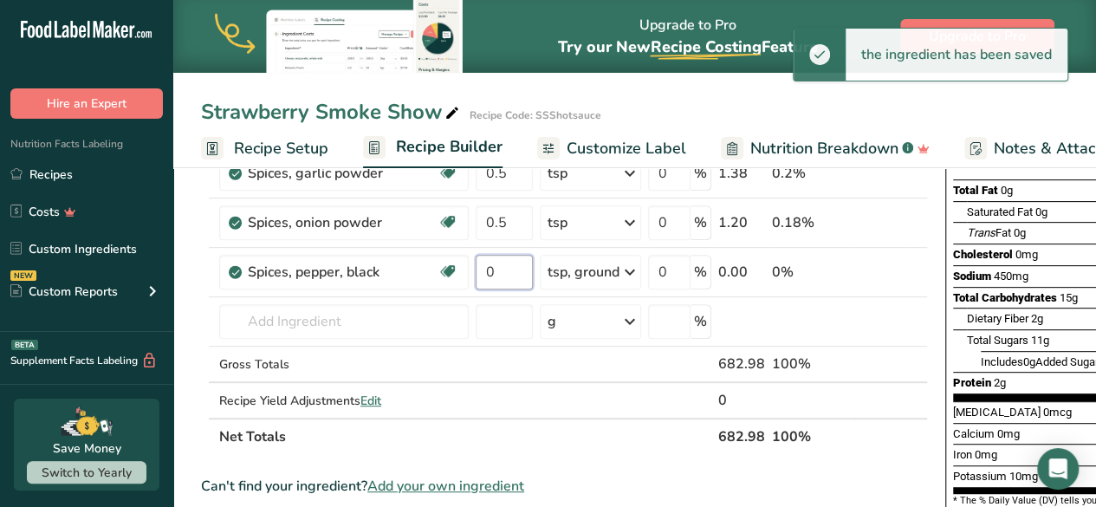
click at [499, 270] on input "0" at bounding box center [504, 272] width 57 height 35
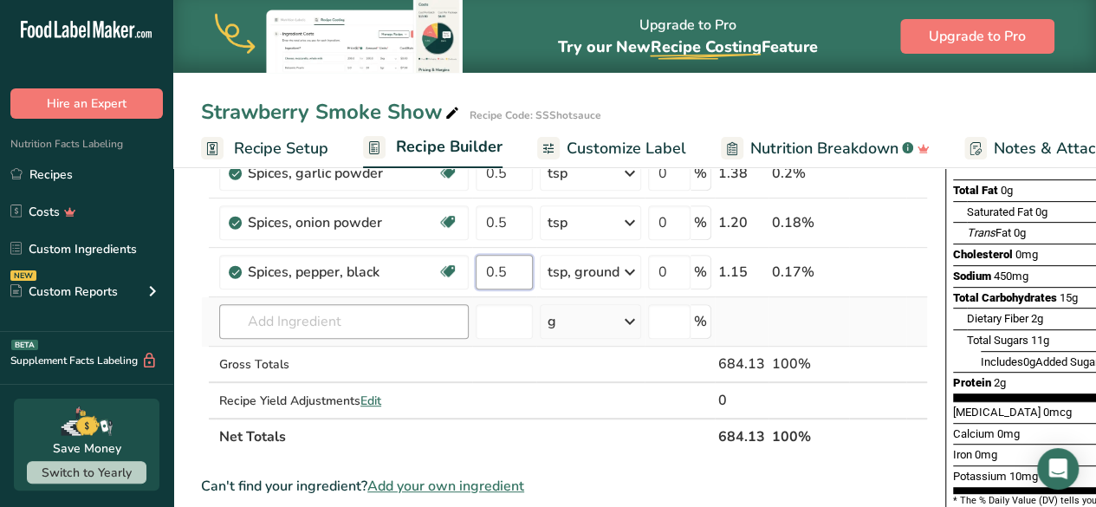
type input "0.5"
click at [407, 318] on div "Ingredient * Amount * Unit * Waste * .a-a{fill:#347362;}.b-a{fill:#fff;} Grams …" at bounding box center [564, 234] width 727 height 442
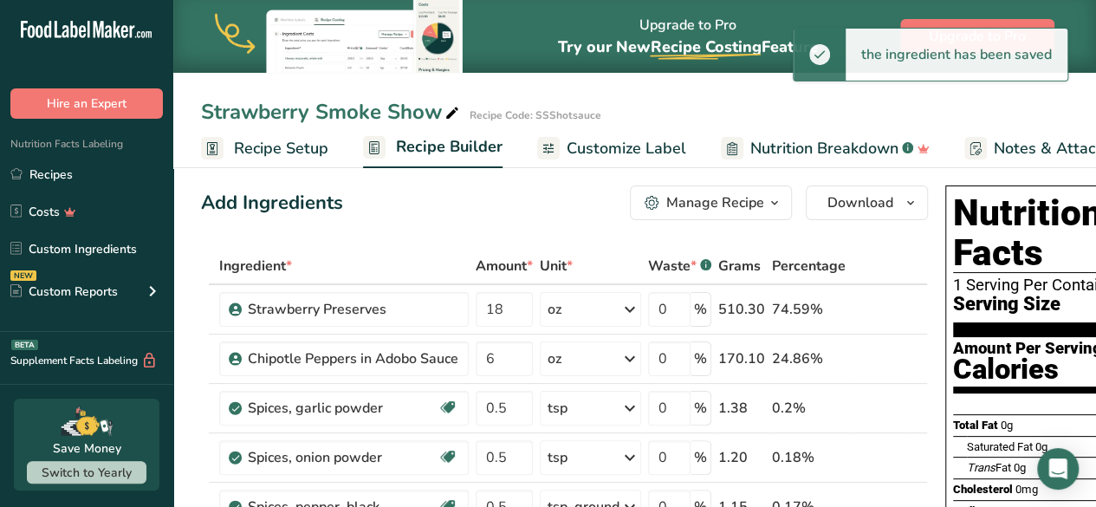
scroll to position [3, 0]
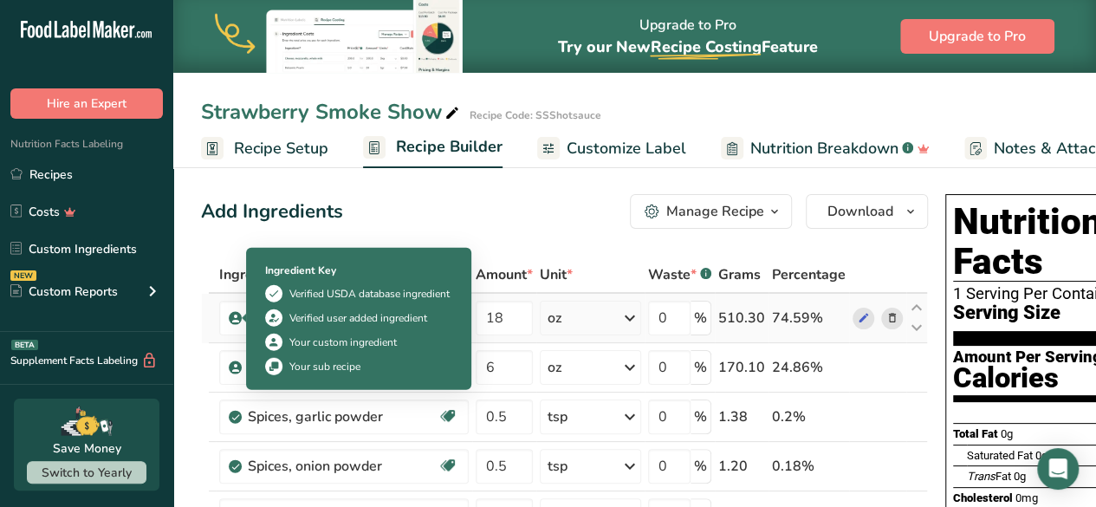
click at [234, 319] on icon at bounding box center [236, 318] width 10 height 16
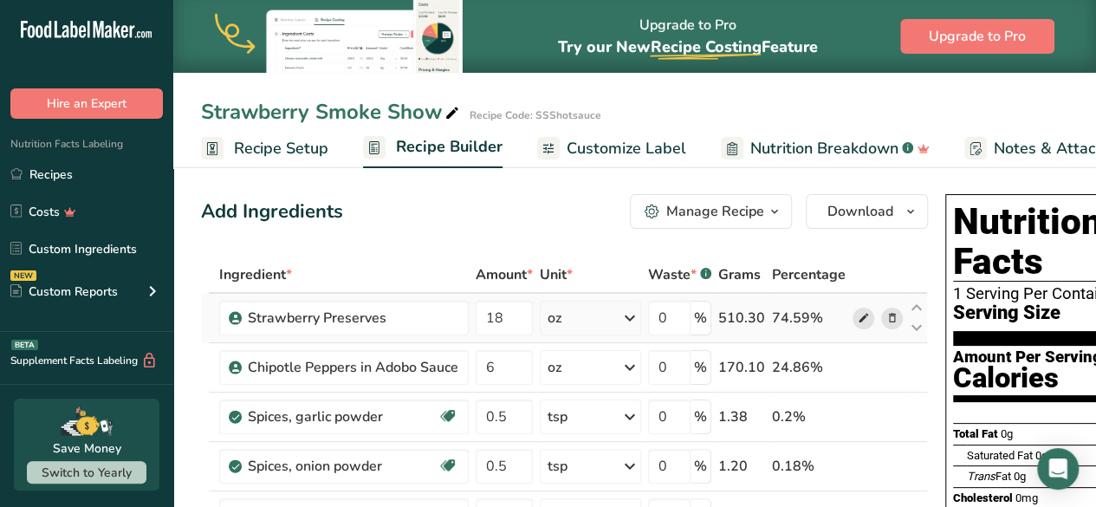
click at [861, 319] on icon at bounding box center [864, 318] width 12 height 18
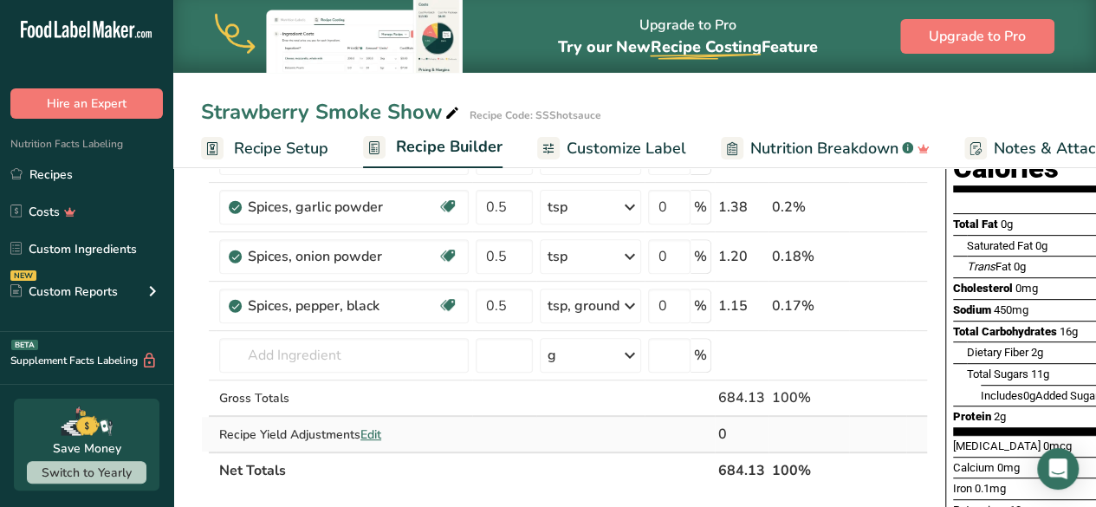
scroll to position [213, 0]
click at [286, 348] on input "text" at bounding box center [344, 354] width 250 height 35
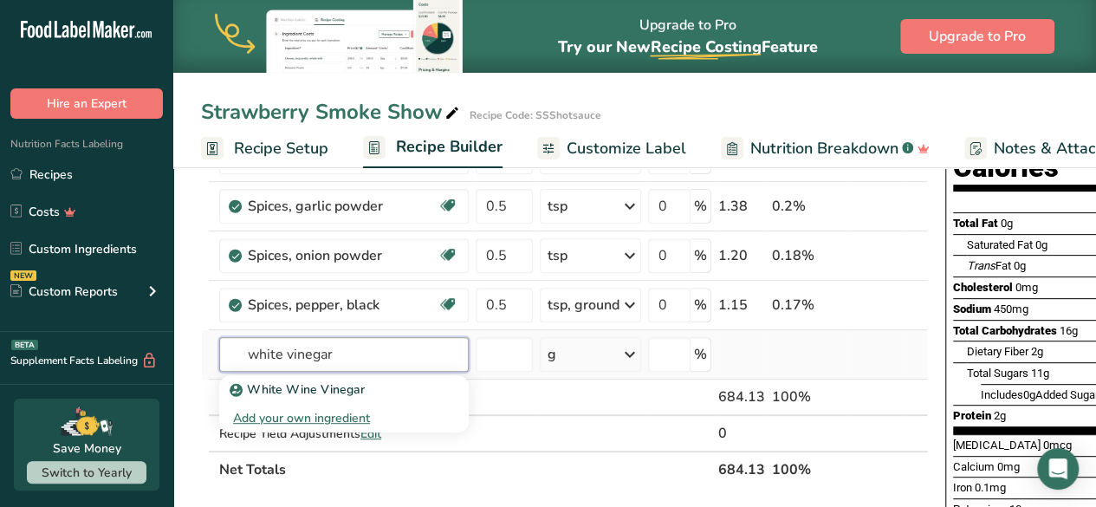
click at [248, 355] on input "white vinegar" at bounding box center [344, 354] width 250 height 35
click at [342, 351] on input "distilled white vinegar" at bounding box center [344, 354] width 250 height 35
type input "distilled vinegar"
click at [347, 384] on p "2053 Vinegar, distilled" at bounding box center [302, 390] width 139 height 18
type input "Vinegar, distilled"
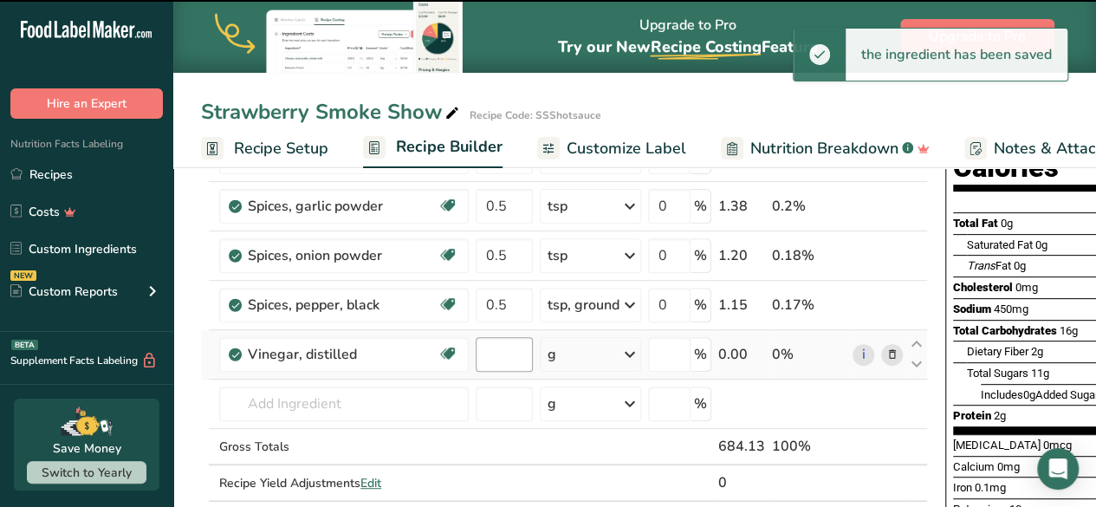
type input "0"
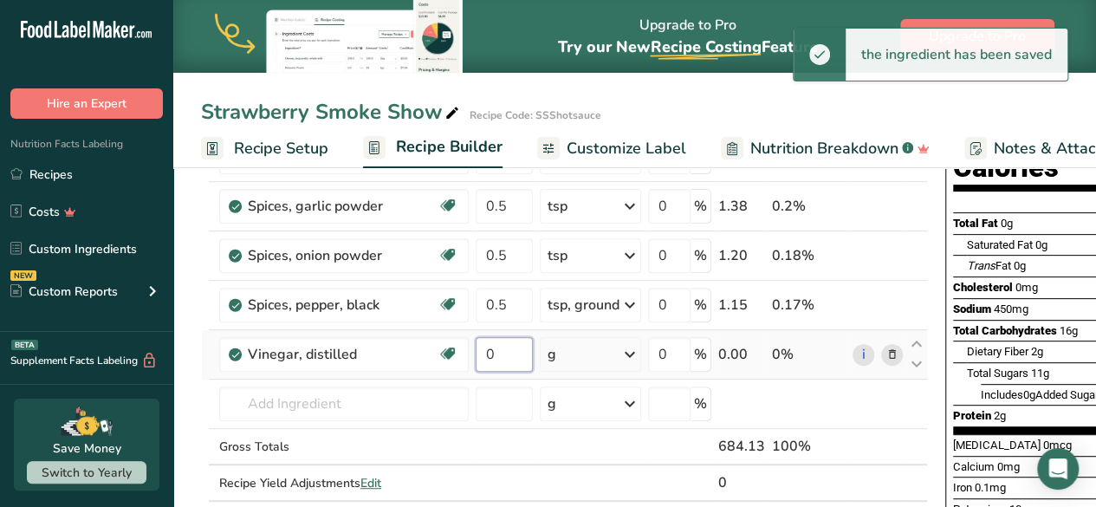
click at [500, 348] on input "0" at bounding box center [504, 354] width 57 height 35
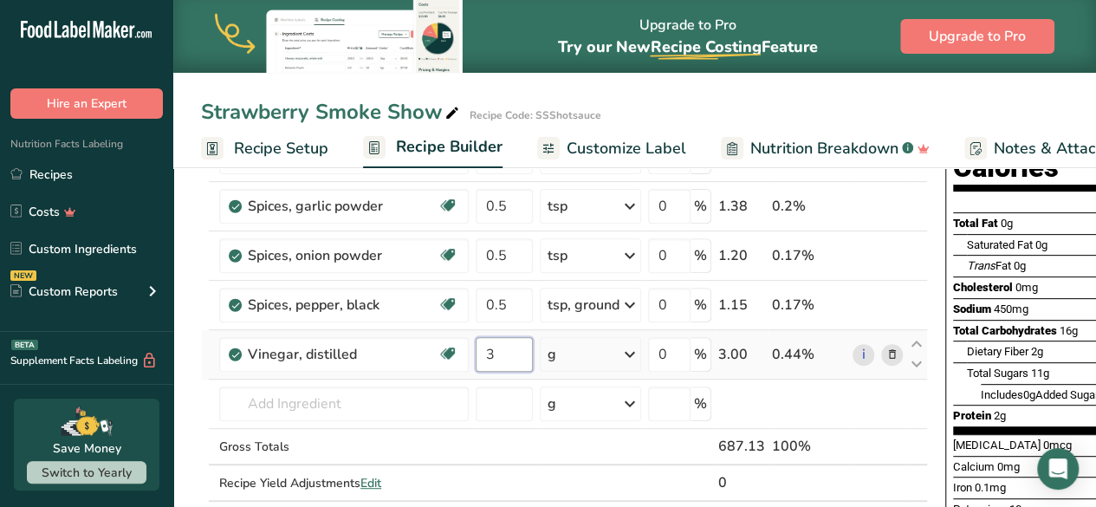
type input "3"
click at [628, 355] on div "Ingredient * Amount * Unit * Waste * .a-a{fill:#347362;}.b-a{fill:#fff;} Grams …" at bounding box center [564, 291] width 727 height 491
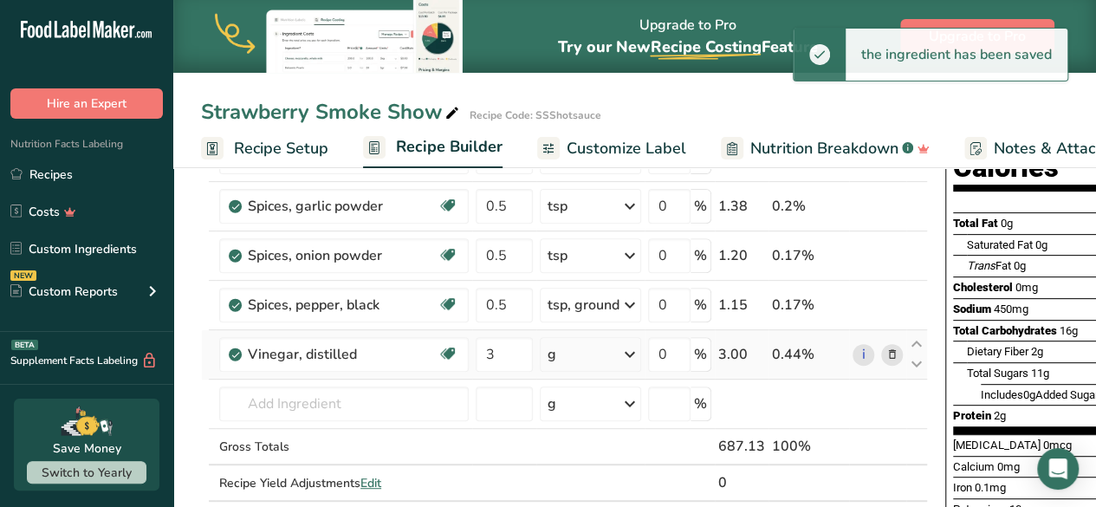
click at [628, 355] on icon at bounding box center [630, 354] width 21 height 31
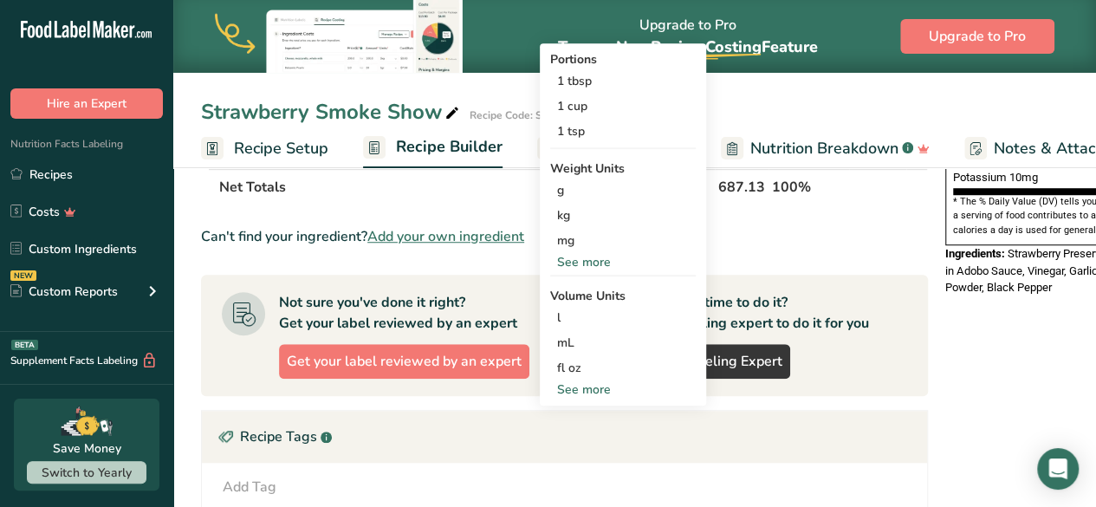
scroll to position [550, 0]
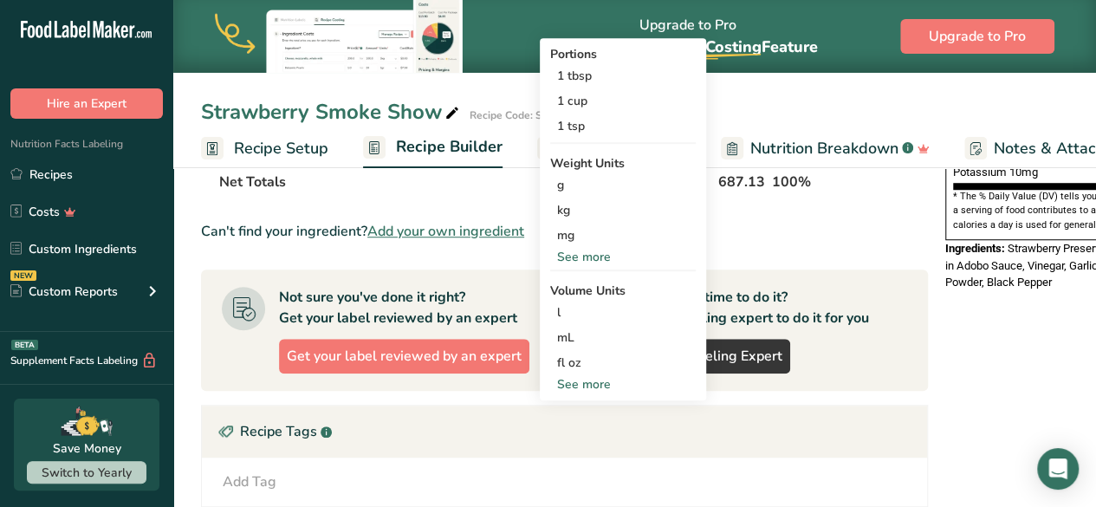
click at [628, 355] on div "fl oz" at bounding box center [623, 363] width 132 height 18
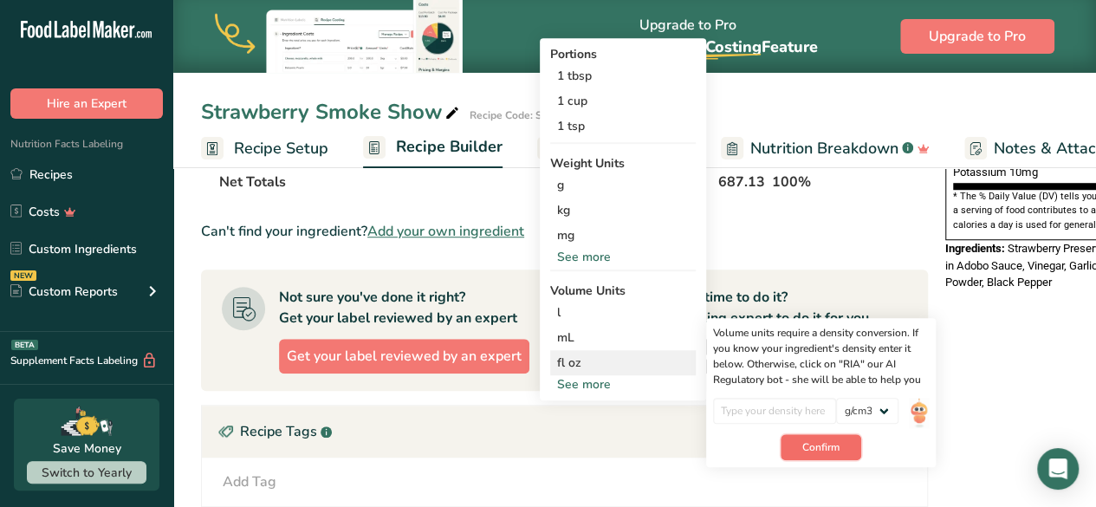
click at [797, 443] on button "Confirm" at bounding box center [821, 447] width 81 height 26
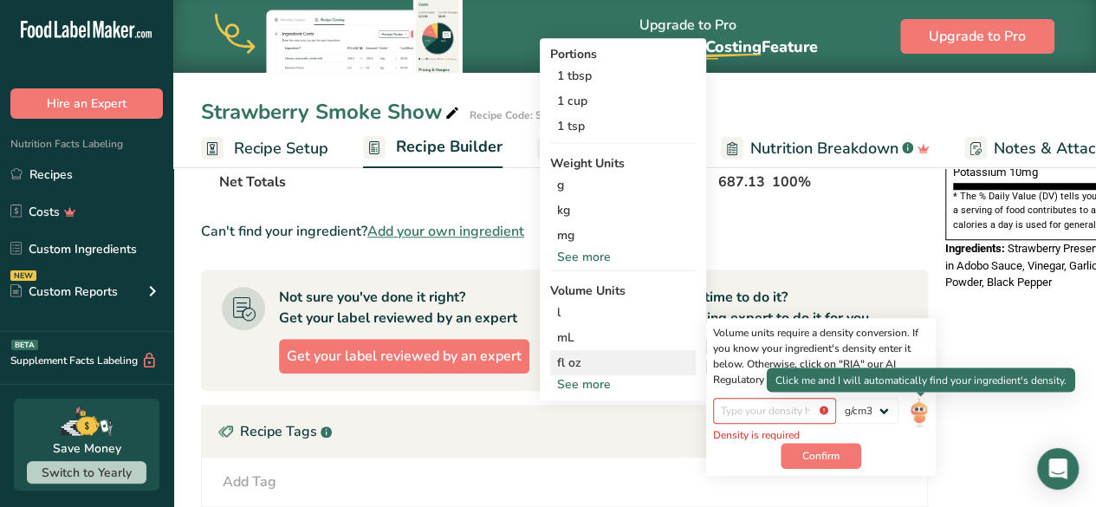
click at [919, 407] on img at bounding box center [918, 413] width 19 height 30
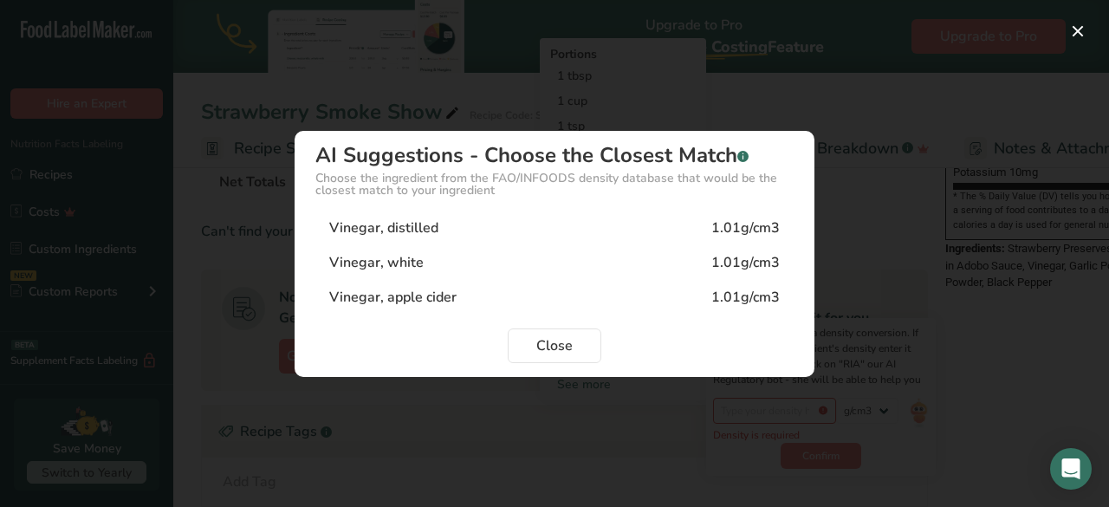
click at [387, 235] on div "Vinegar, distilled" at bounding box center [383, 228] width 109 height 21
type input "1.01"
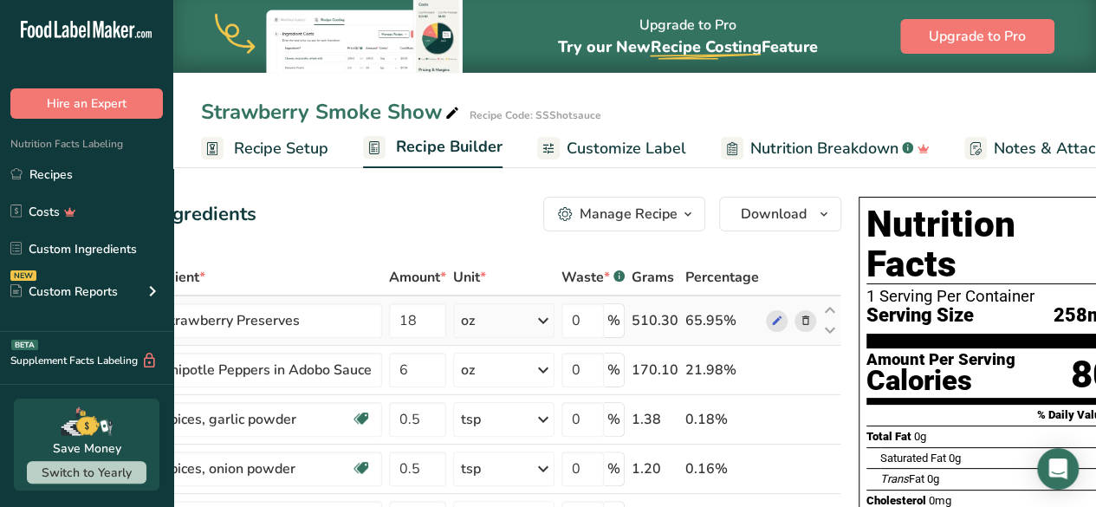
scroll to position [0, 116]
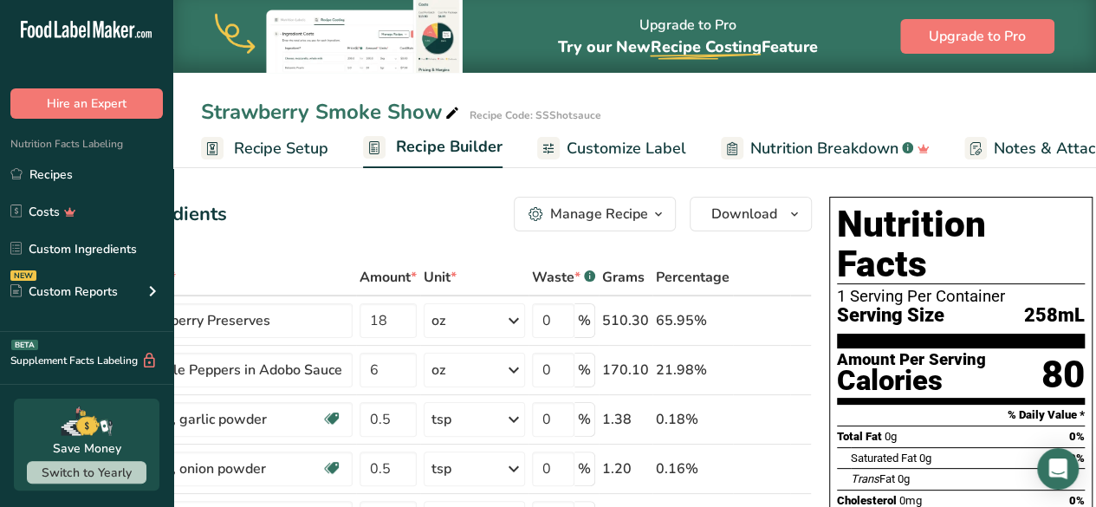
click at [652, 212] on icon "button" at bounding box center [659, 215] width 14 height 22
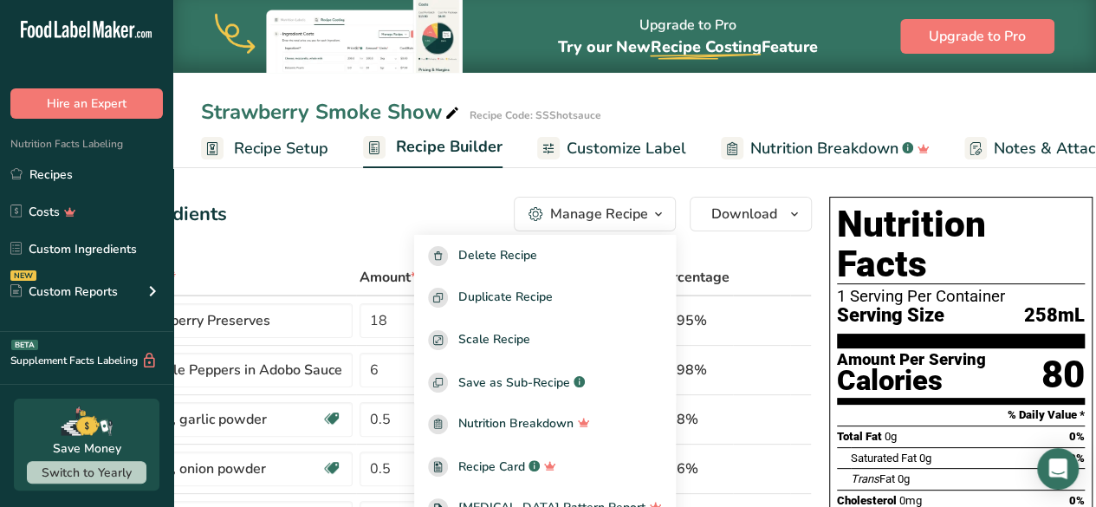
click at [652, 212] on icon "button" at bounding box center [659, 215] width 14 height 22
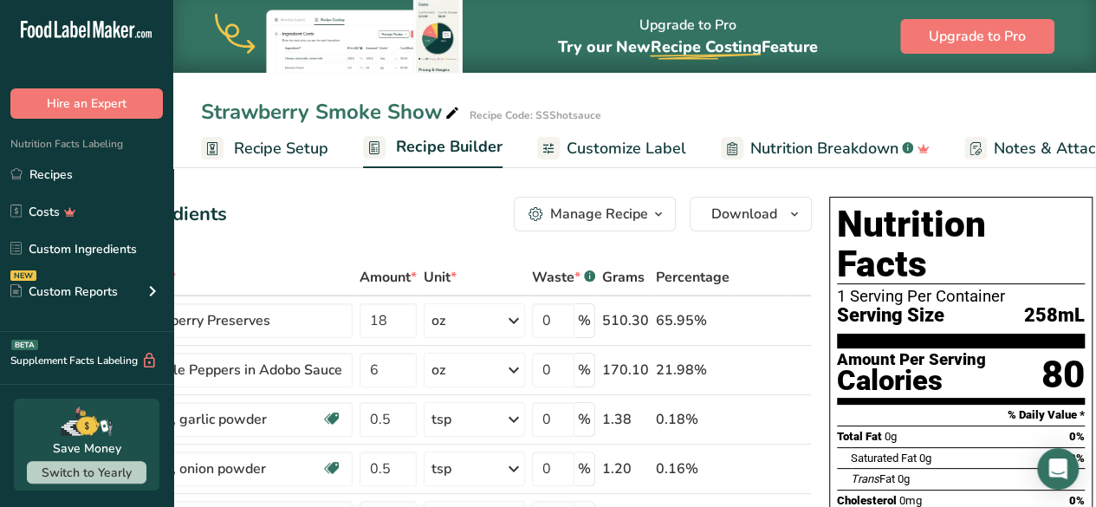
click at [644, 151] on span "Customize Label" at bounding box center [627, 148] width 120 height 23
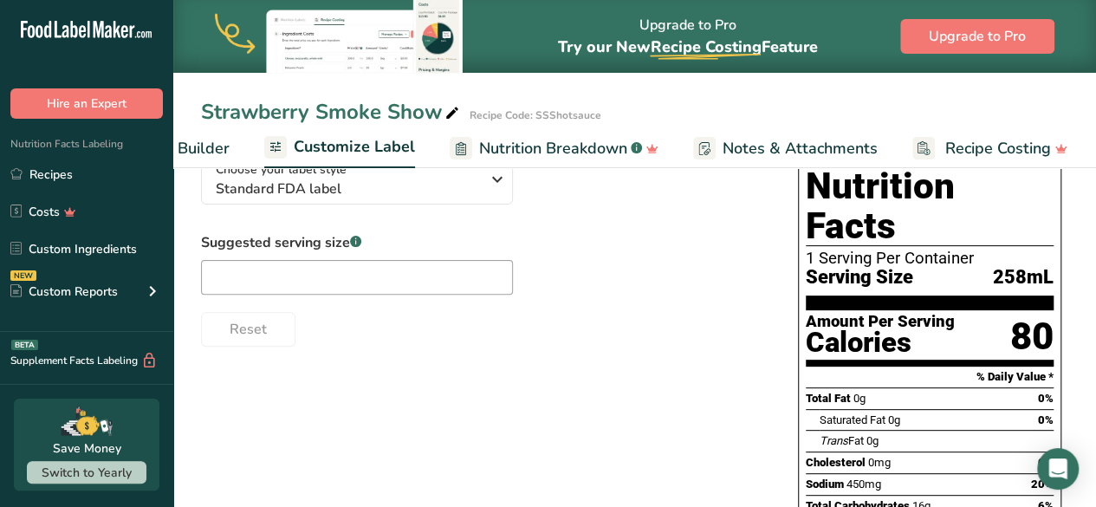
scroll to position [147, 0]
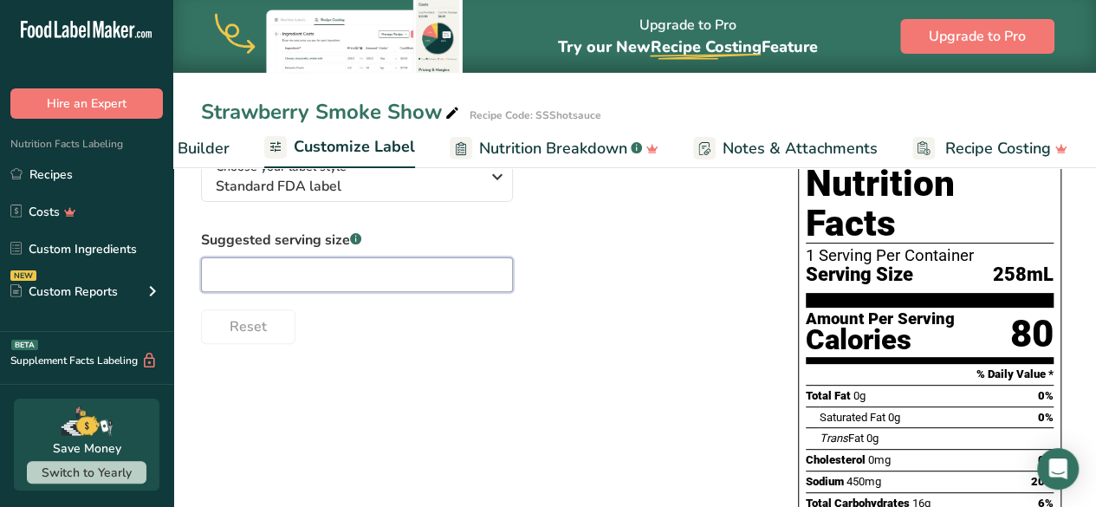
click at [232, 289] on input "text" at bounding box center [357, 274] width 312 height 35
click at [577, 291] on div "Suggested serving size .a-a{fill:#347362;}.b-a{fill:#fff;} 1tsp Reset" at bounding box center [482, 287] width 563 height 114
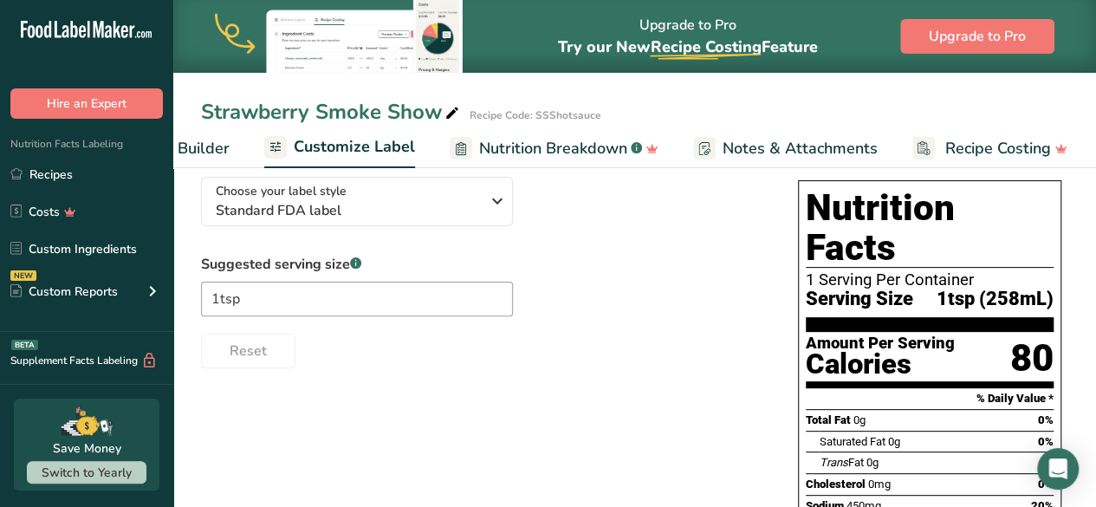
scroll to position [125, 0]
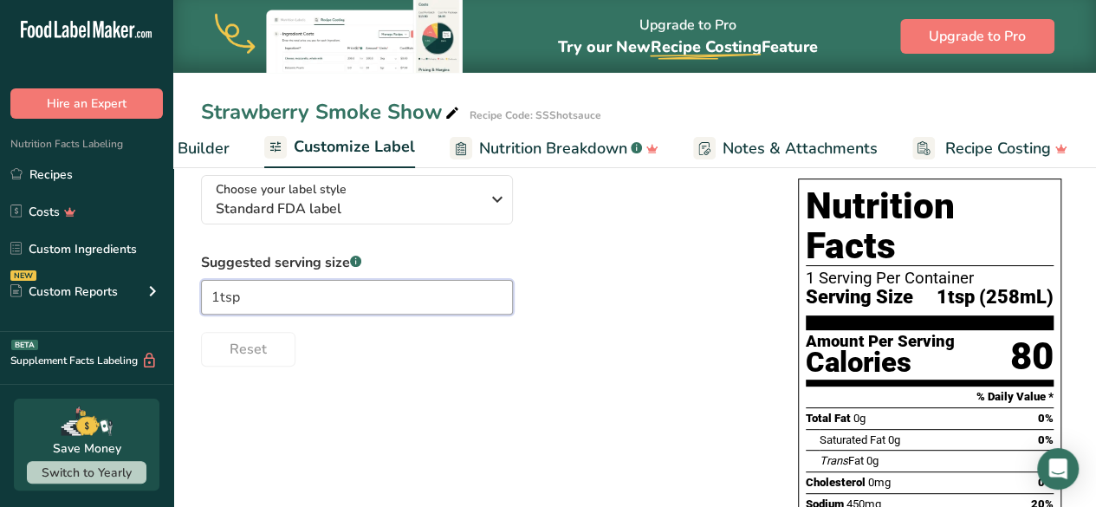
click at [245, 296] on input "1tsp" at bounding box center [357, 297] width 312 height 35
type input "1"
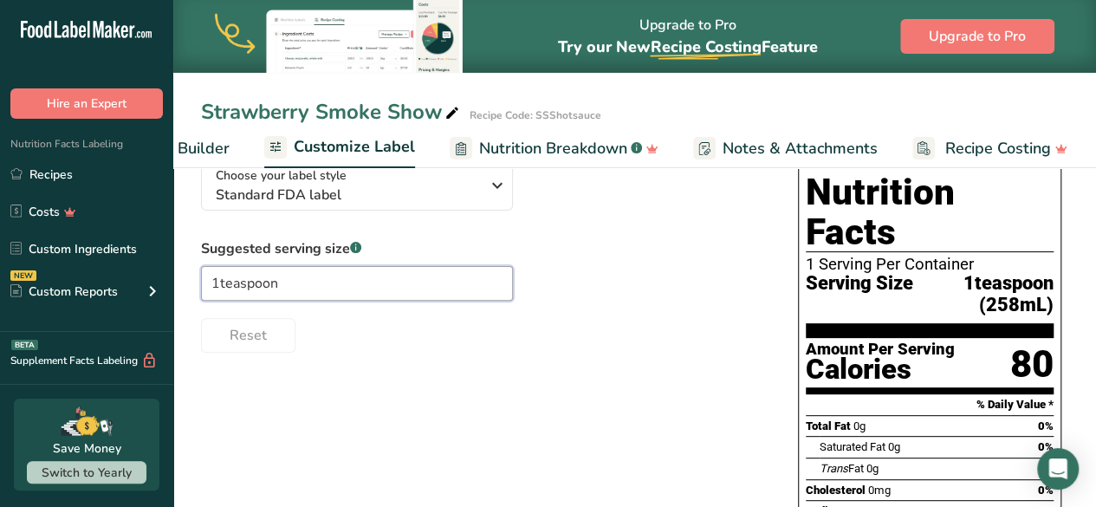
scroll to position [0, 0]
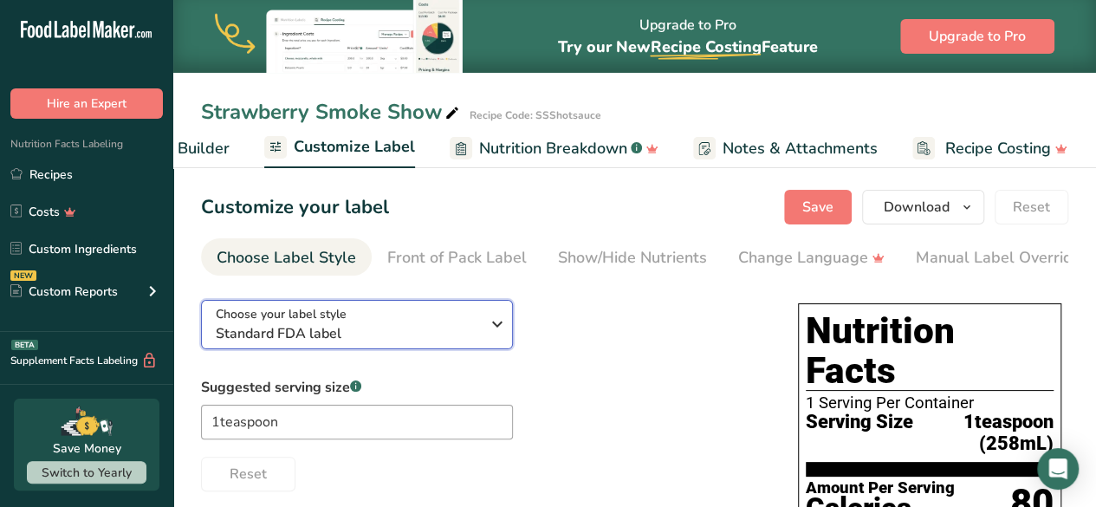
click at [499, 327] on icon "button" at bounding box center [497, 324] width 21 height 31
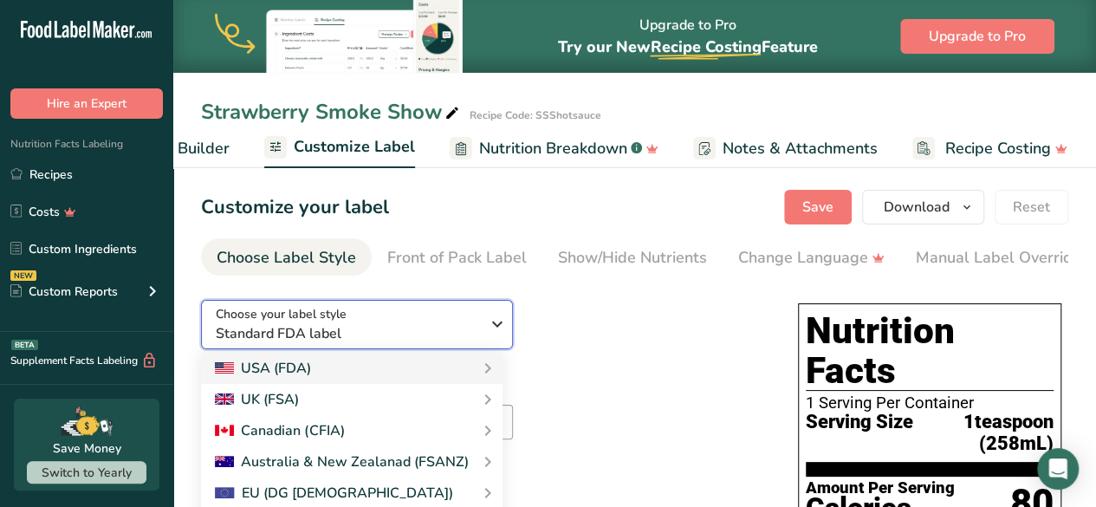
click at [499, 327] on icon "button" at bounding box center [497, 324] width 21 height 31
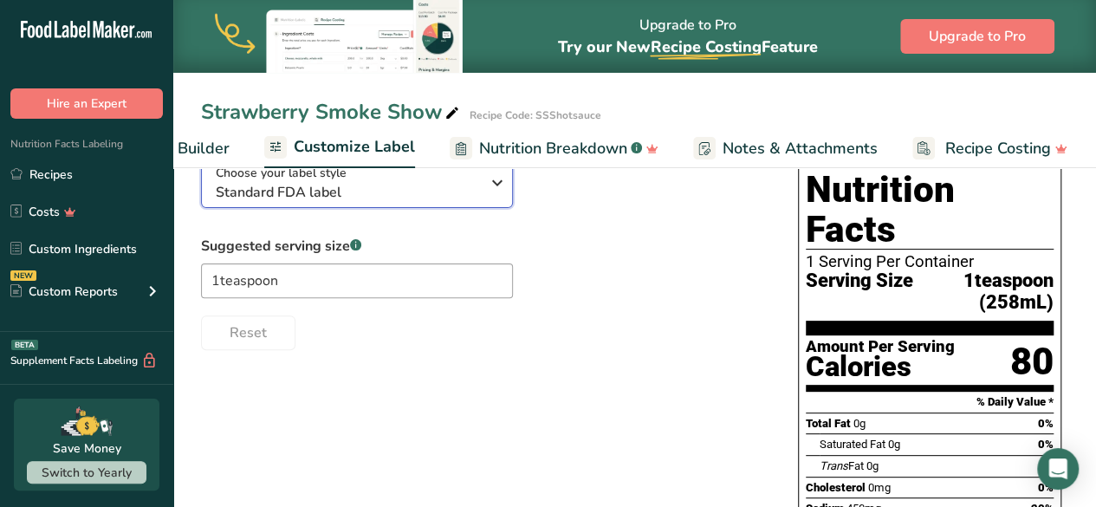
scroll to position [142, 0]
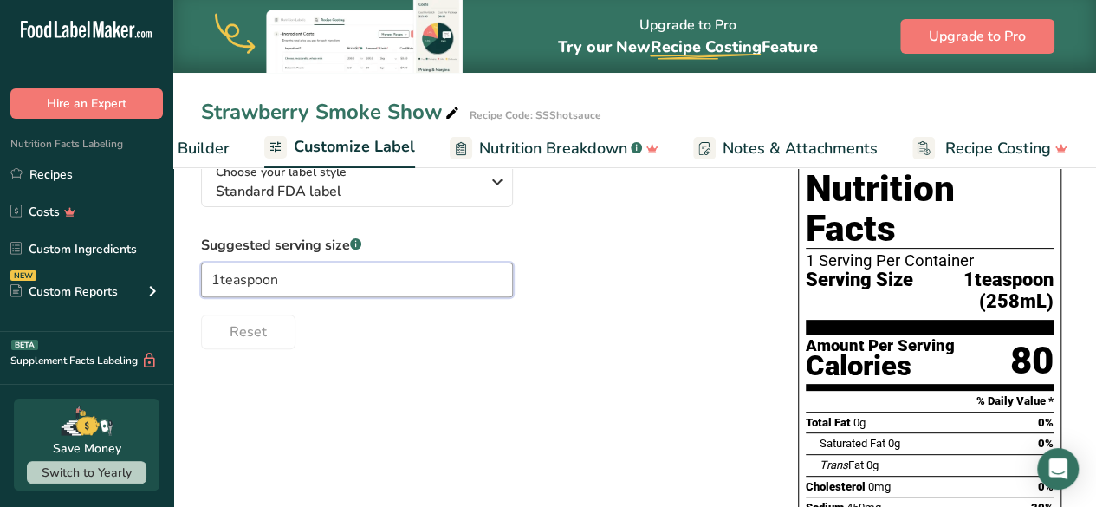
click at [300, 273] on input "1teaspoon" at bounding box center [357, 280] width 312 height 35
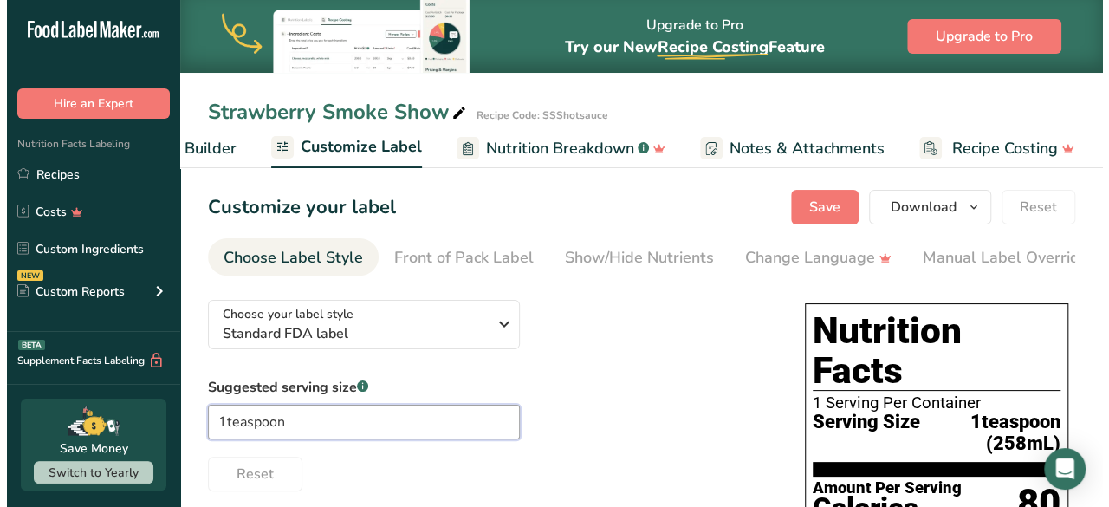
scroll to position [0, 0]
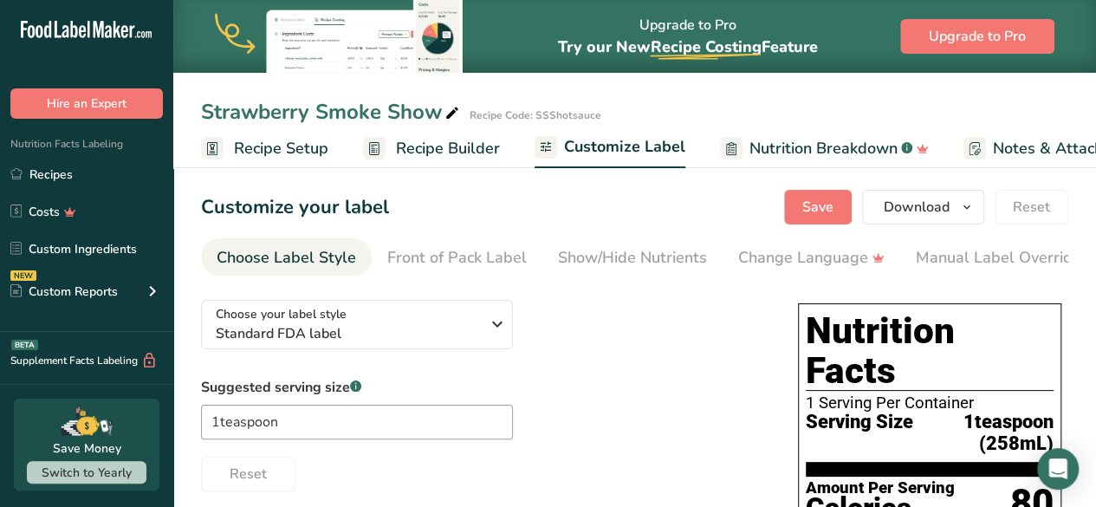
click at [262, 150] on span "Recipe Setup" at bounding box center [281, 148] width 94 height 23
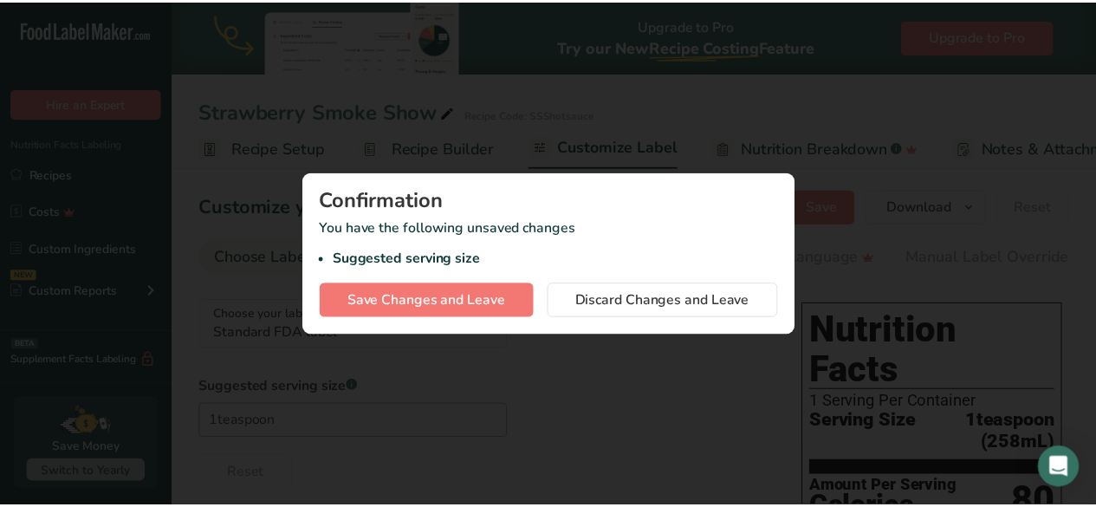
scroll to position [0, 6]
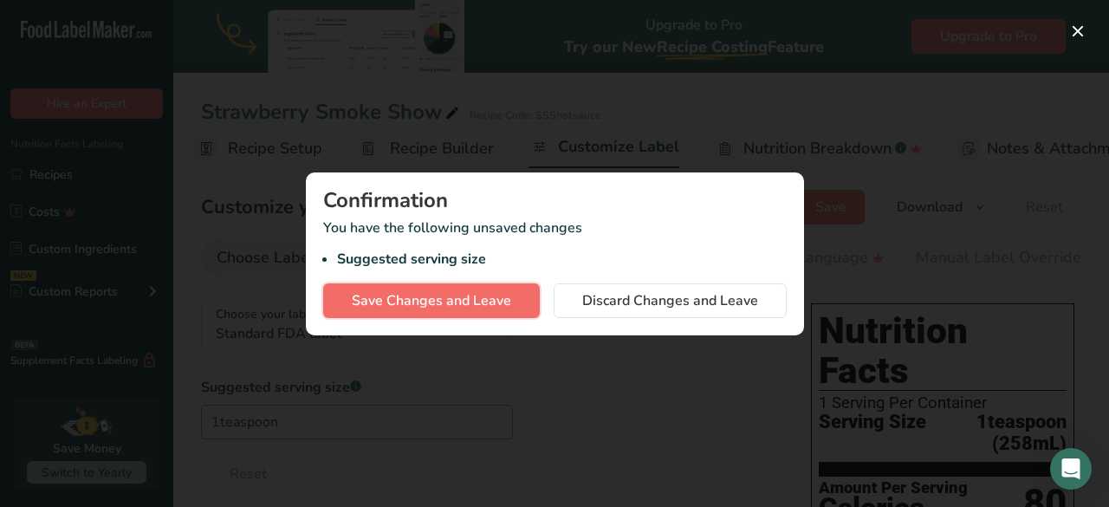
click at [416, 304] on span "Save Changes and Leave" at bounding box center [431, 300] width 159 height 21
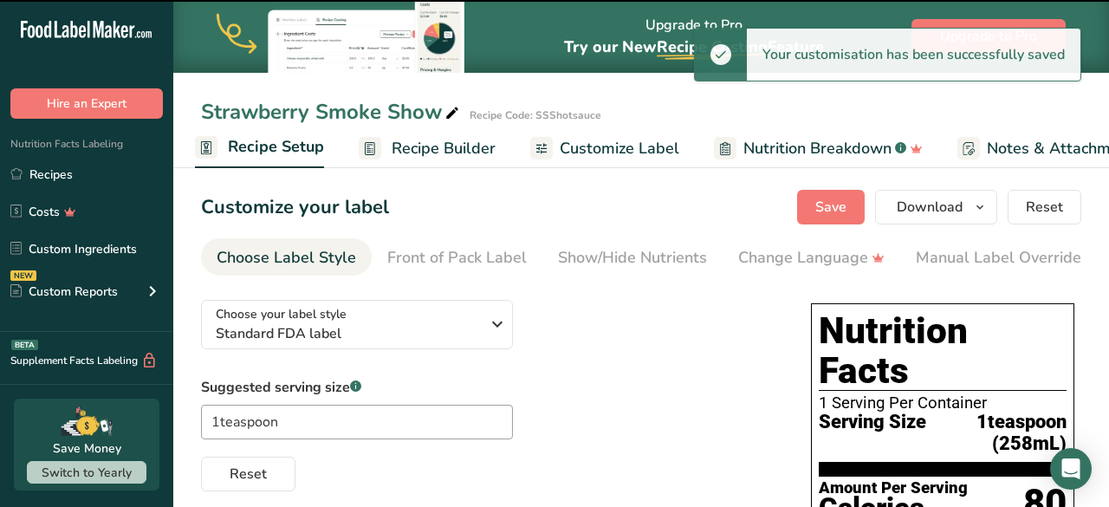
type input "1teaspoon"
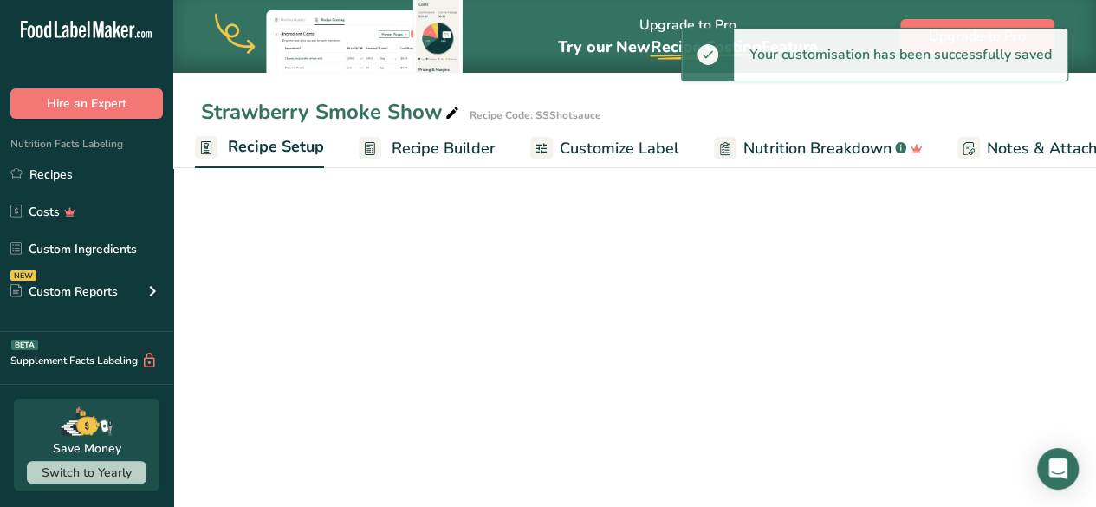
select select "22"
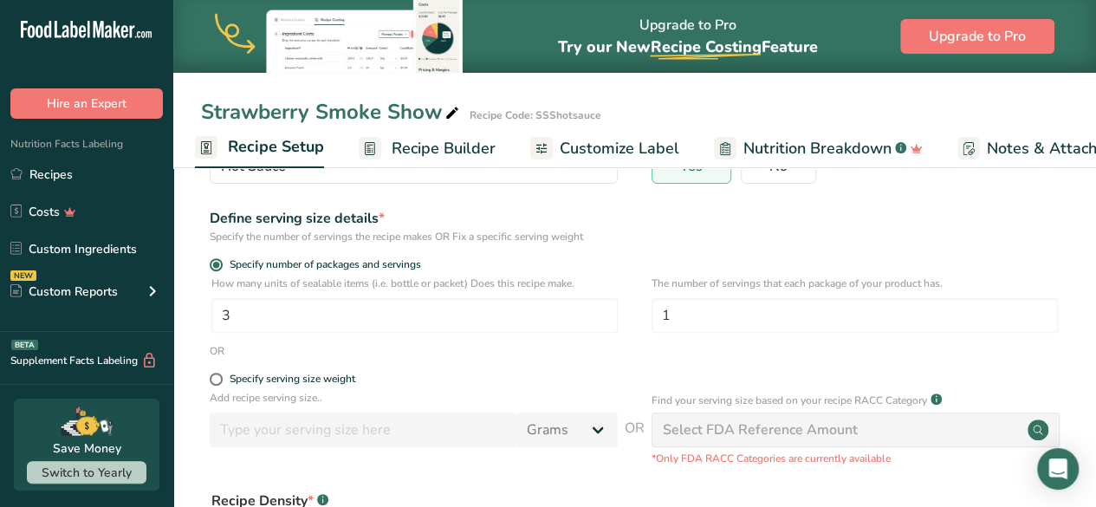
scroll to position [240, 0]
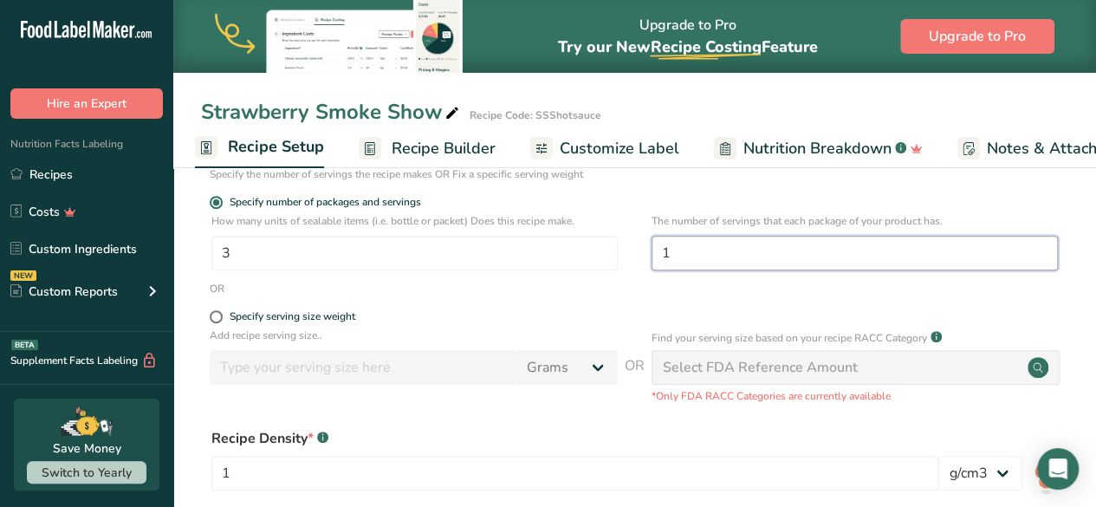
drag, startPoint x: 683, startPoint y: 245, endPoint x: 658, endPoint y: 244, distance: 25.2
click at [658, 244] on input "1" at bounding box center [855, 253] width 407 height 35
type input "6"
type input "30"
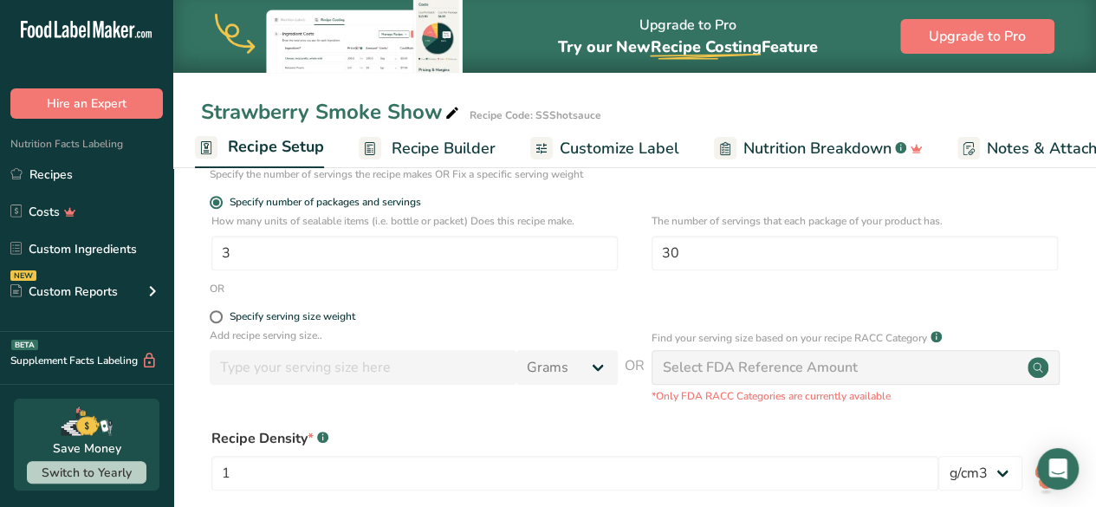
click at [577, 296] on div "OR" at bounding box center [635, 289] width 868 height 16
click at [596, 151] on span "Customize Label" at bounding box center [620, 148] width 120 height 23
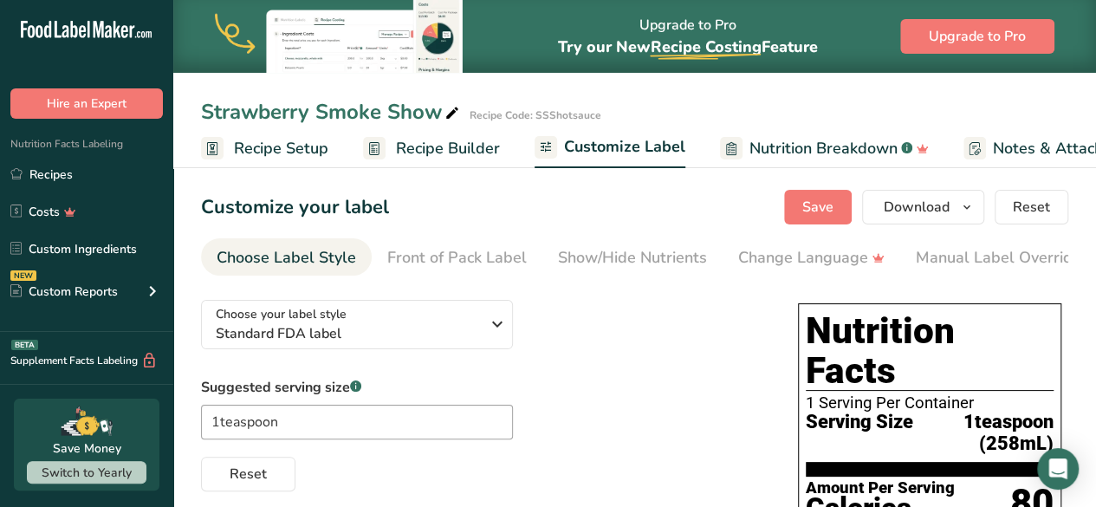
click at [272, 151] on span "Recipe Setup" at bounding box center [281, 148] width 94 height 23
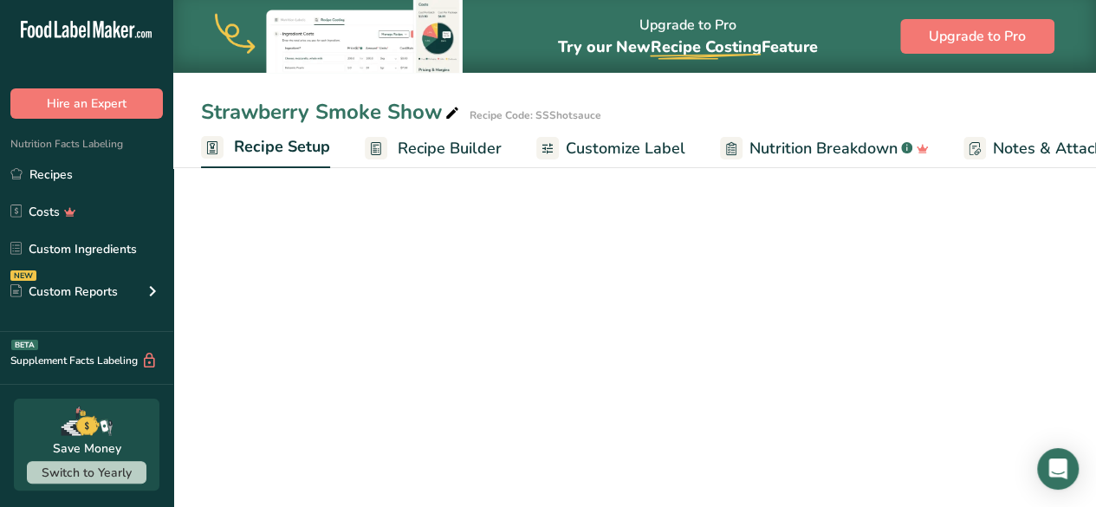
scroll to position [0, 6]
select select "22"
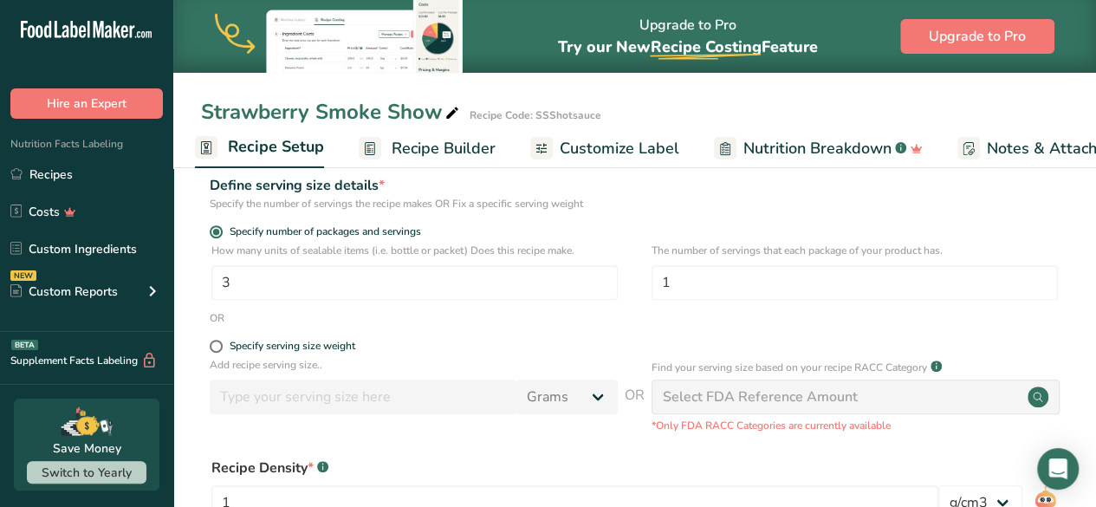
scroll to position [221, 0]
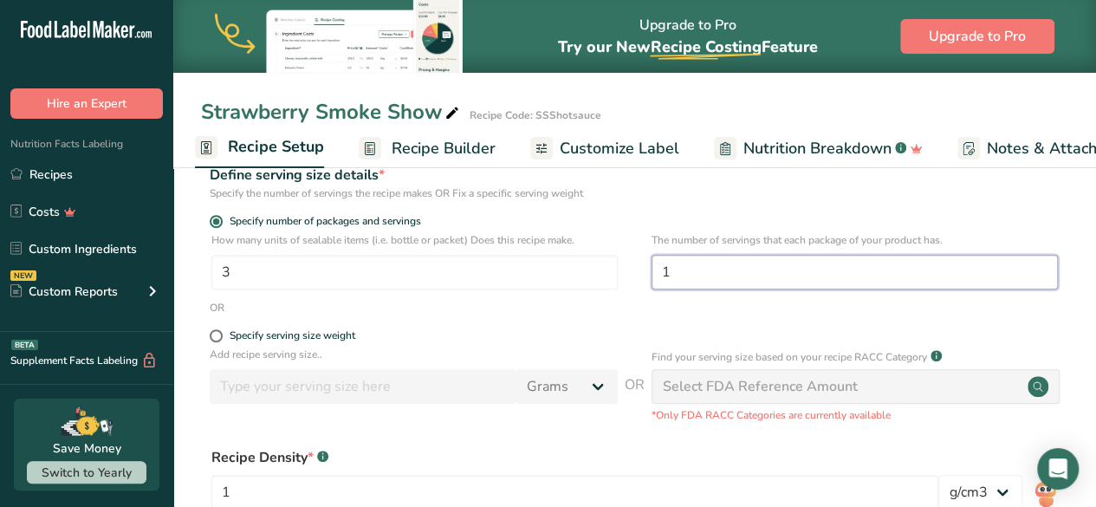
click at [680, 275] on input "1" at bounding box center [855, 272] width 407 height 35
type input "30"
click at [636, 305] on div "OR" at bounding box center [635, 308] width 868 height 16
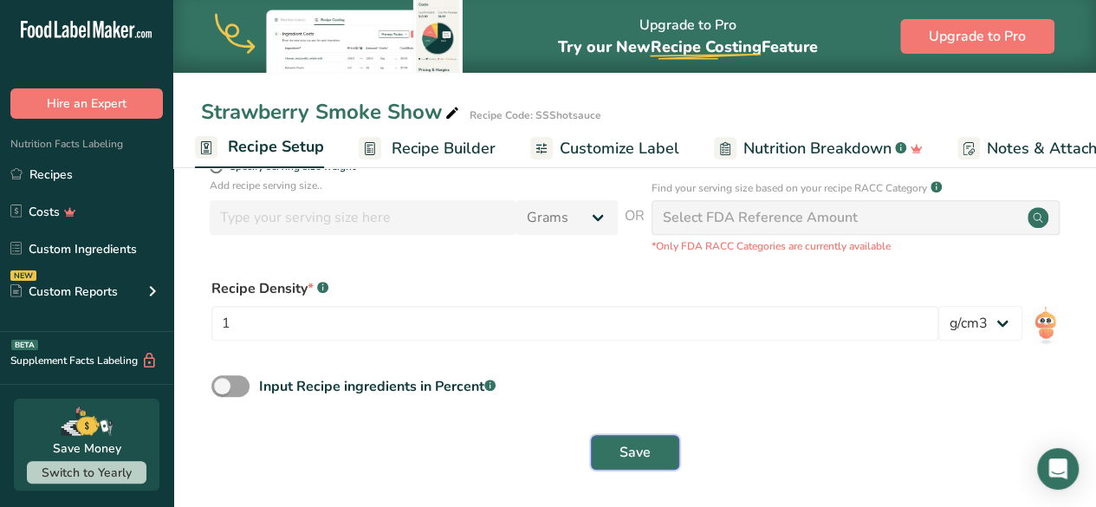
click at [626, 459] on span "Save" at bounding box center [635, 452] width 31 height 21
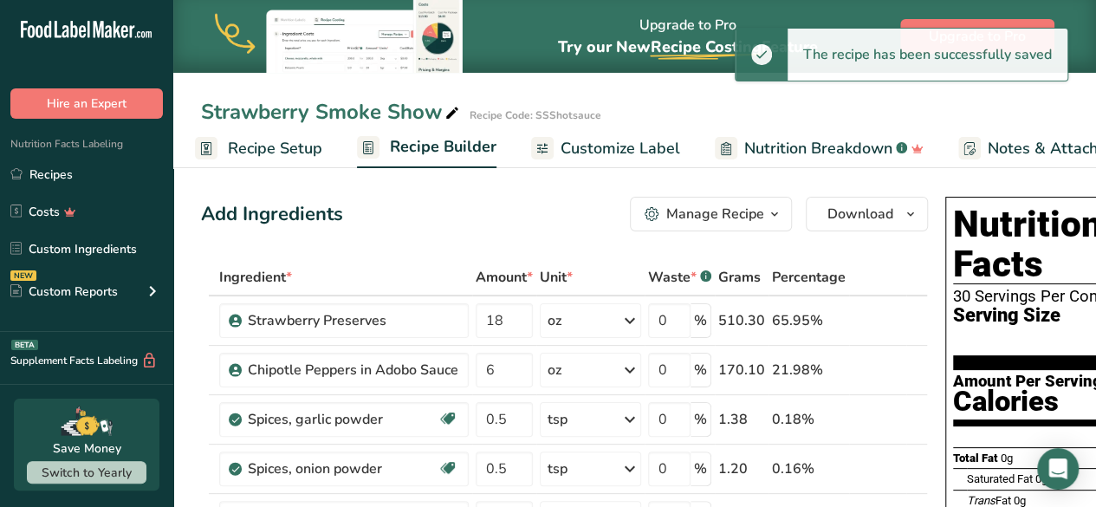
click at [586, 144] on span "Customize Label" at bounding box center [621, 148] width 120 height 23
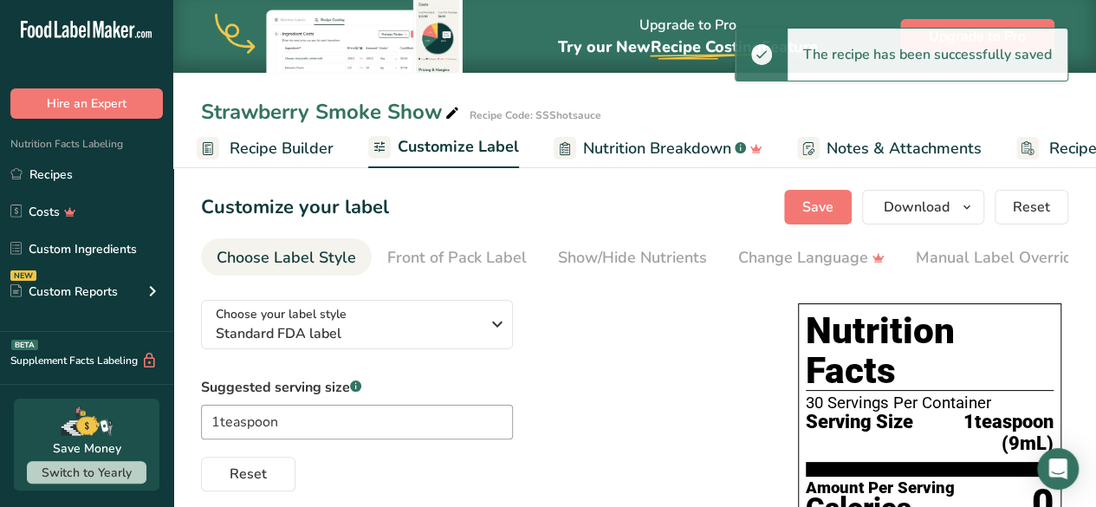
scroll to position [0, 270]
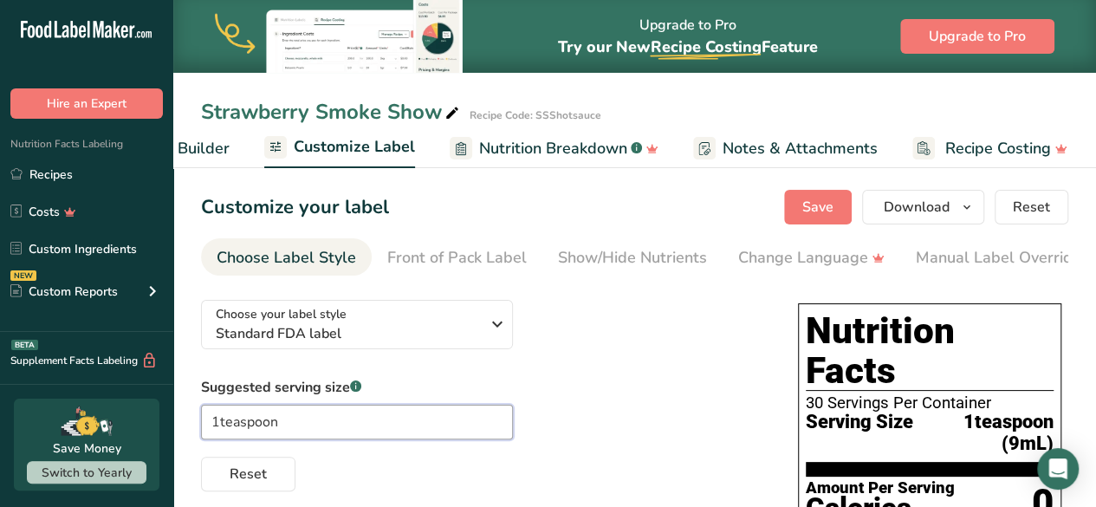
click at [296, 422] on input "1teaspoon" at bounding box center [357, 422] width 312 height 35
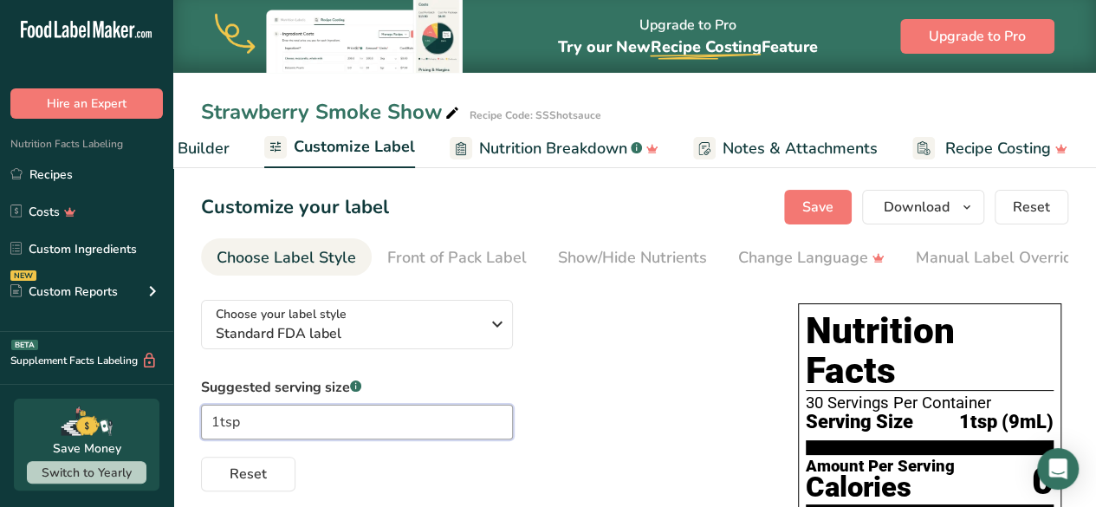
type input "1tsp"
click at [652, 368] on div "Choose your label style Standard FDA label USA (FDA) Standard FDA label Tabular…" at bounding box center [482, 388] width 563 height 205
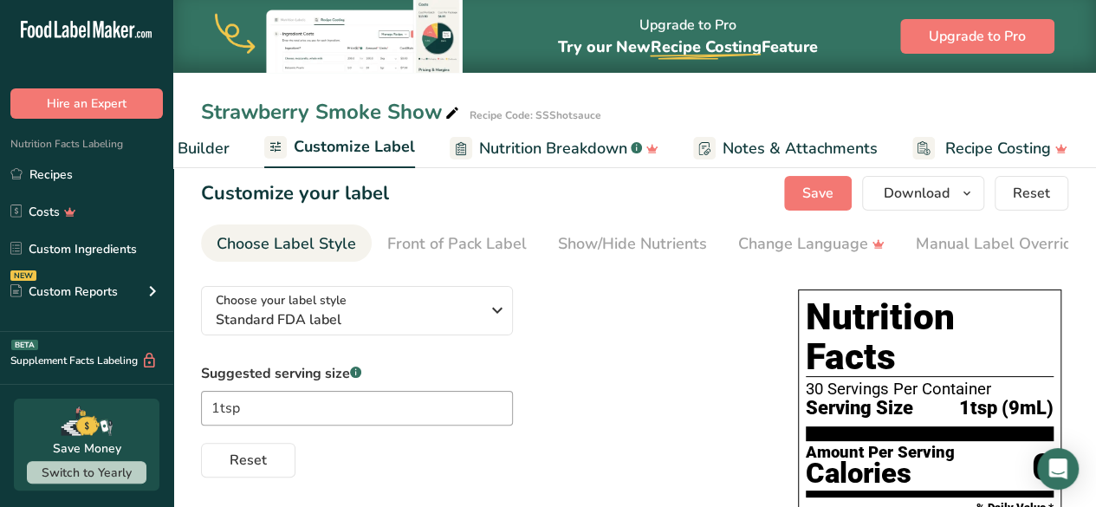
scroll to position [10, 0]
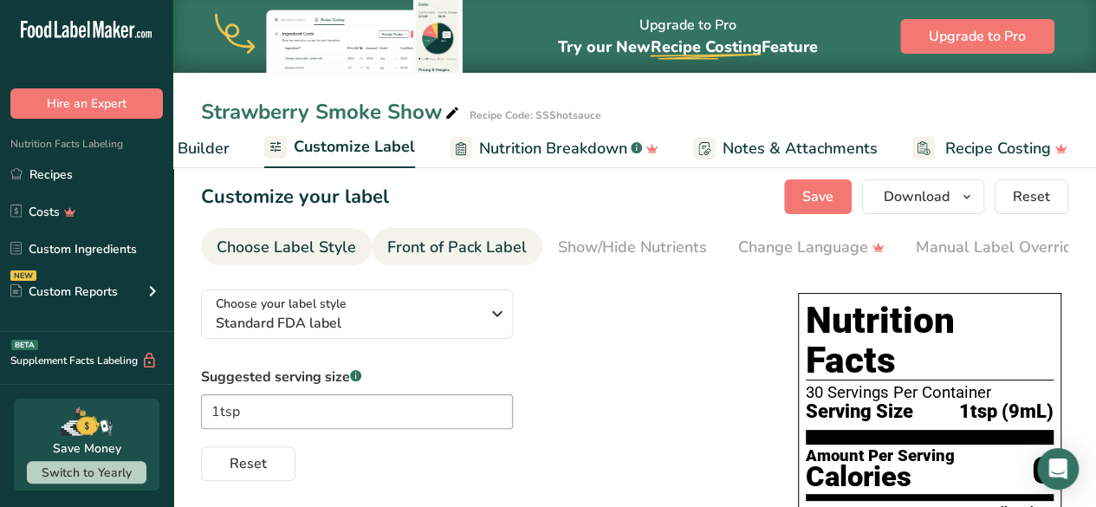
click at [478, 243] on div "Front of Pack Label" at bounding box center [457, 247] width 140 height 23
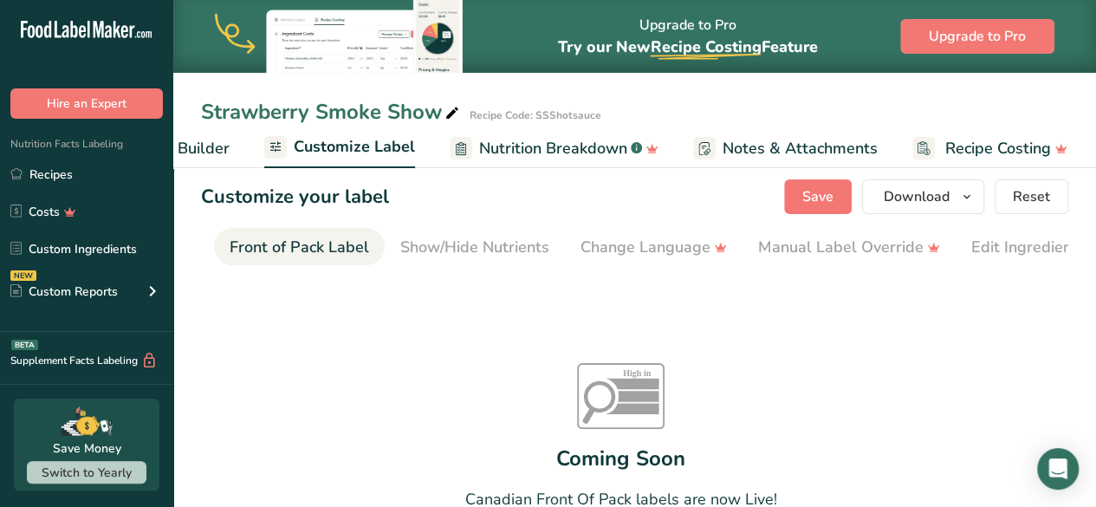
scroll to position [0, 168]
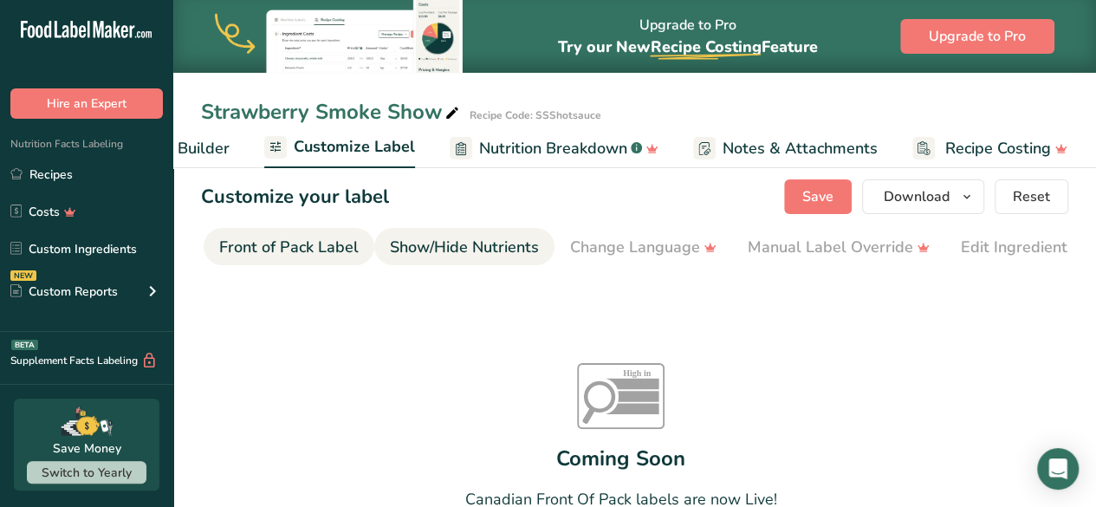
click at [493, 257] on div "Show/Hide Nutrients" at bounding box center [464, 247] width 149 height 23
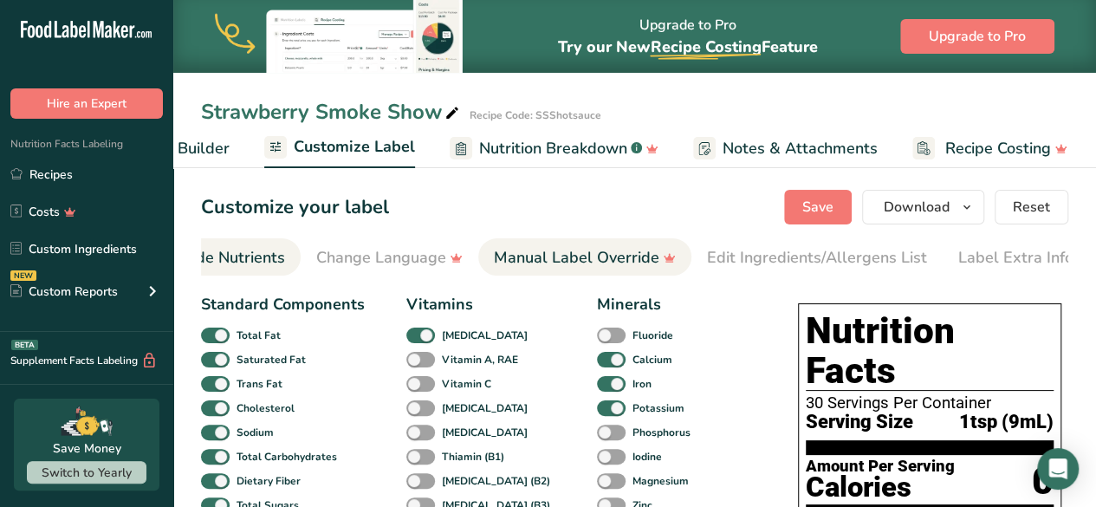
scroll to position [0, 433]
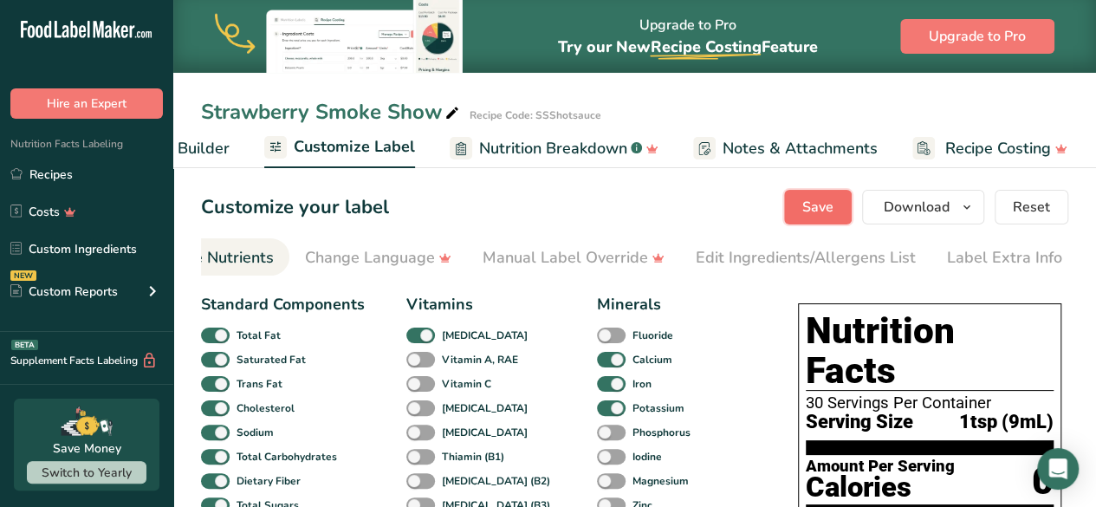
click at [827, 204] on span "Save" at bounding box center [818, 207] width 31 height 21
click at [966, 204] on icon "button" at bounding box center [967, 208] width 14 height 22
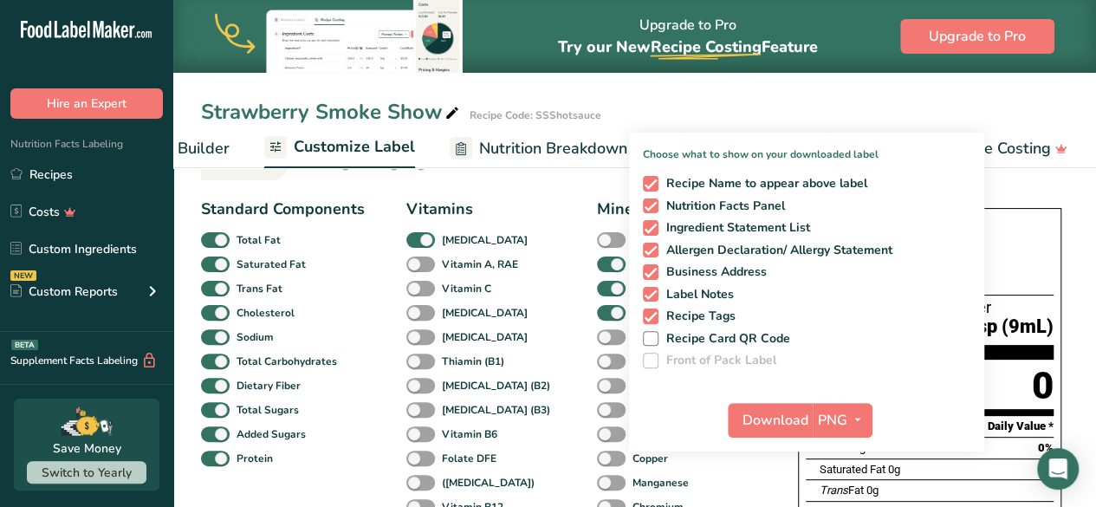
scroll to position [121, 0]
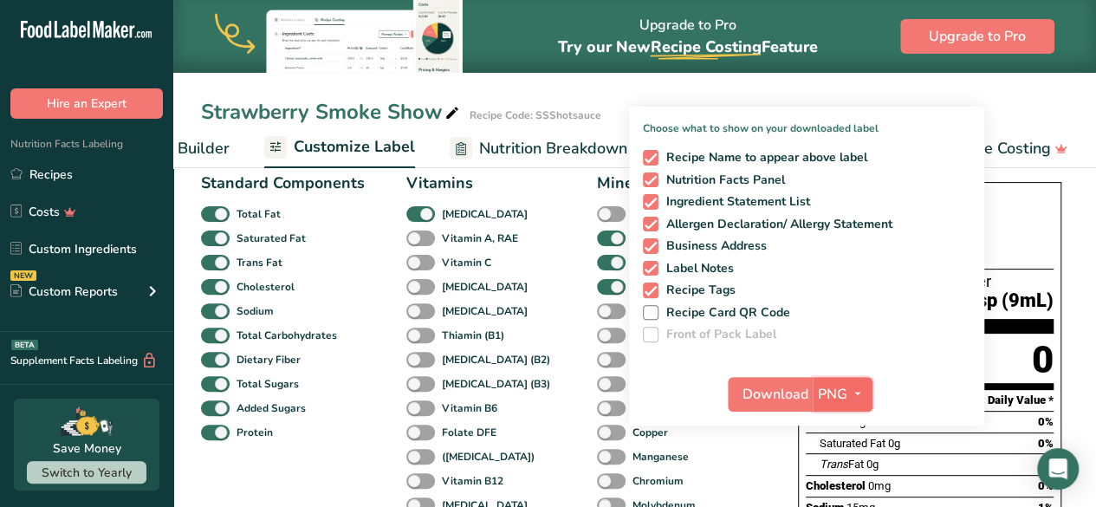
click at [860, 389] on icon "button" at bounding box center [858, 394] width 14 height 22
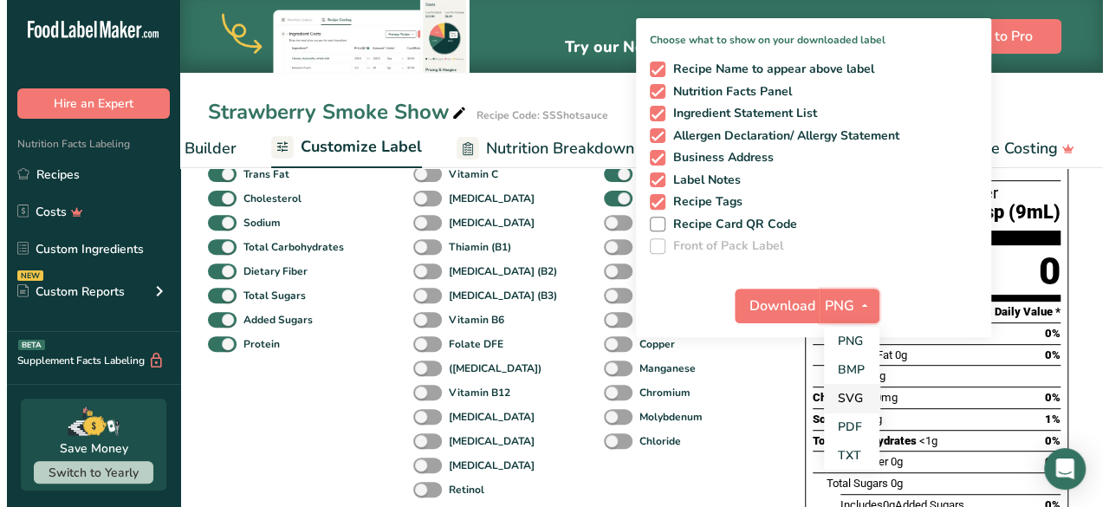
scroll to position [215, 0]
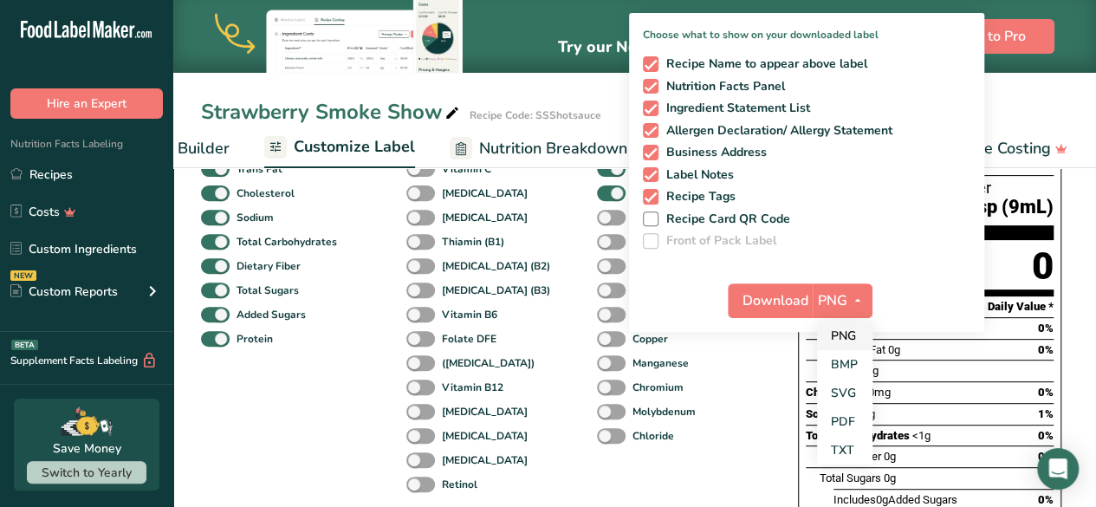
click at [849, 334] on link "PNG" at bounding box center [844, 336] width 55 height 29
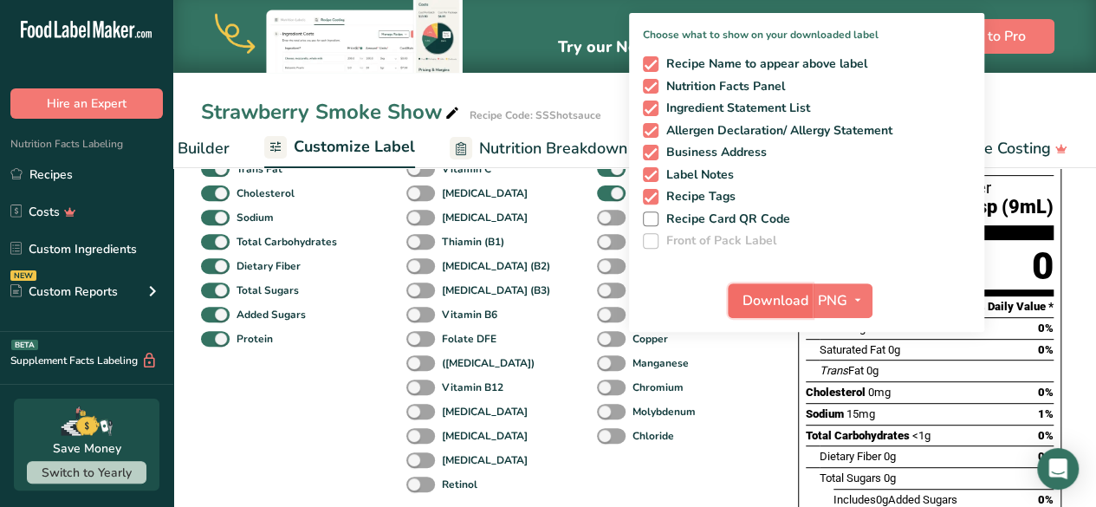
click at [786, 290] on span "Download" at bounding box center [776, 300] width 66 height 21
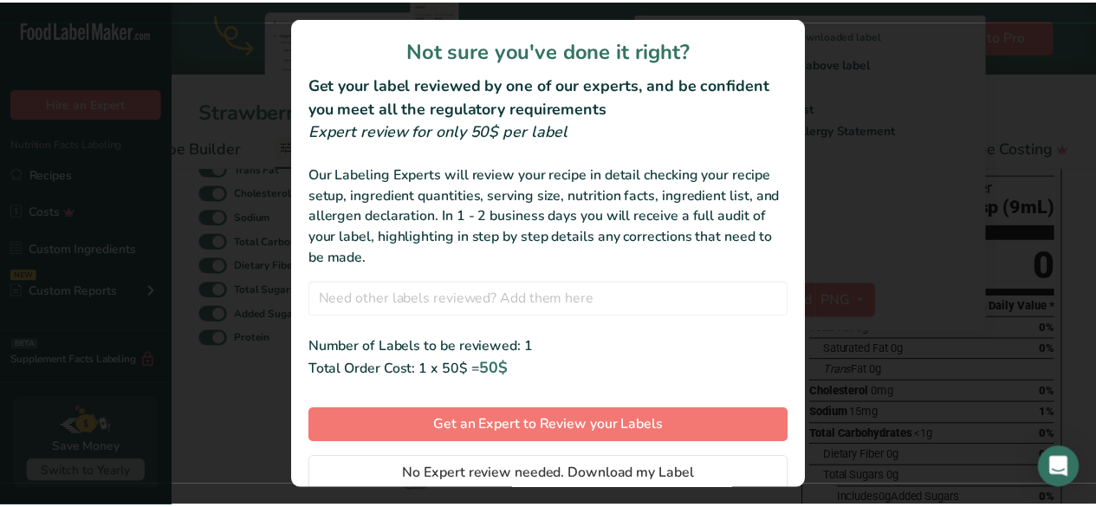
scroll to position [59, 0]
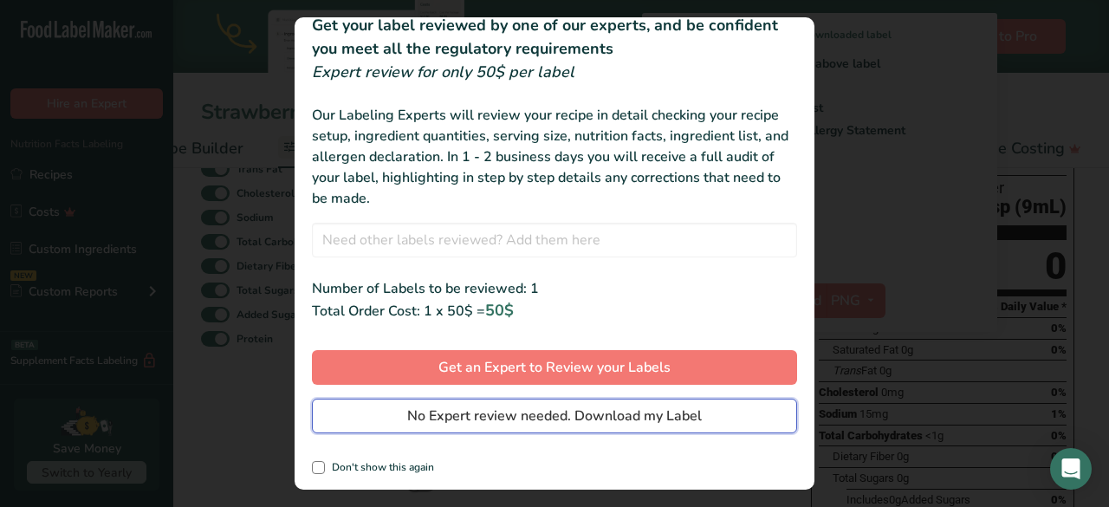
click at [548, 411] on span "No Expert review needed. Download my Label" at bounding box center [554, 416] width 295 height 21
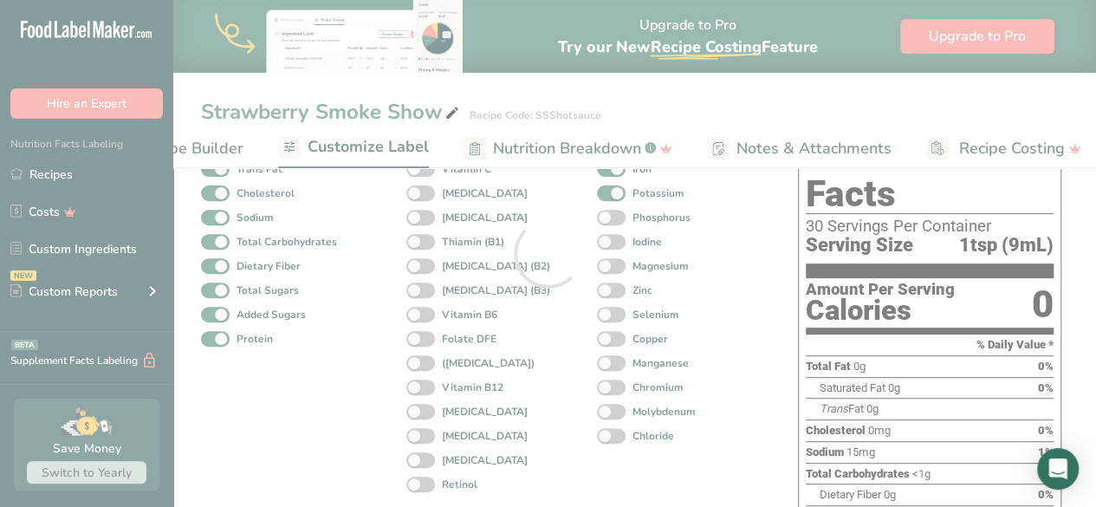
scroll to position [0, 0]
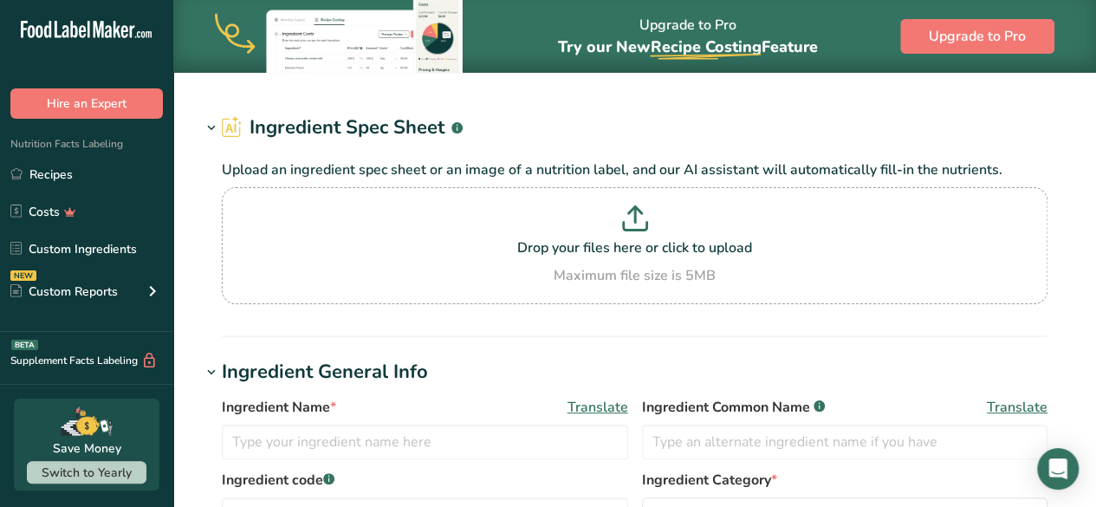
type input "Strawberry Preserves"
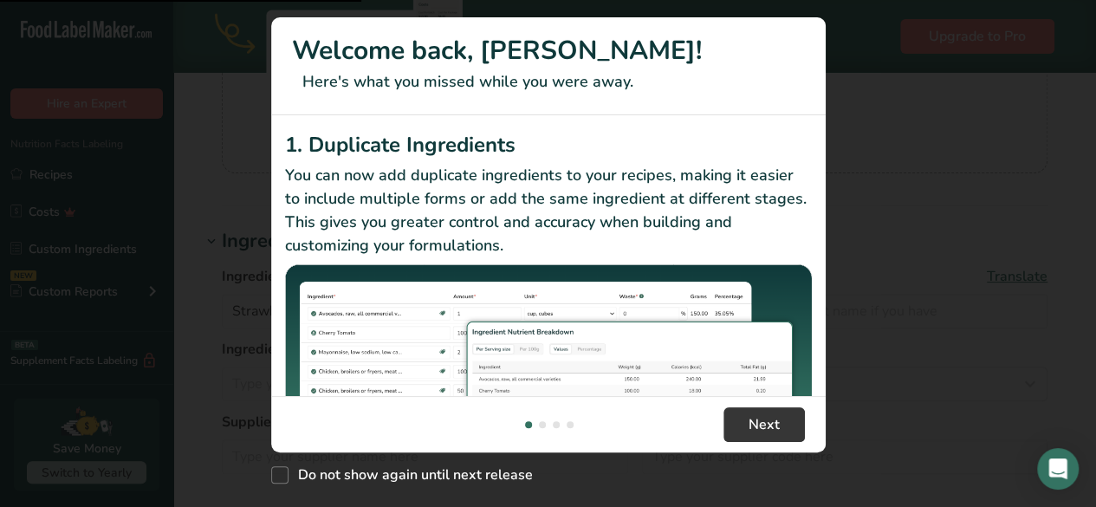
scroll to position [183, 0]
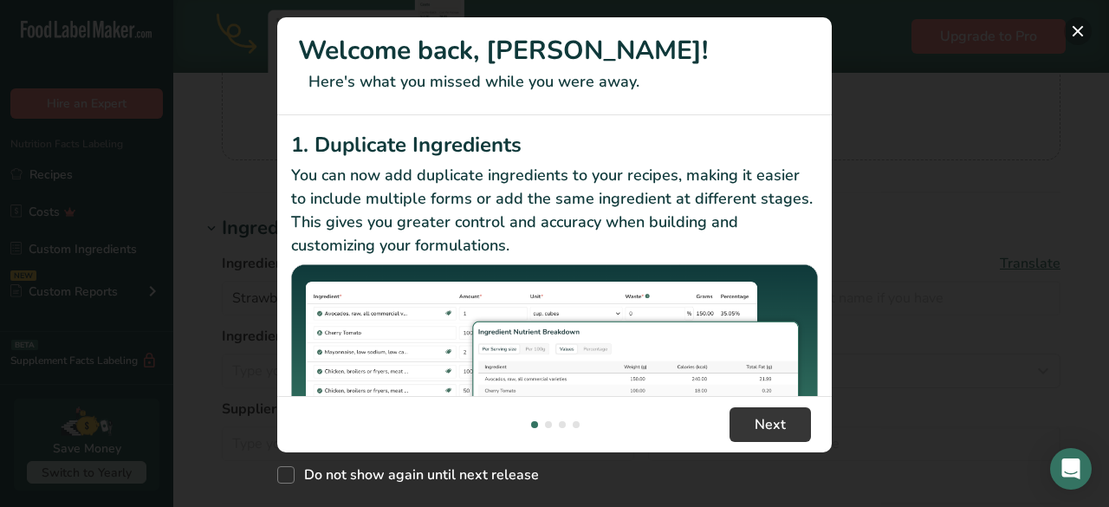
click at [1077, 27] on button "New Features" at bounding box center [1078, 31] width 28 height 28
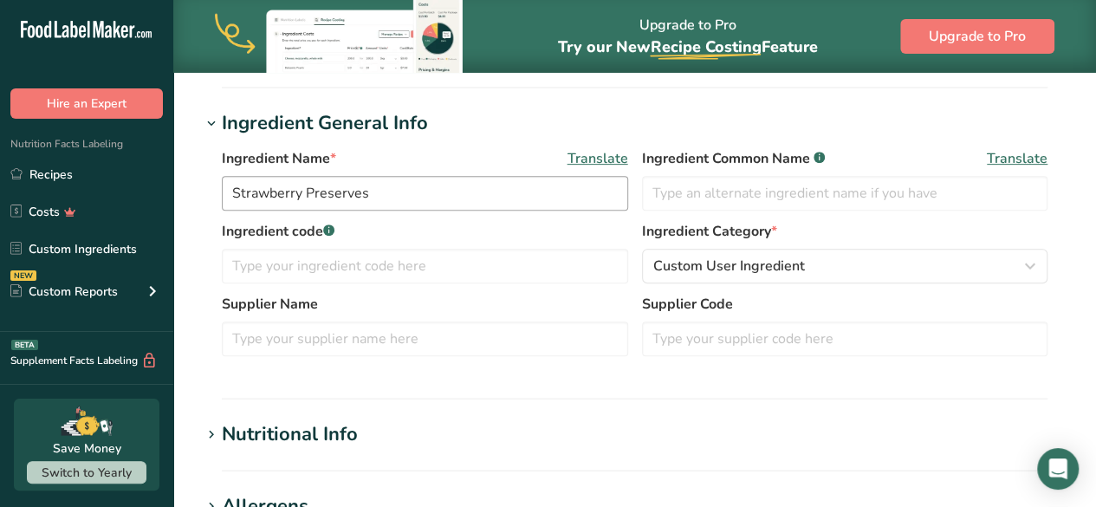
scroll to position [283, 0]
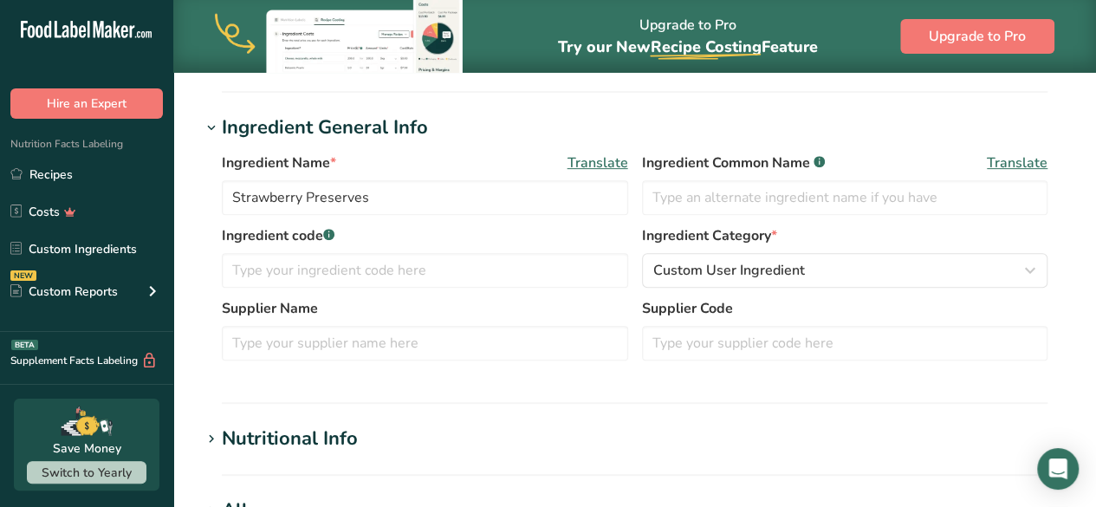
click at [213, 437] on icon at bounding box center [212, 439] width 16 height 24
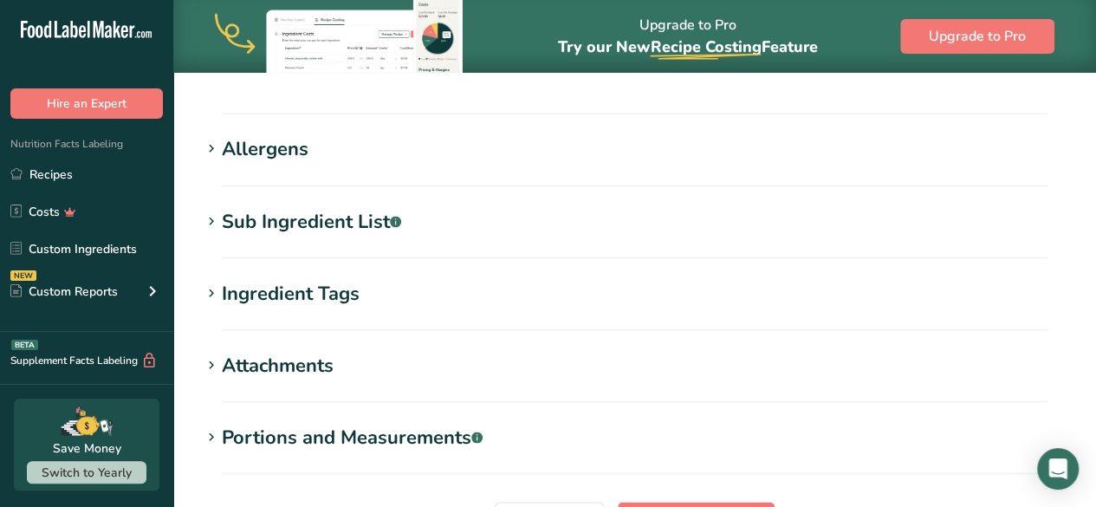
scroll to position [1604, 0]
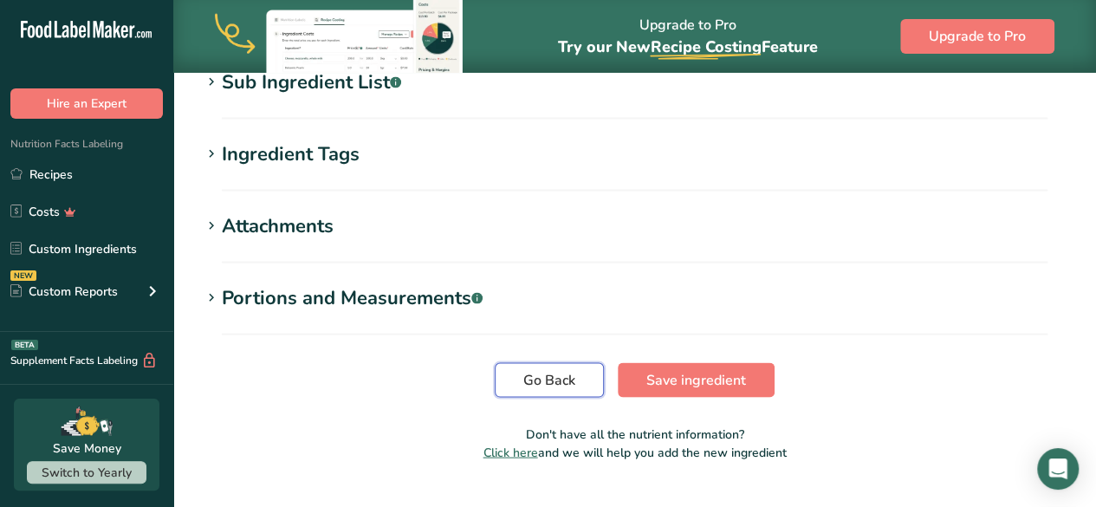
click at [541, 369] on span "Go Back" at bounding box center [550, 379] width 52 height 21
